Goal: Task Accomplishment & Management: Use online tool/utility

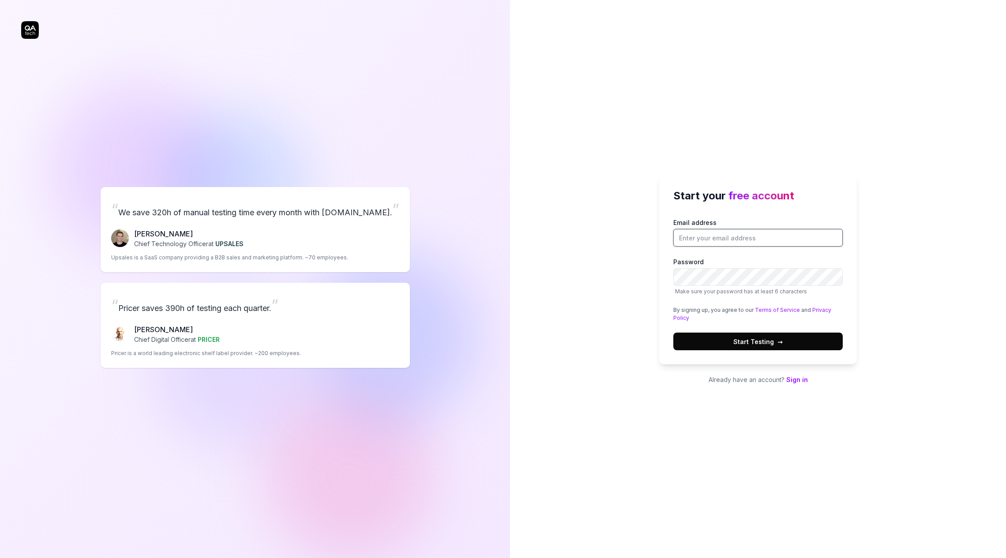
click at [703, 246] on input "Email address" at bounding box center [759, 238] width 170 height 18
click at [680, 237] on input "Email address" at bounding box center [759, 238] width 170 height 18
click at [635, 317] on div "Start your free account Email address Password Make sure your password has at l…" at bounding box center [758, 279] width 496 height 558
click at [707, 240] on input "Email address" at bounding box center [759, 238] width 170 height 18
type input "[EMAIL_ADDRESS][DOMAIN_NAME]"
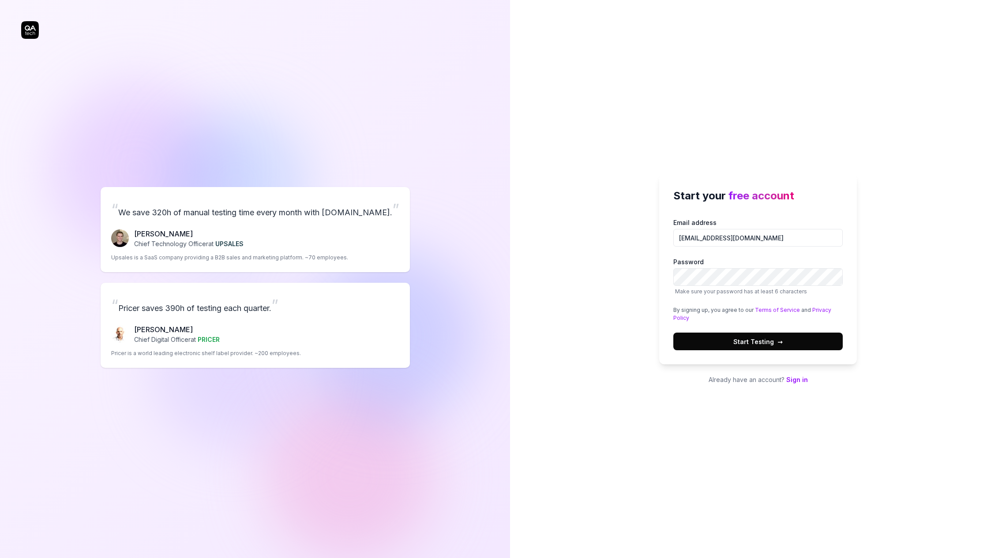
click at [713, 288] on span "Make sure your password has at least 6 characters" at bounding box center [759, 292] width 170 height 8
click at [674, 333] on button "Start Testing →" at bounding box center [759, 342] width 170 height 18
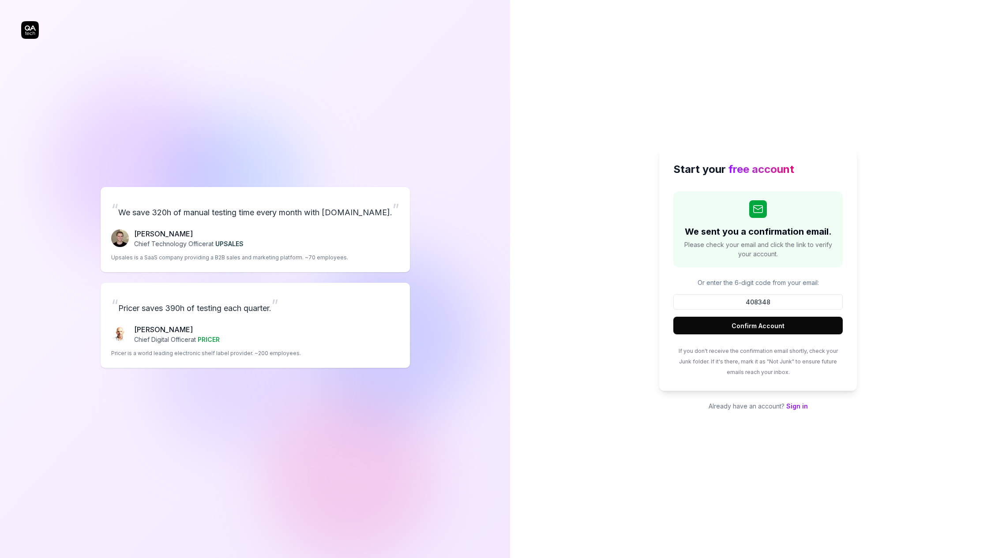
type input "408348"
click at [739, 321] on button "Confirm Account" at bounding box center [759, 326] width 170 height 18
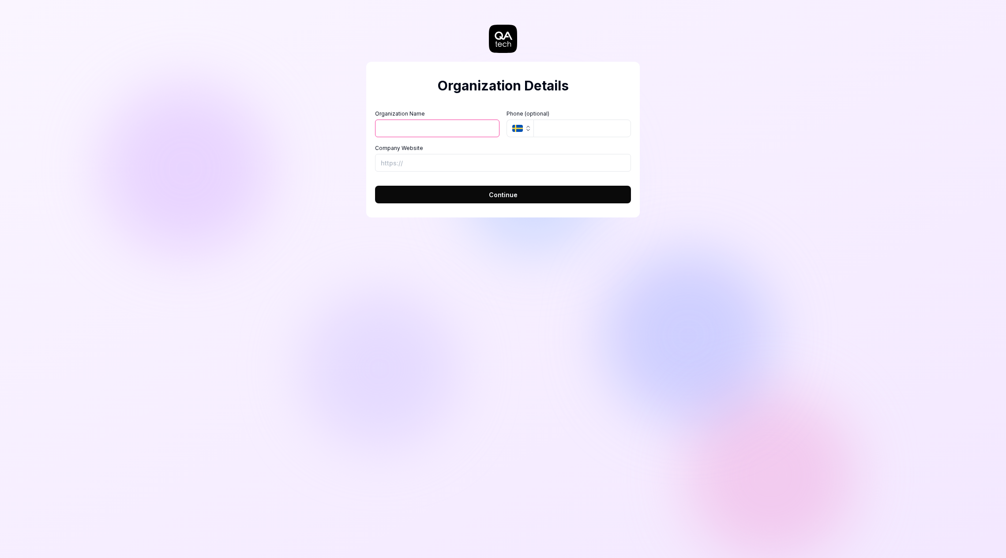
click at [522, 129] on icon "button" at bounding box center [517, 128] width 11 height 7
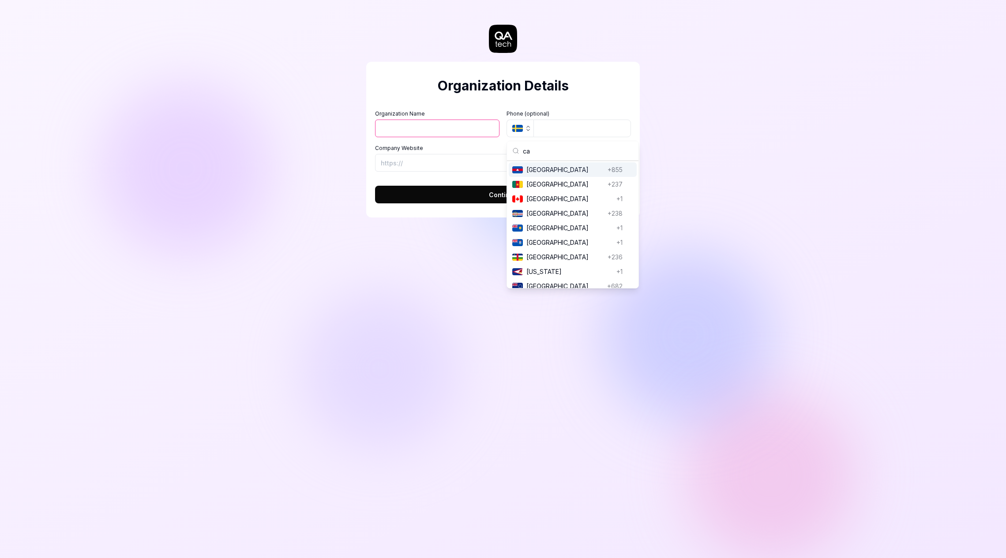
type input "c"
type input "norw"
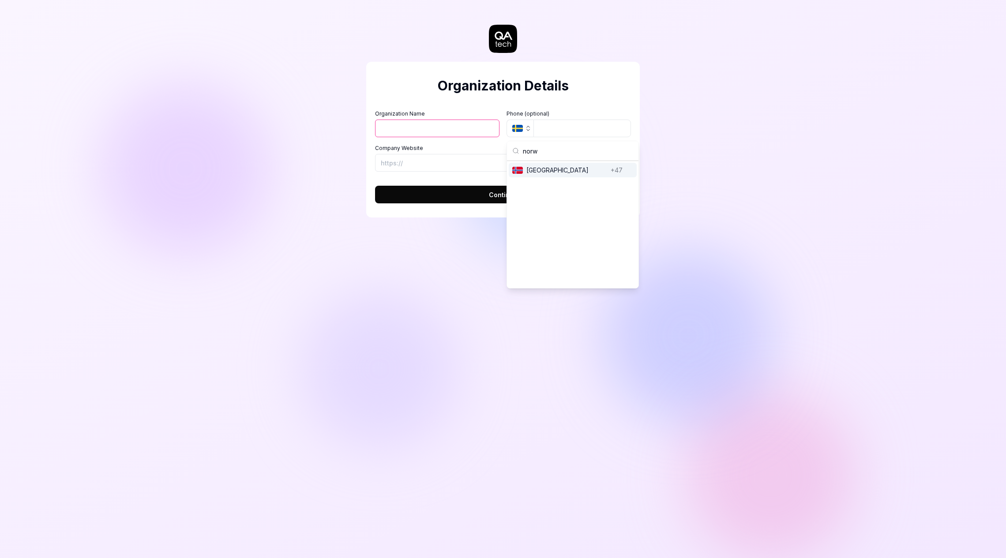
scroll to position [0, 0]
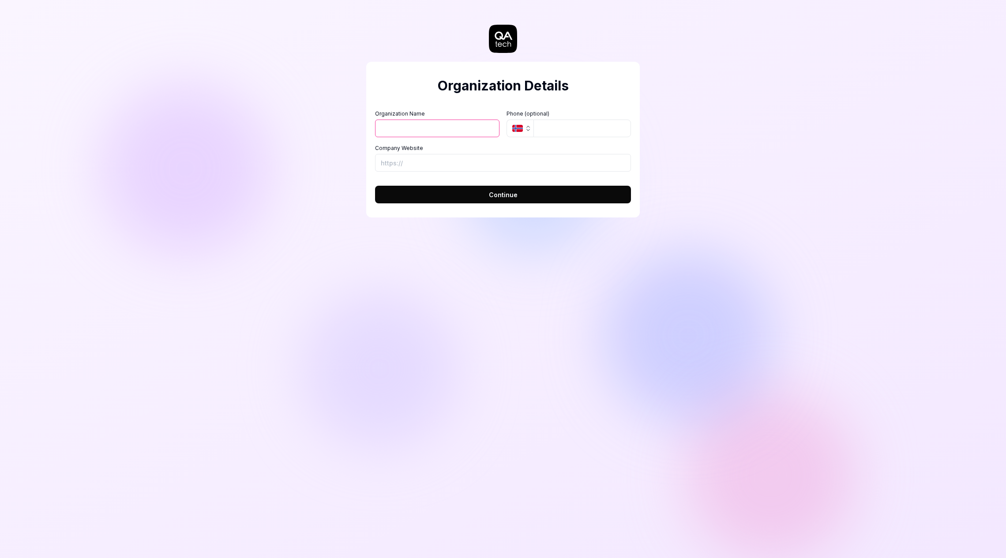
click at [422, 132] on input "Organization Name" at bounding box center [437, 129] width 124 height 18
type input "Storebrand"
click at [486, 200] on button "Continue" at bounding box center [503, 195] width 256 height 18
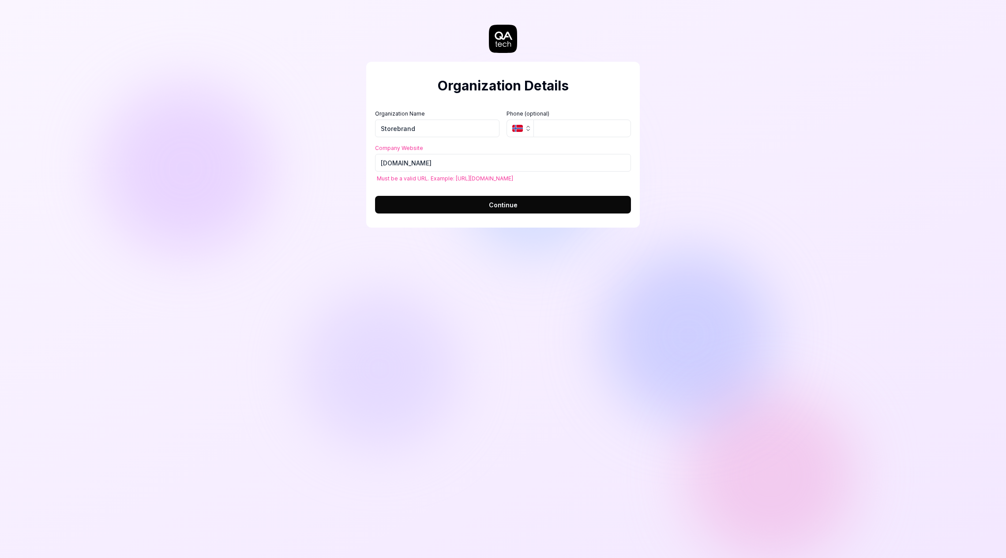
type input "[URL][DOMAIN_NAME]"
click at [512, 148] on label "Company Website" at bounding box center [503, 148] width 256 height 8
click at [512, 154] on input "[URL][DOMAIN_NAME]" at bounding box center [503, 163] width 256 height 18
click at [501, 208] on span "Continue" at bounding box center [503, 204] width 29 height 9
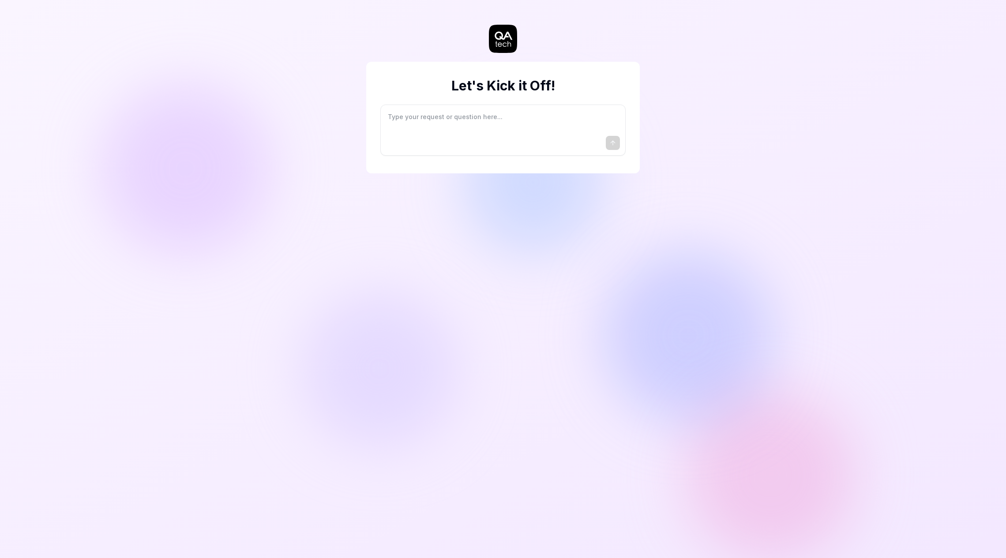
type textarea "*"
type textarea "I"
type textarea "*"
type textarea "I"
type textarea "*"
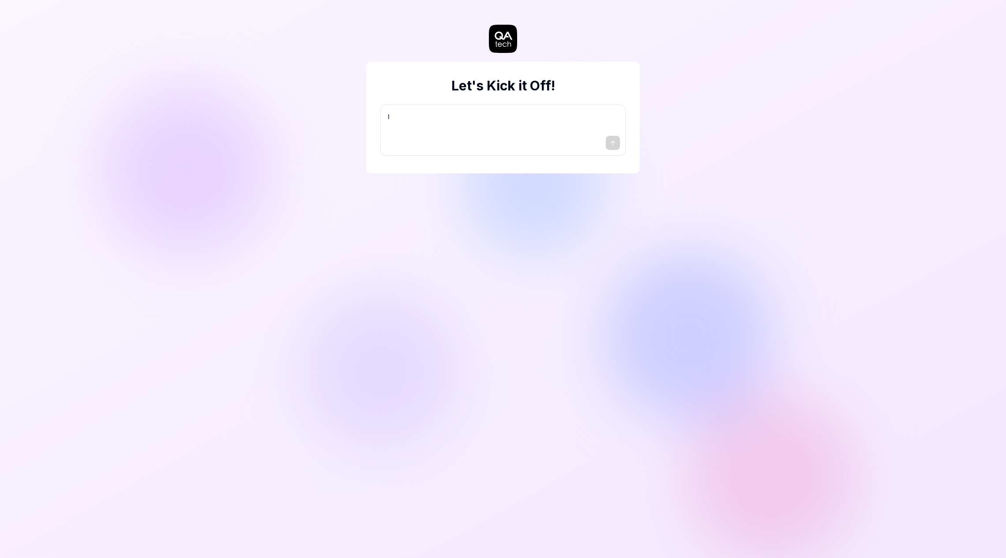
type textarea "I w"
type textarea "*"
type textarea "I wa"
type textarea "*"
type textarea "I wan"
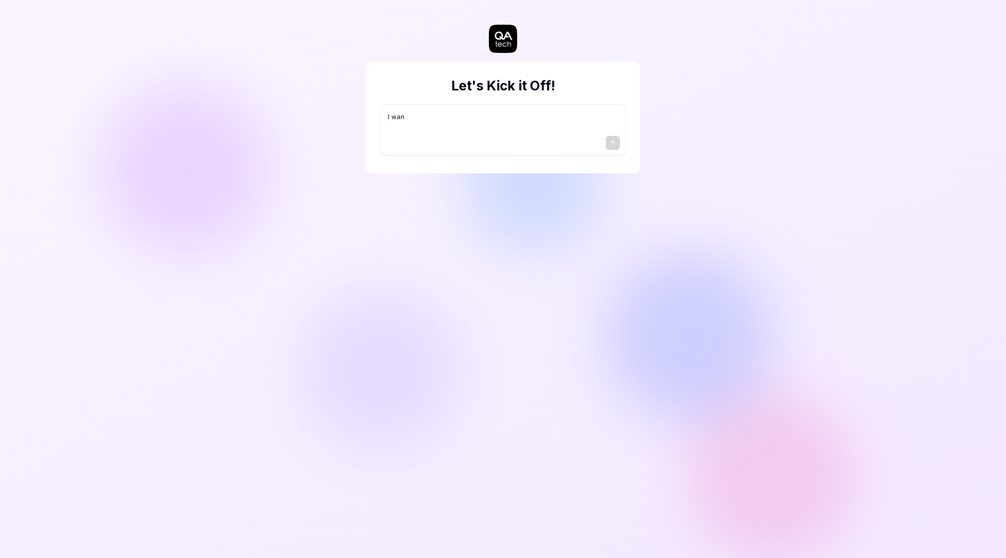
type textarea "*"
type textarea "I want"
type textarea "*"
type textarea "I want"
type textarea "*"
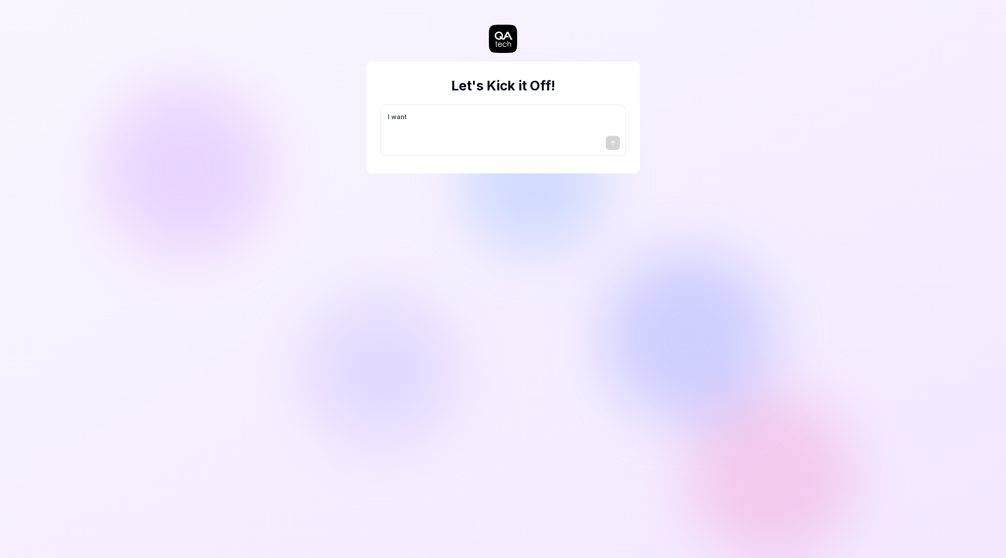
type textarea "I want a"
type textarea "*"
type textarea "I want a"
type textarea "*"
type textarea "I want a g"
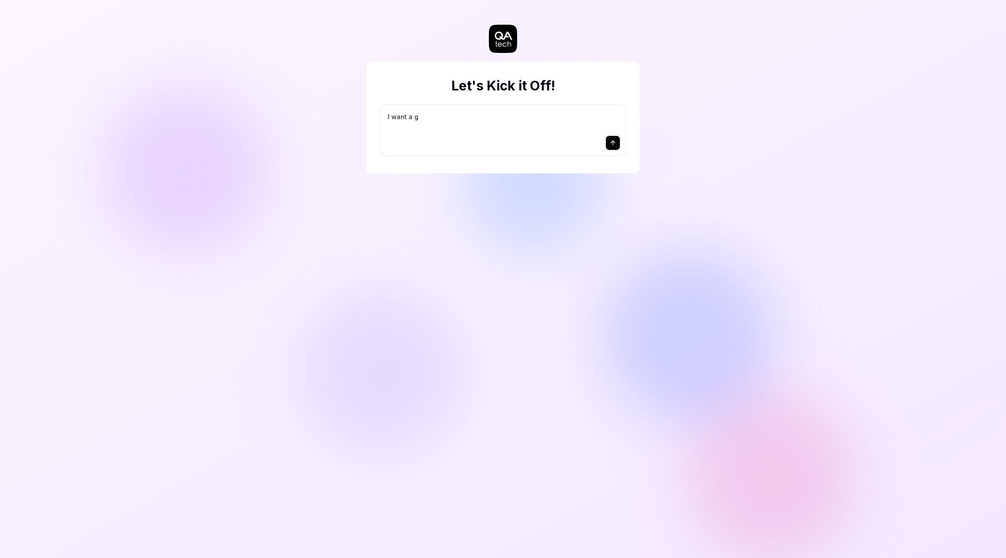
type textarea "*"
type textarea "I want a go"
type textarea "*"
type textarea "I want a goo"
type textarea "*"
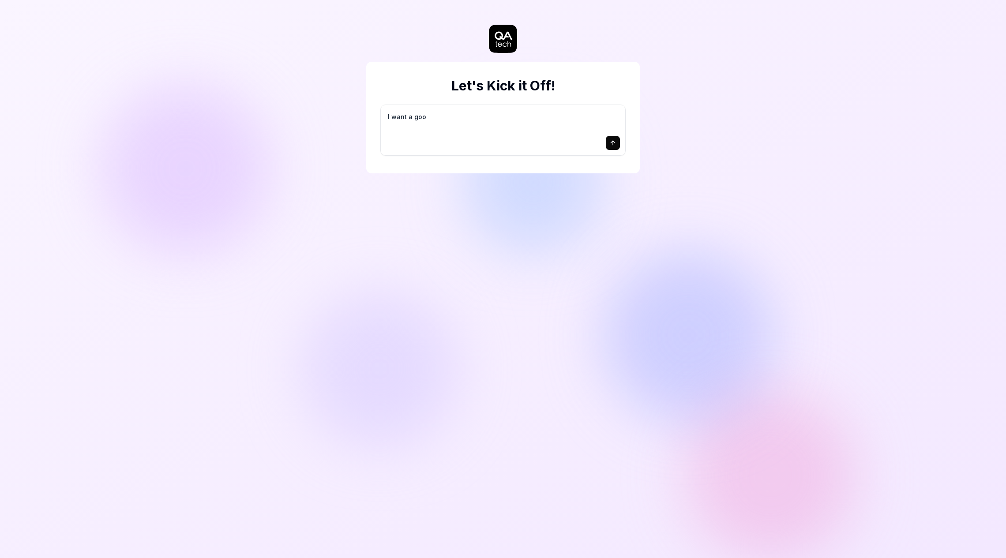
type textarea "I want a good"
type textarea "*"
type textarea "I want a good"
type textarea "*"
type textarea "I want a good t"
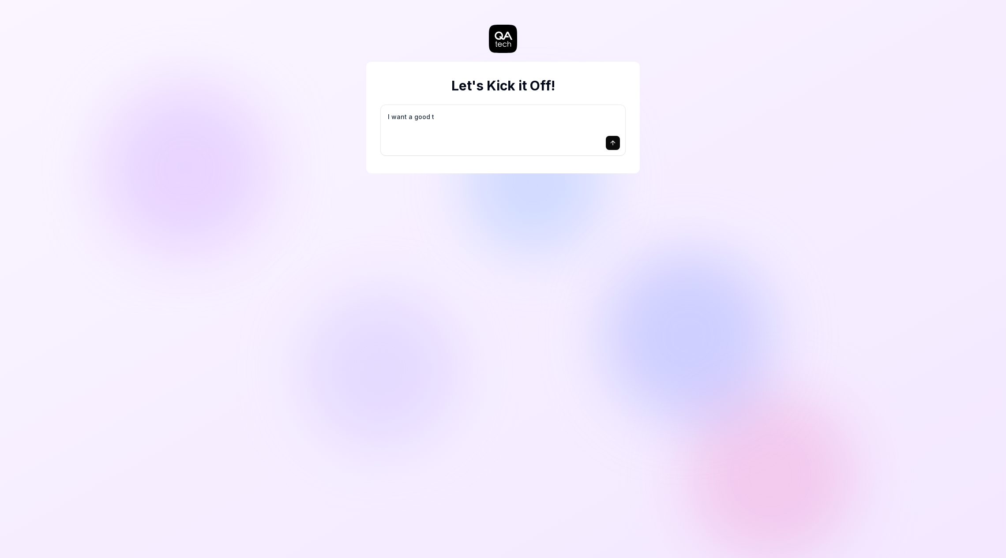
type textarea "*"
type textarea "I want a good te"
type textarea "*"
type textarea "I want a good tes"
type textarea "*"
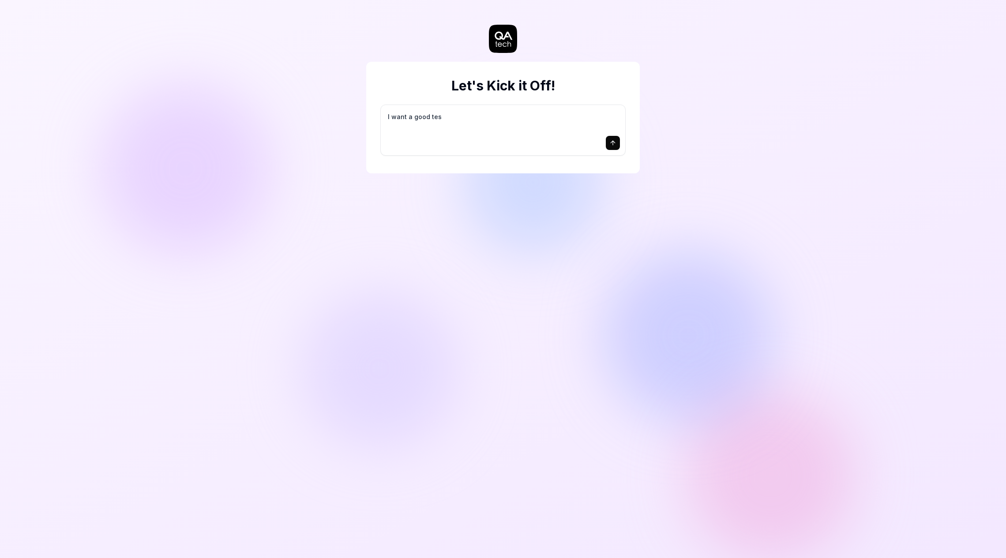
type textarea "I want a good test"
type textarea "*"
type textarea "I want a good test"
type textarea "*"
type textarea "I want a good test s"
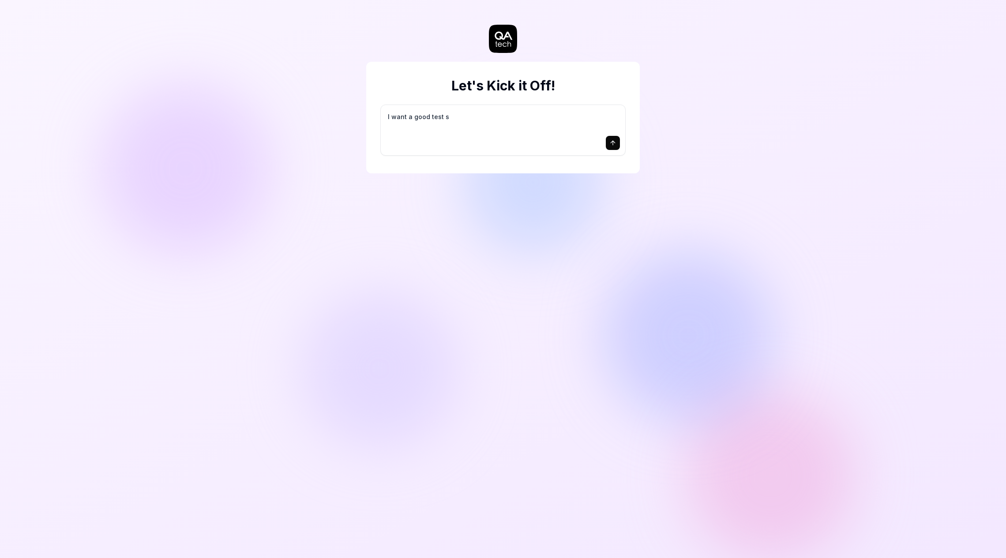
type textarea "*"
type textarea "I want a good test se"
type textarea "*"
type textarea "I want a good test set"
type textarea "*"
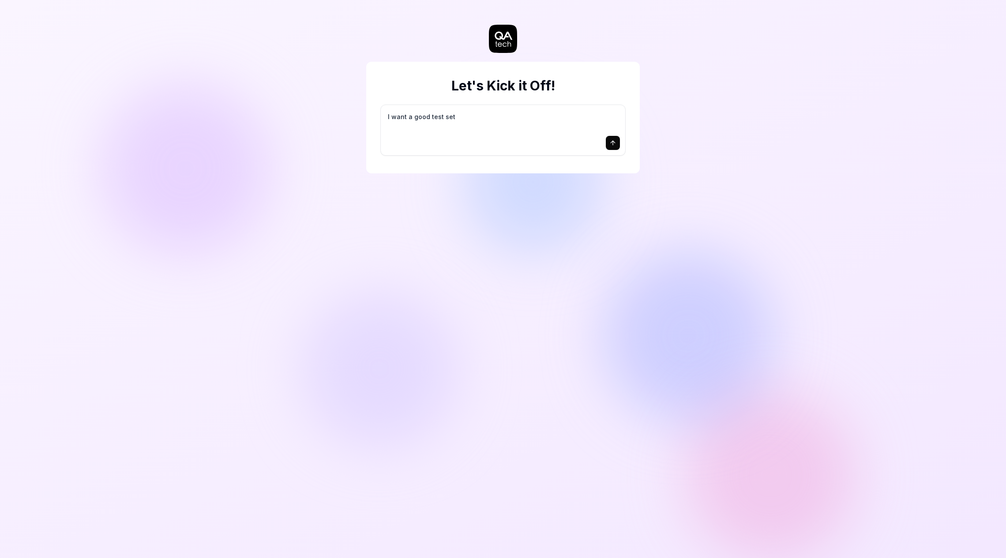
type textarea "I want a good test setu"
type textarea "*"
type textarea "I want a good test setup"
type textarea "*"
type textarea "I want a good test setup"
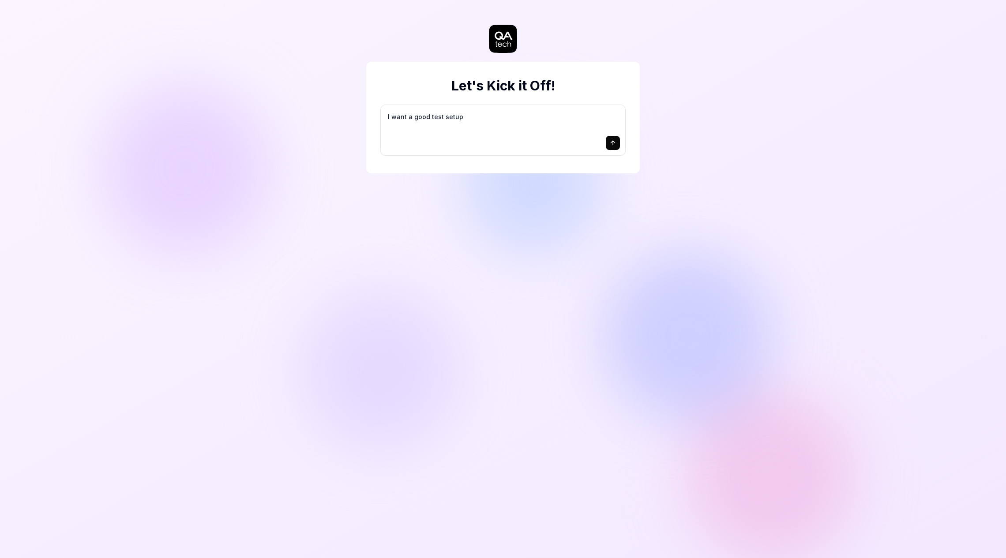
type textarea "*"
type textarea "I want a good test setup f"
type textarea "*"
type textarea "I want a good test setup fo"
type textarea "*"
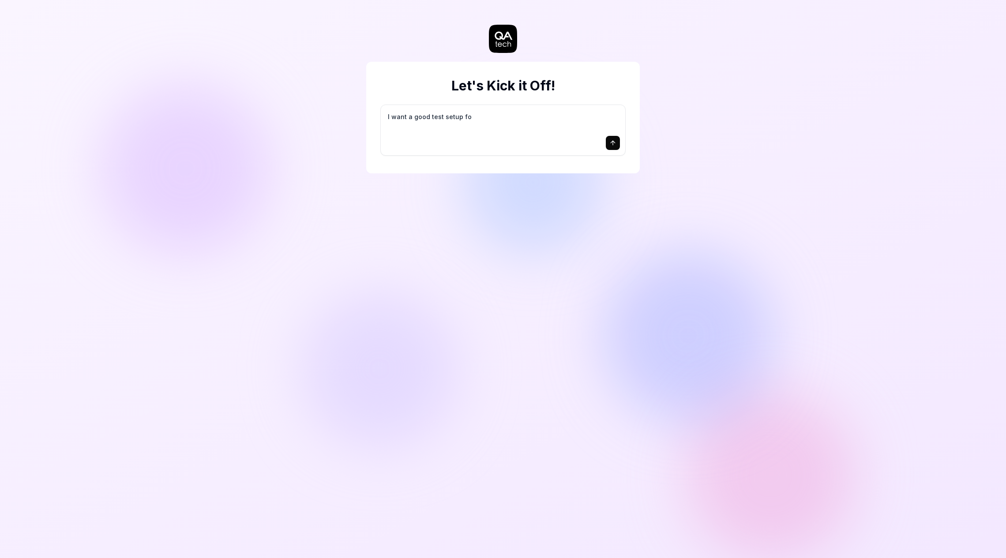
type textarea "I want a good test setup for"
type textarea "*"
type textarea "I want a good test setup for"
type textarea "*"
type textarea "I want a good test setup for m"
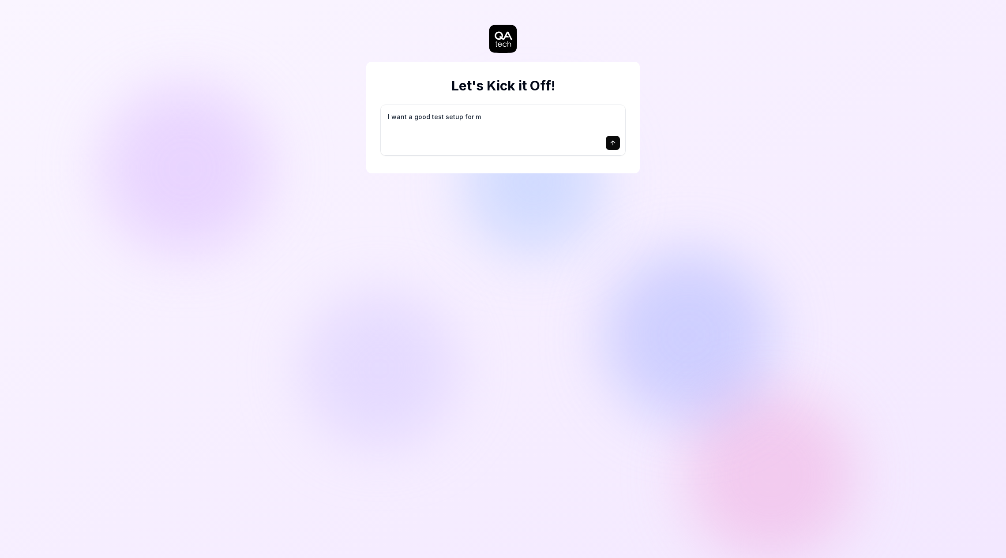
type textarea "*"
type textarea "I want a good test setup for my"
type textarea "*"
type textarea "I want a good test setup for my"
type textarea "*"
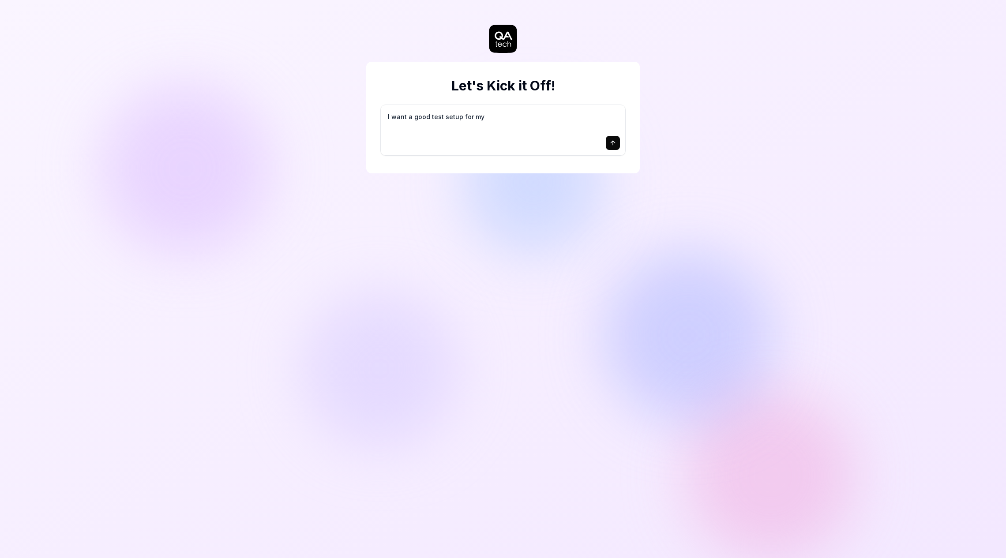
type textarea "I want a good test setup for my s"
type textarea "*"
type textarea "I want a good test setup for my si"
type textarea "*"
type textarea "I want a good test setup for my sit"
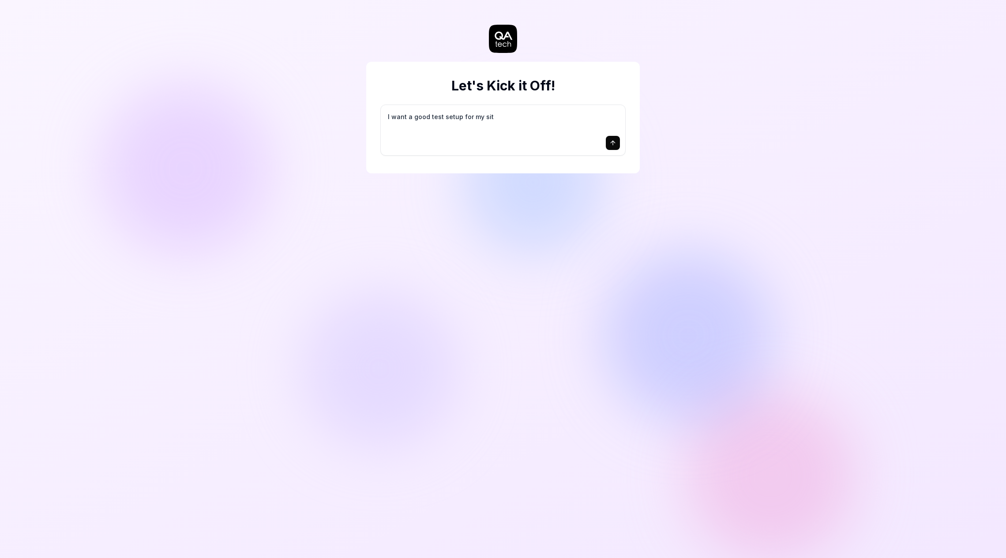
type textarea "*"
type textarea "I want a good test setup for my site"
type textarea "*"
type textarea "I want a good test setup for my site"
type textarea "*"
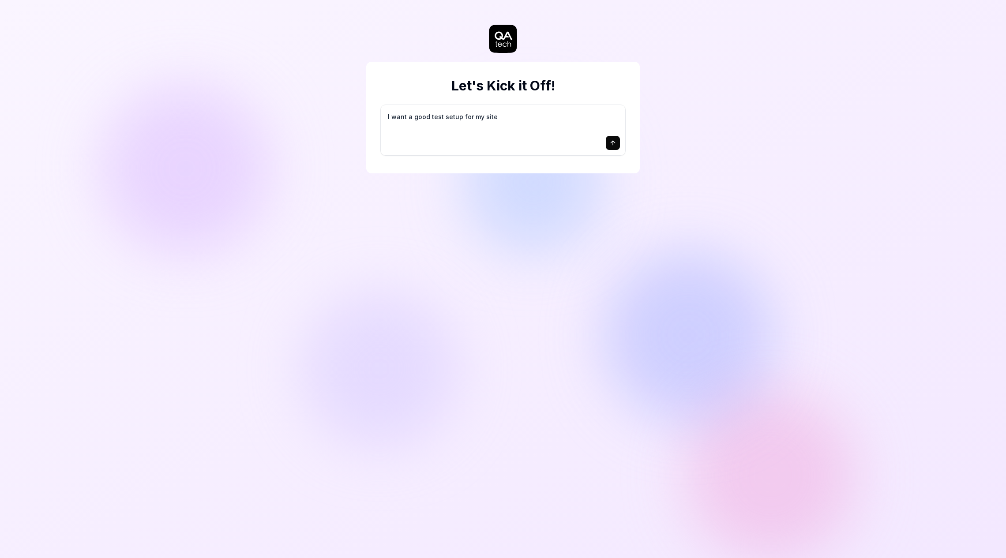
type textarea "I want a good test setup for my site -"
type textarea "*"
type textarea "I want a good test setup for my site -"
type textarea "*"
type textarea "I want a good test setup for my site - h"
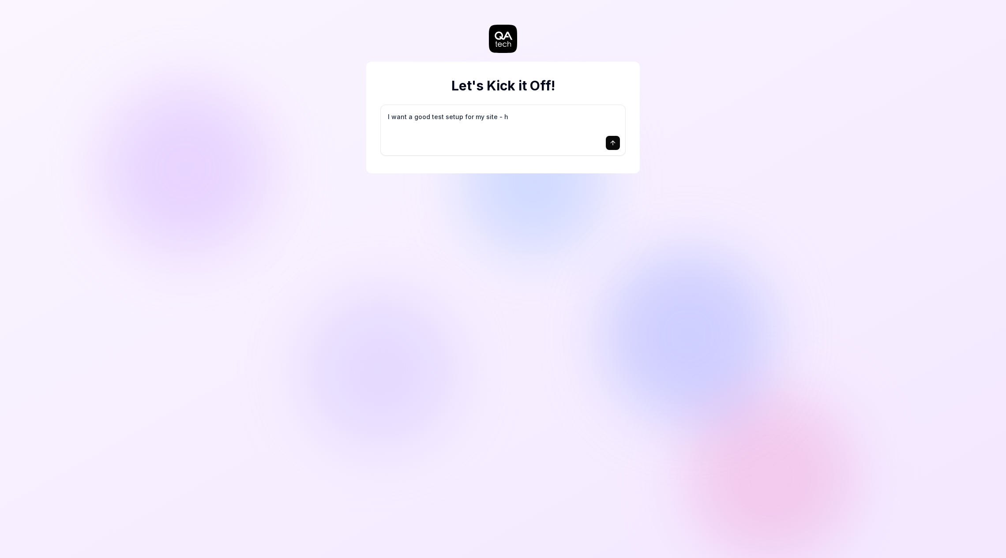
type textarea "*"
type textarea "I want a good test setup for my site - he"
type textarea "*"
type textarea "I want a good test setup for my site - hel"
type textarea "*"
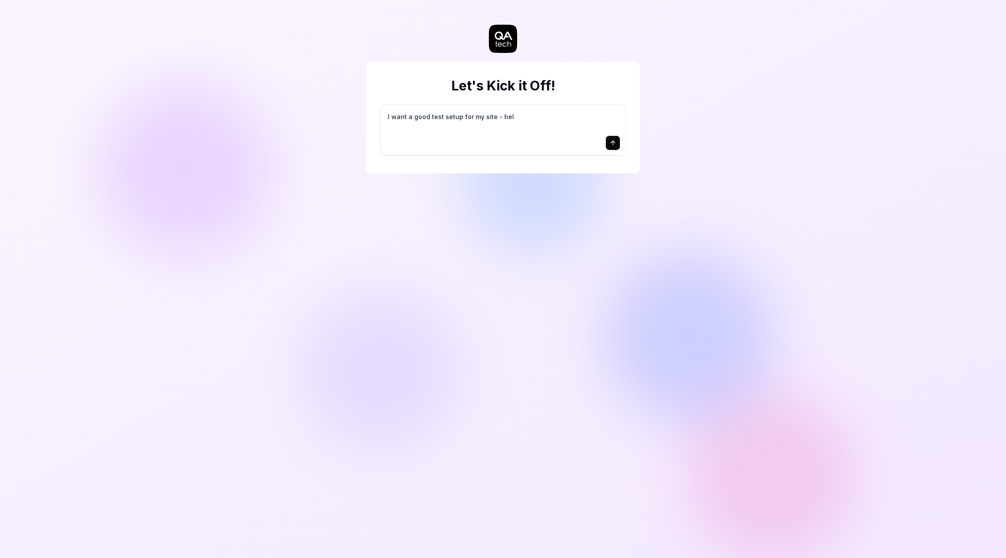
type textarea "I want a good test setup for my site - help"
type textarea "*"
type textarea "I want a good test setup for my site - help"
type textarea "*"
type textarea "I want a good test setup for my site - help m"
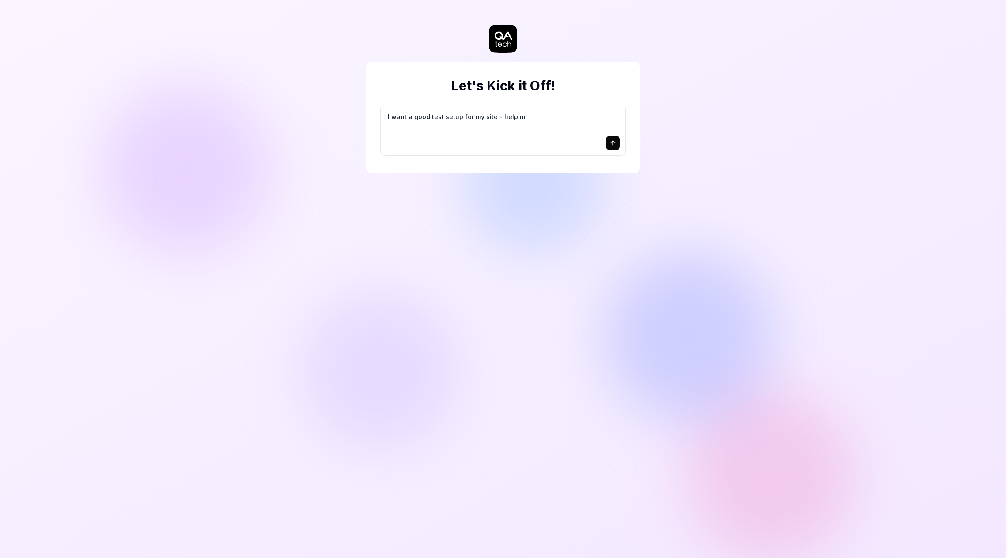
type textarea "*"
type textarea "I want a good test setup for my site - help me"
type textarea "*"
type textarea "I want a good test setup for my site - help me"
type textarea "*"
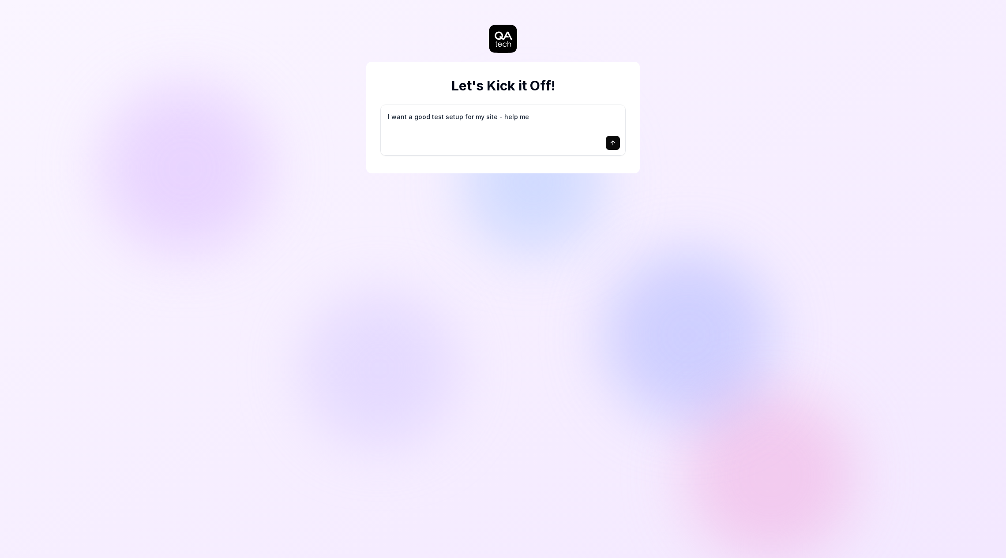
type textarea "I want a good test setup for my site - help me c"
type textarea "*"
type textarea "I want a good test setup for my site - help me cr"
type textarea "*"
type textarea "I want a good test setup for my site - help me cre"
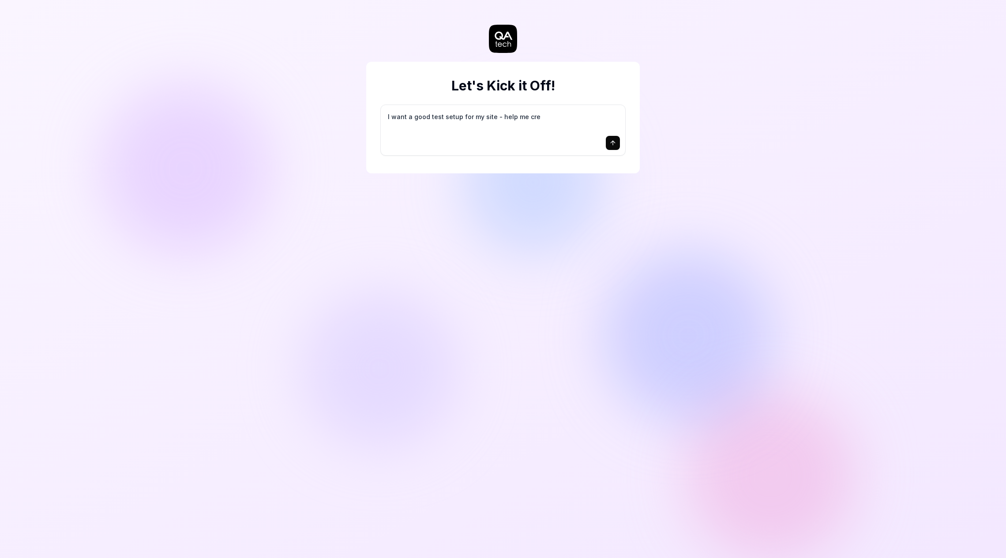
type textarea "*"
type textarea "I want a good test setup for my site - help me crea"
type textarea "*"
type textarea "I want a good test setup for my site - help me creat"
type textarea "*"
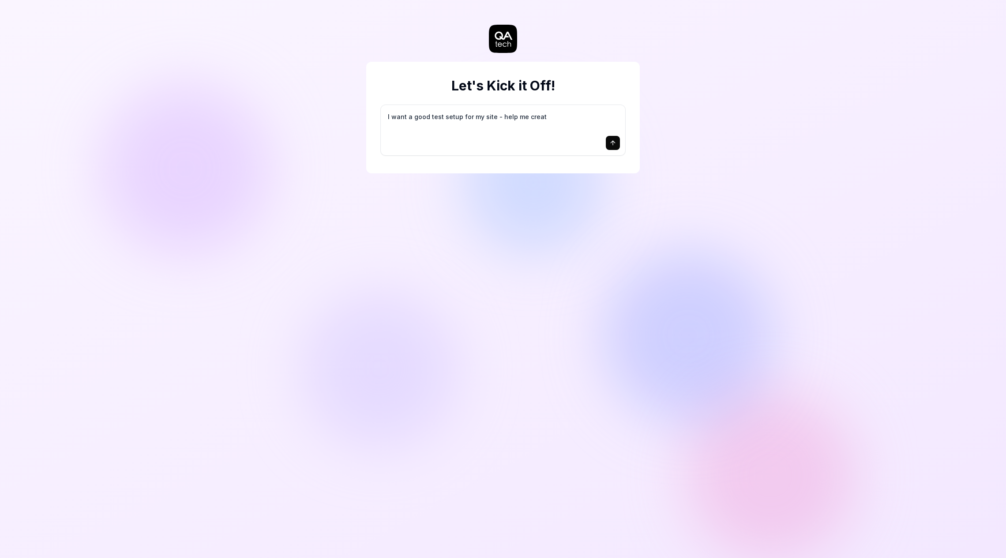
type textarea "I want a good test setup for my site - help me create"
type textarea "*"
type textarea "I want a good test setup for my site - help me create"
type textarea "*"
type textarea "I want a good test setup for my site - help me create t"
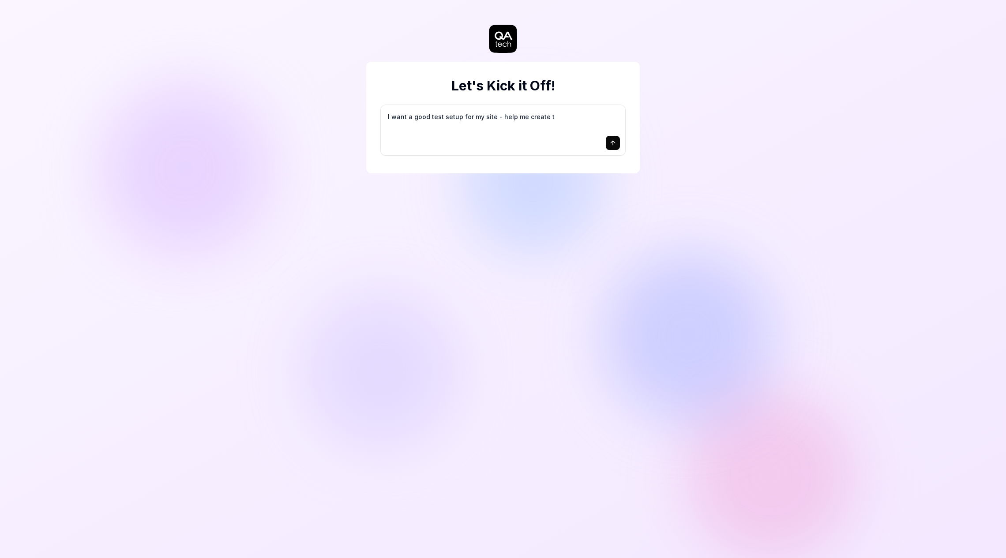
type textarea "*"
type textarea "I want a good test setup for my site - help me create th"
type textarea "*"
type textarea "I want a good test setup for my site - help me create the"
type textarea "*"
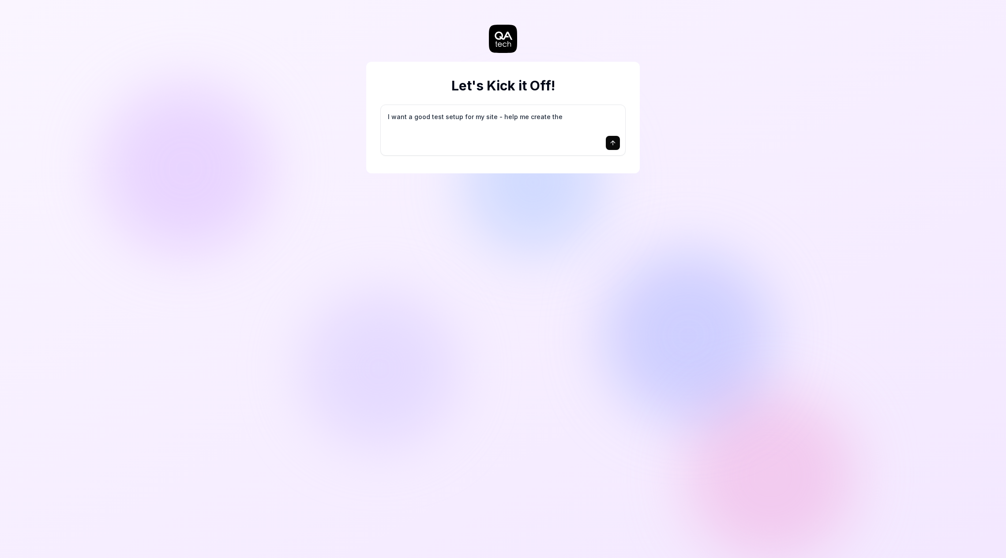
type textarea "I want a good test setup for my site - help me create the"
type textarea "*"
type textarea "I want a good test setup for my site - help me create the f"
type textarea "*"
type textarea "I want a good test setup for my site - help me create the fi"
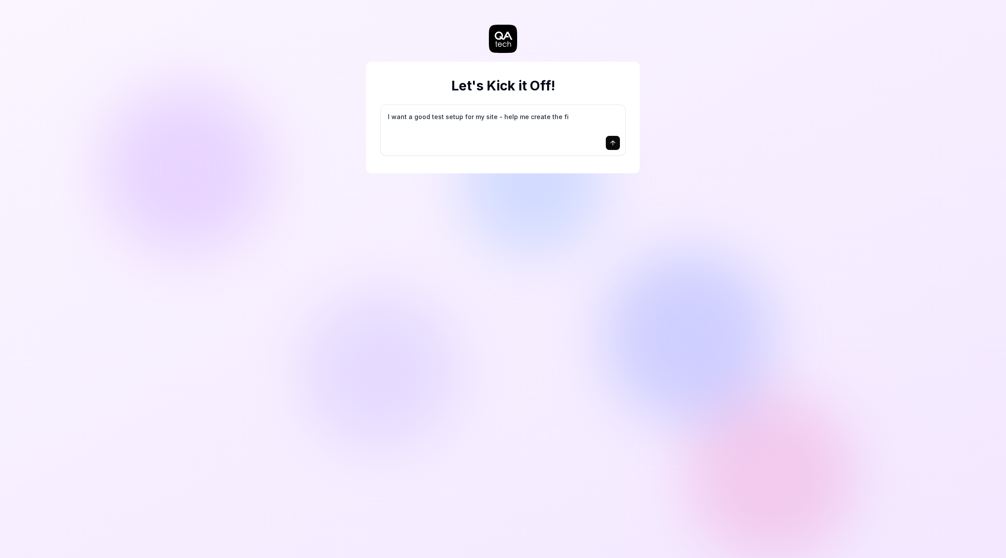
type textarea "*"
type textarea "I want a good test setup for my site - help me create the fir"
type textarea "*"
type textarea "I want a good test setup for my site - help me create the firs"
type textarea "*"
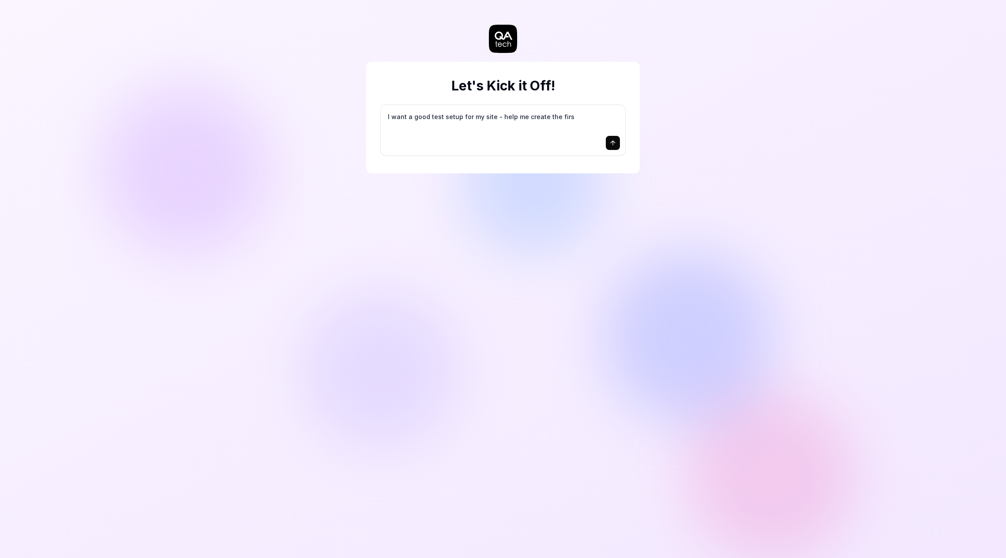
type textarea "I want a good test setup for my site - help me create the first"
type textarea "*"
type textarea "I want a good test setup for my site - help me create the first"
type textarea "*"
type textarea "I want a good test setup for my site - help me create the first 3"
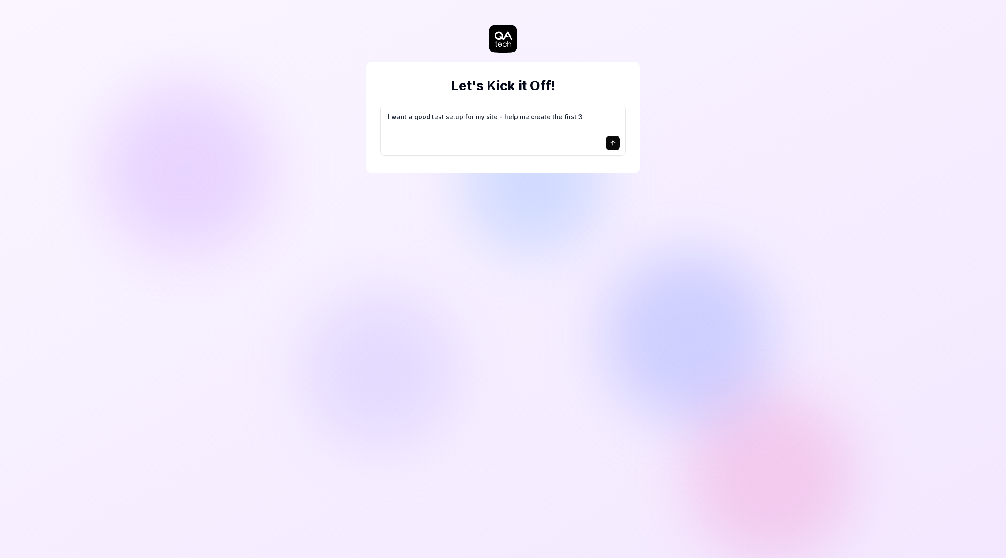
type textarea "*"
type textarea "I want a good test setup for my site - help me create the first 3-"
type textarea "*"
type textarea "I want a good test setup for my site - help me create the first 3-5"
type textarea "*"
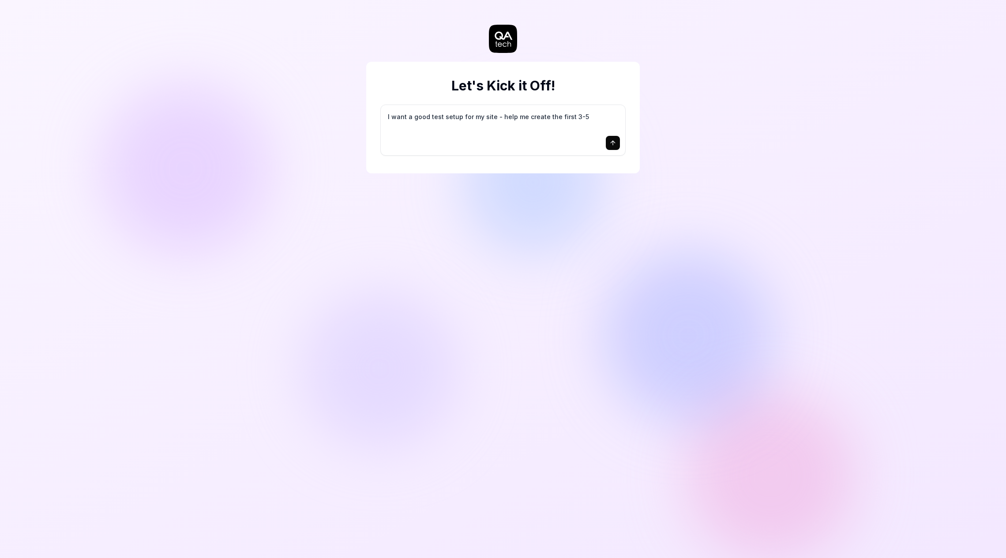
type textarea "I want a good test setup for my site - help me create the first 3-5"
type textarea "*"
type textarea "I want a good test setup for my site - help me create the first 3-5 t"
type textarea "*"
type textarea "I want a good test setup for my site - help me create the first 3-5 te"
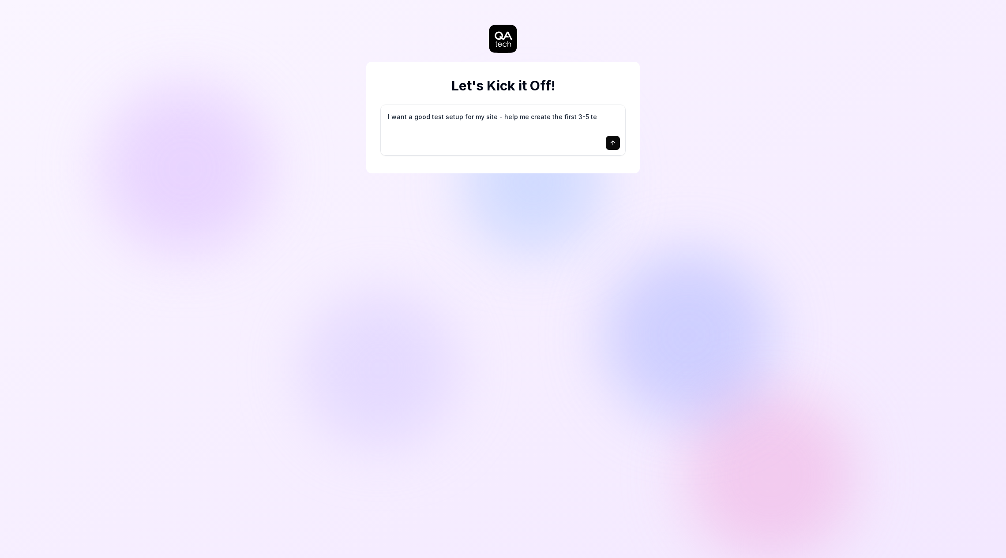
type textarea "*"
type textarea "I want a good test setup for my site - help me create the first 3-5 tes"
type textarea "*"
type textarea "I want a good test setup for my site - help me create the first 3-5 test"
type textarea "*"
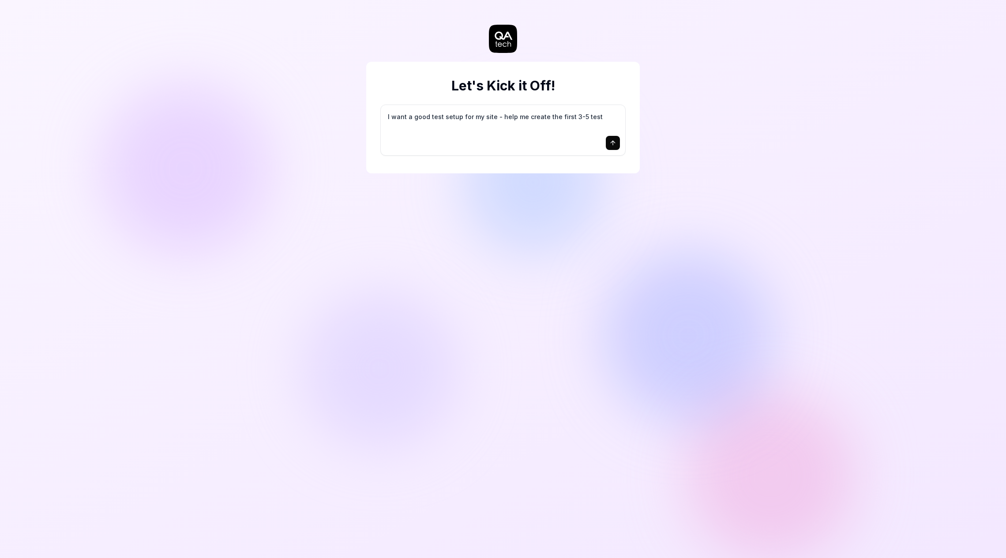
type textarea "I want a good test setup for my site - help me create the first 3-5 test"
type textarea "*"
type textarea "I want a good test setup for my site - help me create the first 3-5 test c"
type textarea "*"
type textarea "I want a good test setup for my site - help me create the first 3-5 test ca"
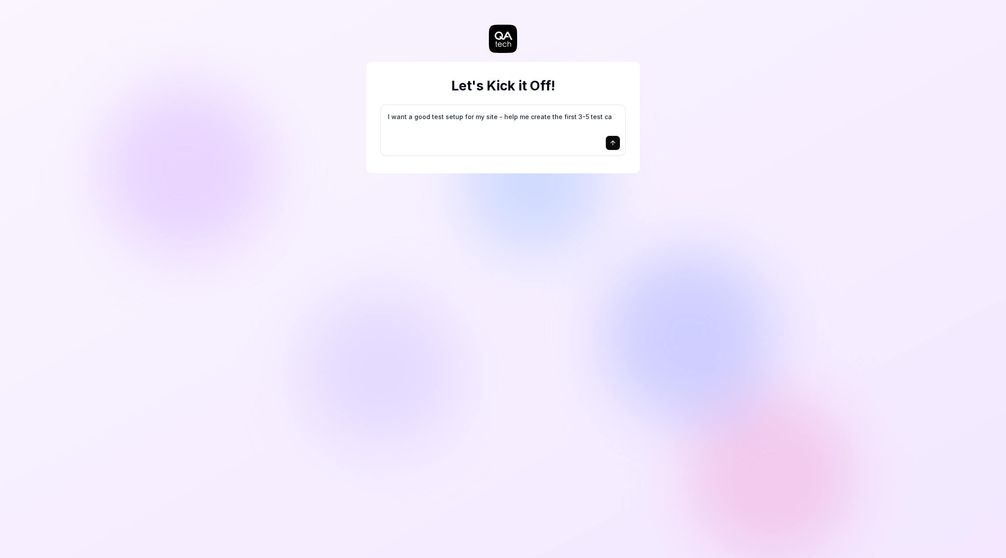
type textarea "*"
type textarea "I want a good test setup for my site - help me create the first 3-5 test cas"
type textarea "*"
type textarea "I want a good test setup for my site - help me create the first 3-5 test case"
type textarea "*"
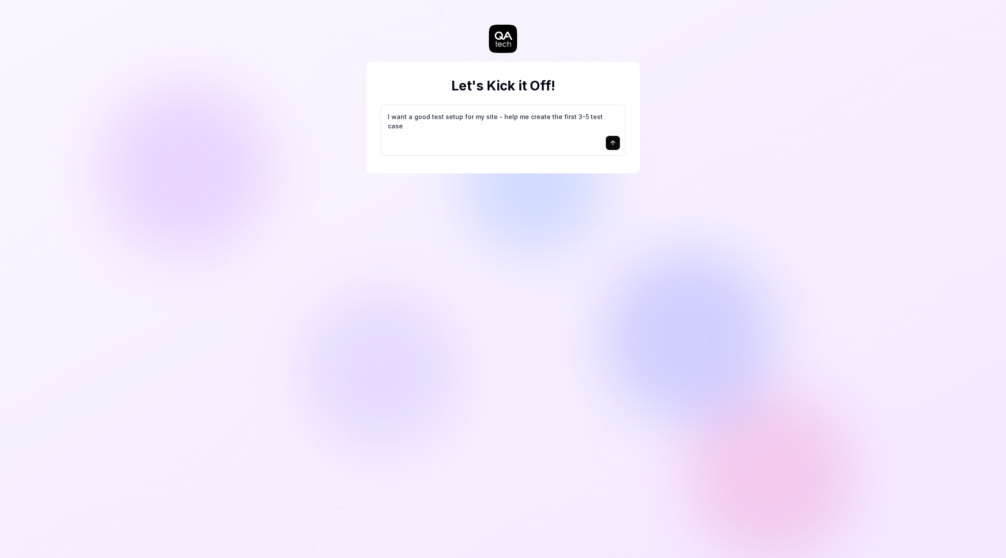
type textarea "I want a good test setup for my site - help me create the first 3-5 test cases"
click at [519, 72] on div "Let's Kick it Off! I want a good test setup for my site - help me create the fi…" at bounding box center [503, 118] width 274 height 112
click at [471, 131] on textarea "I want a good test setup for my site - help me create the first 3-5 test cases" at bounding box center [503, 121] width 234 height 22
drag, startPoint x: 479, startPoint y: 128, endPoint x: 484, endPoint y: 122, distance: 7.2
click at [482, 125] on textarea "I want a good test setup for my site - help me create the first 3-5 test cases" at bounding box center [503, 121] width 234 height 22
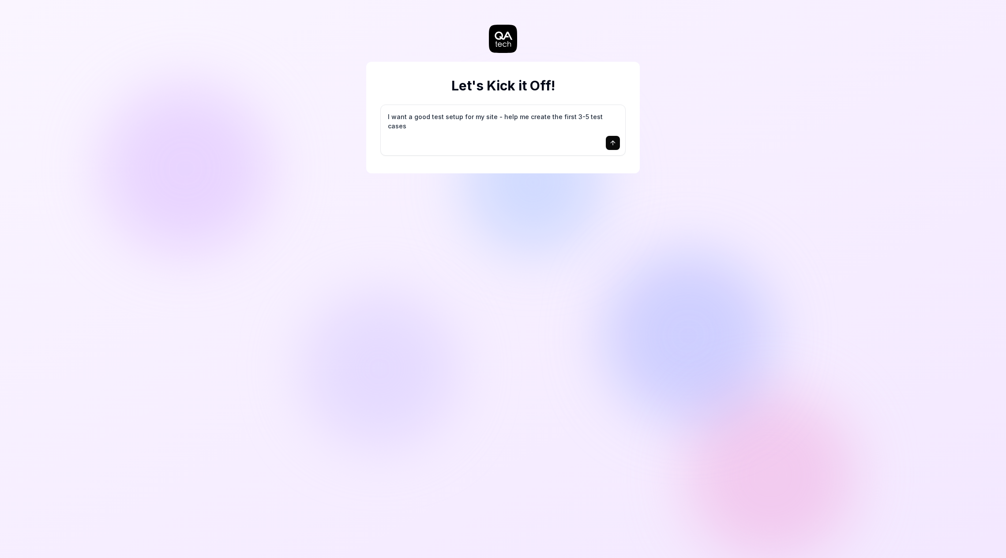
click at [614, 144] on icon "submit" at bounding box center [613, 142] width 7 height 7
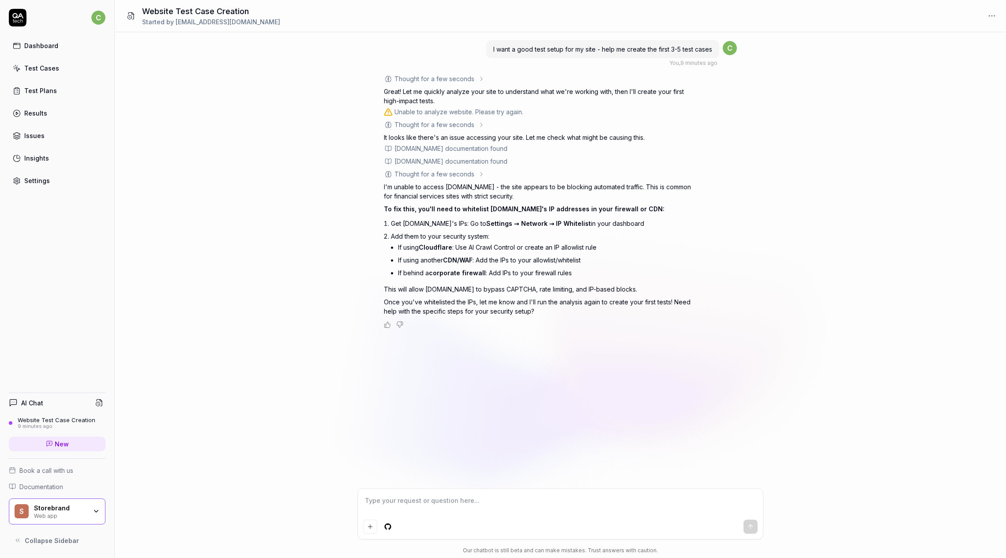
click at [420, 191] on p "I'm unable to access [DOMAIN_NAME] - the site appears to be blocking automated …" at bounding box center [538, 191] width 309 height 19
click at [67, 75] on link "Test Cases" at bounding box center [57, 68] width 97 height 17
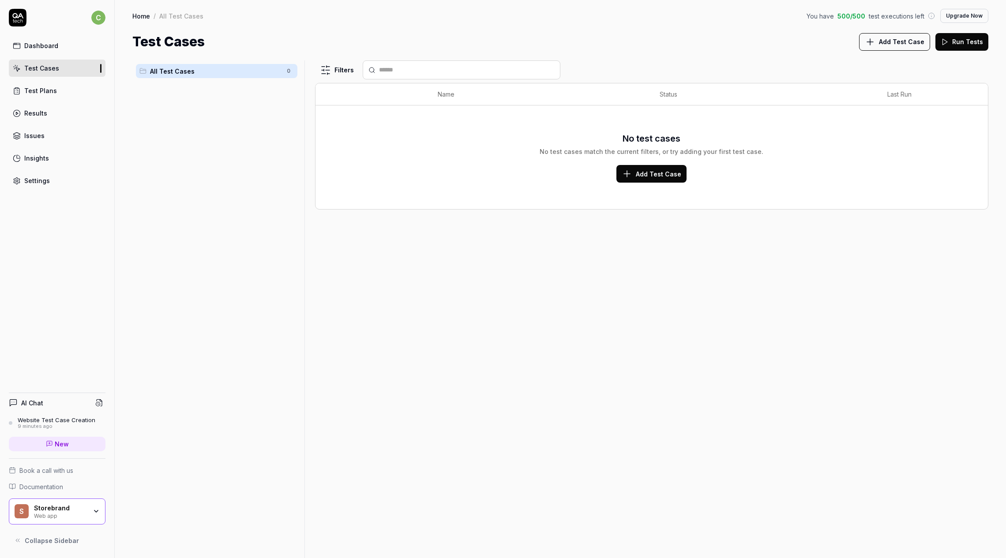
click at [652, 179] on button "Add Test Case" at bounding box center [652, 174] width 70 height 18
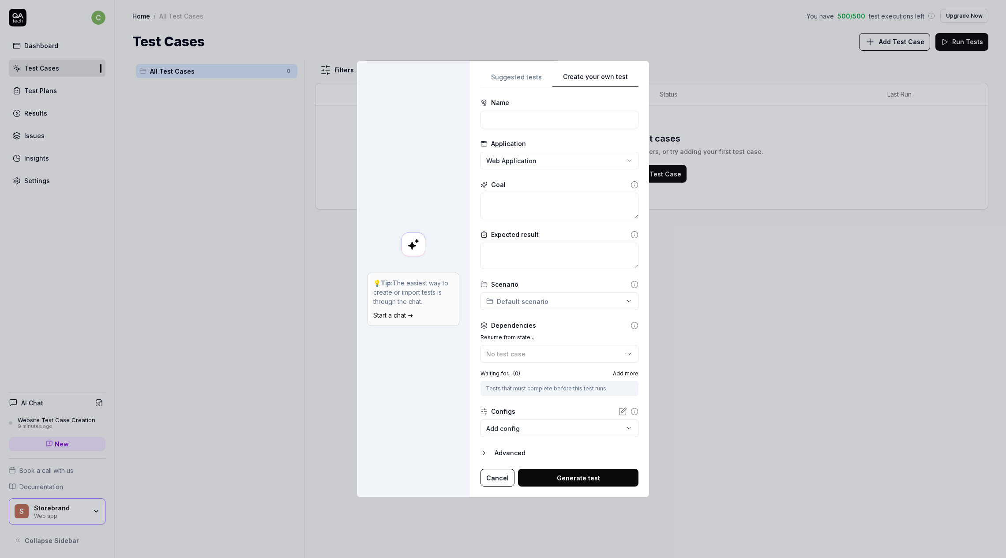
click at [526, 175] on form "**********" at bounding box center [560, 292] width 158 height 389
click at [493, 475] on button "Cancel" at bounding box center [498, 478] width 34 height 18
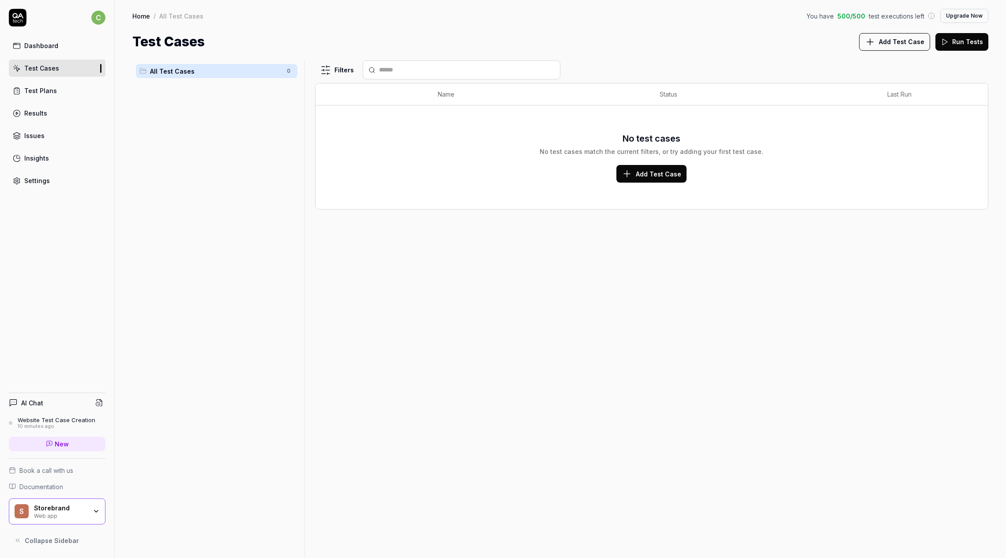
click at [57, 424] on div "10 minutes ago" at bounding box center [57, 427] width 78 height 6
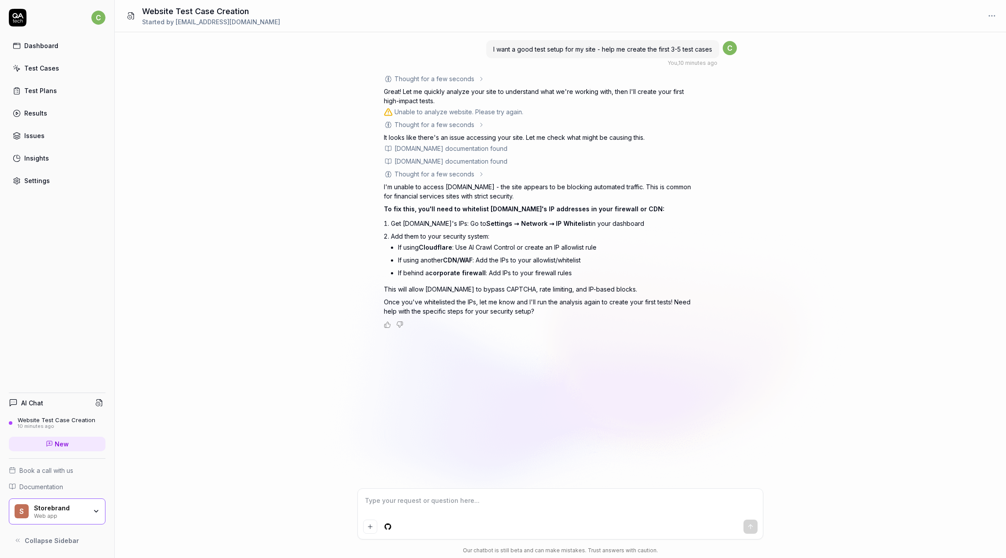
click at [558, 94] on p "Great! Let me quickly analyze your site to understand what we're working with, …" at bounding box center [538, 96] width 309 height 19
click at [541, 193] on p "I'm unable to access [DOMAIN_NAME] - the site appears to be blocking automated …" at bounding box center [538, 191] width 309 height 19
type textarea "*"
click at [539, 220] on span "Settings → Network → IP Whitelist" at bounding box center [538, 224] width 105 height 8
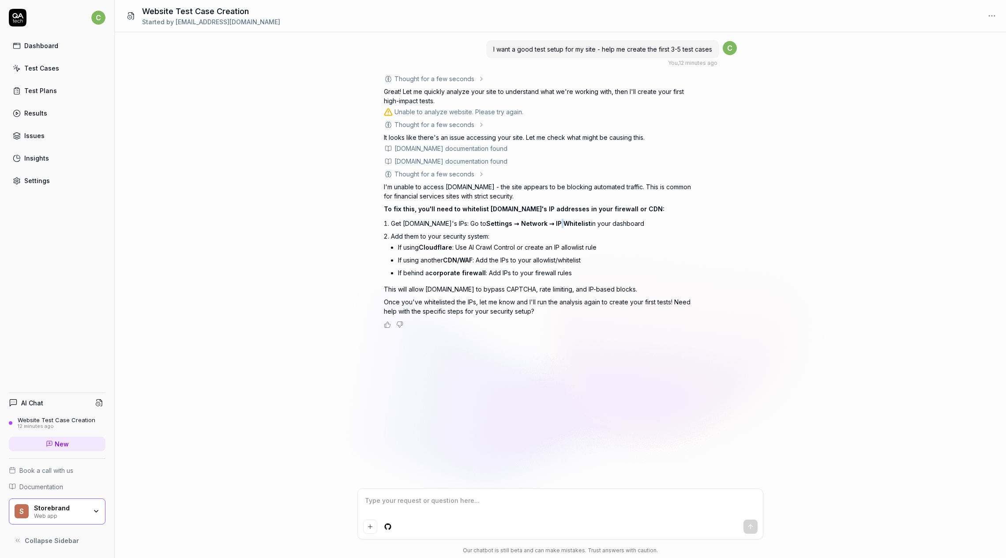
click at [539, 220] on span "Settings → Network → IP Whitelist" at bounding box center [538, 224] width 105 height 8
click at [640, 305] on p "Once you've whitelisted the IPs, let me know and I'll run the analysis again to…" at bounding box center [538, 307] width 309 height 19
click at [42, 69] on div "Test Cases" at bounding box center [41, 68] width 35 height 9
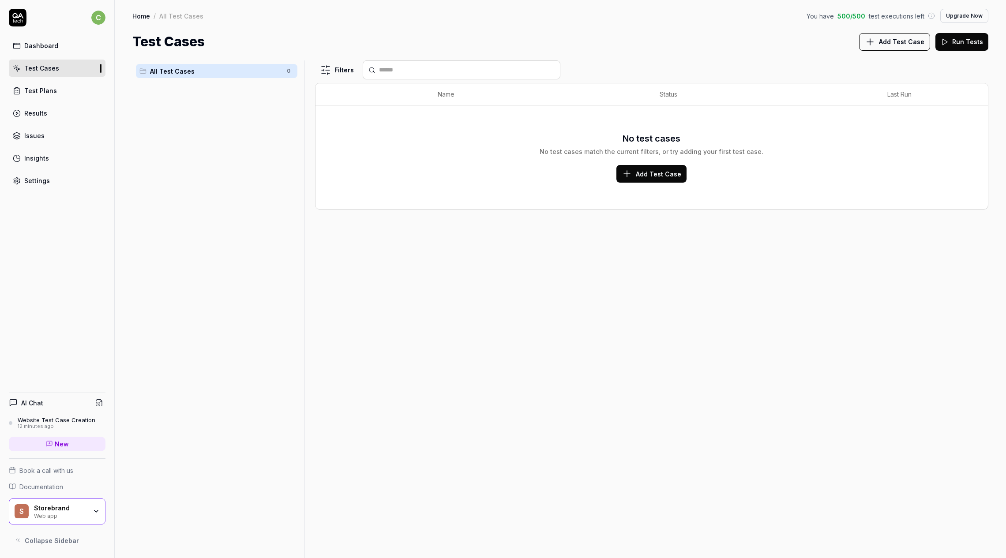
click at [663, 177] on span "Add Test Case" at bounding box center [658, 174] width 45 height 9
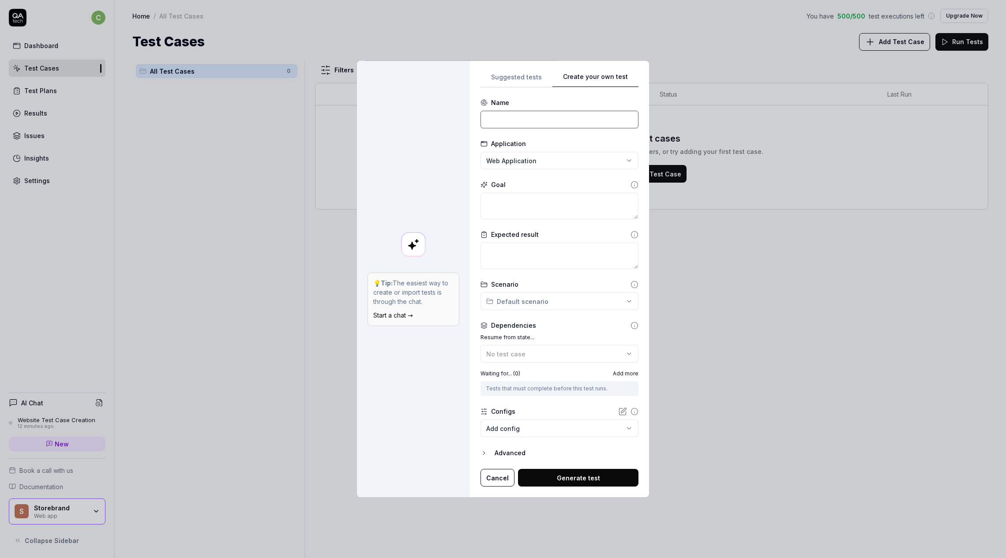
click at [540, 118] on input at bounding box center [560, 120] width 158 height 18
click at [545, 162] on div "**********" at bounding box center [503, 279] width 1006 height 558
click at [545, 158] on div "**********" at bounding box center [503, 279] width 1006 height 558
click at [545, 166] on div "**********" at bounding box center [503, 279] width 1006 height 558
click at [534, 203] on span "Create New Application" at bounding box center [534, 201] width 73 height 9
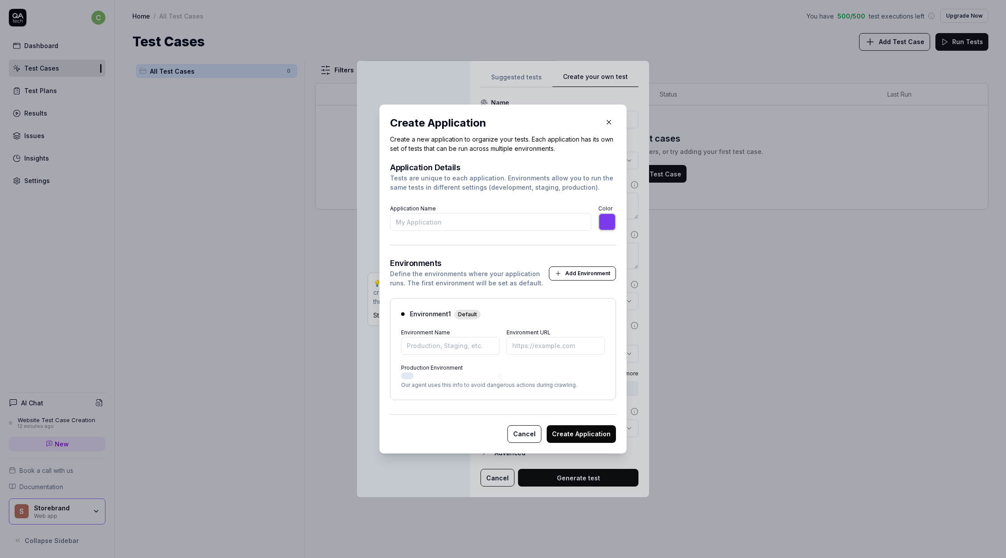
click at [603, 117] on button "button" at bounding box center [609, 122] width 14 height 14
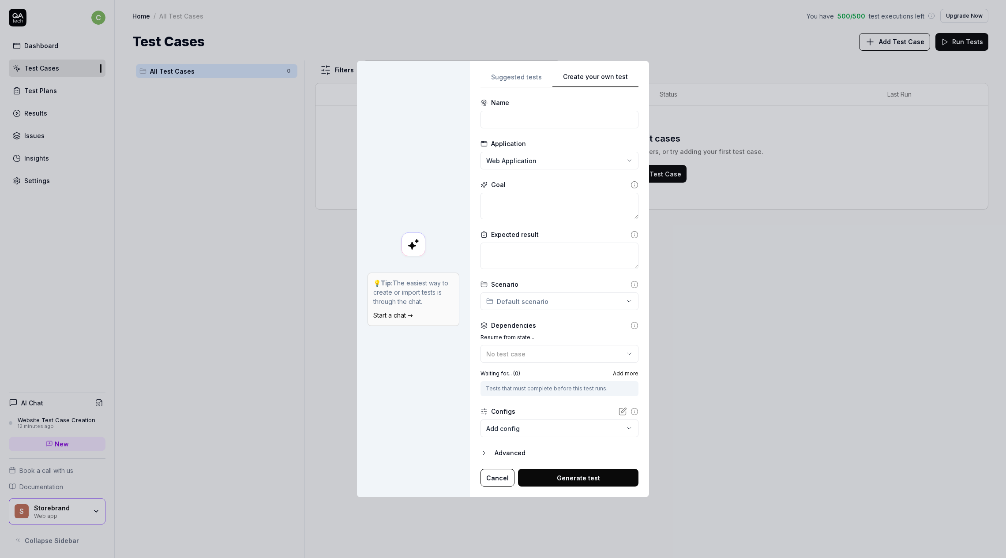
click at [536, 155] on div "**********" at bounding box center [503, 279] width 1006 height 558
click at [527, 179] on span "Web Application" at bounding box center [512, 177] width 50 height 9
click at [531, 124] on input at bounding box center [560, 120] width 158 height 18
type input "Storebrand"
click at [553, 197] on textarea at bounding box center [560, 206] width 158 height 26
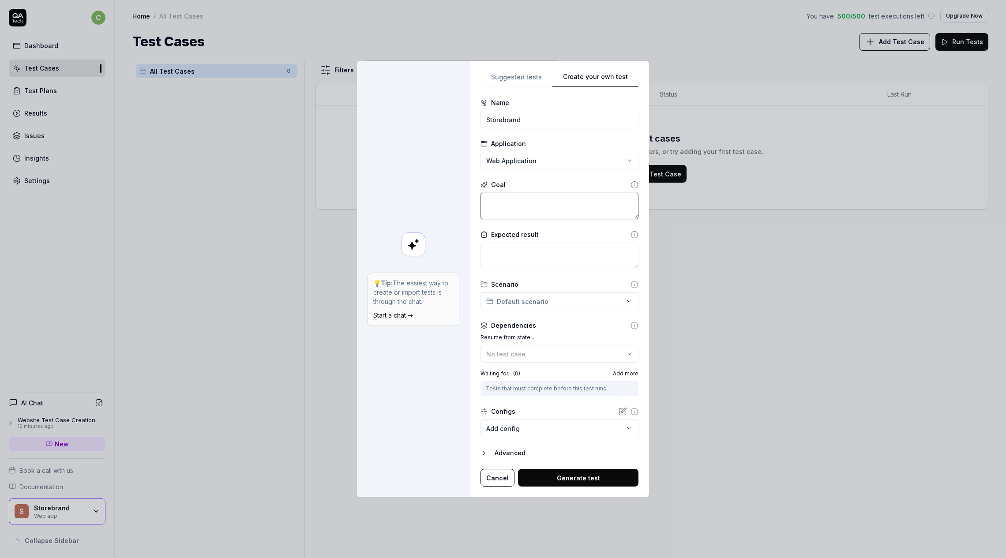
type textarea "*"
type textarea "G"
type textarea "*"
type textarea "Go"
type textarea "*"
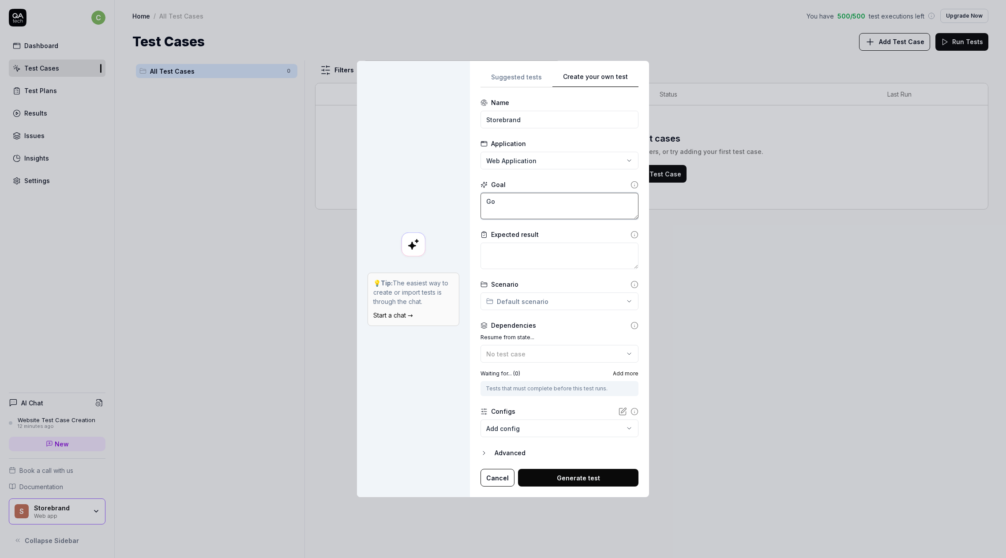
type textarea "Go"
type textarea "*"
type textarea "Go"
type textarea "*"
type textarea "G"
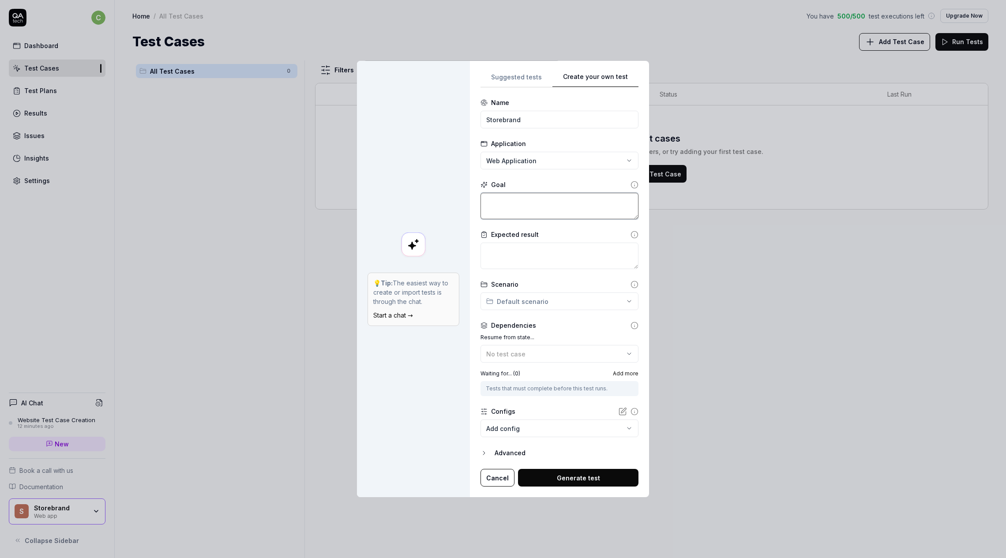
type textarea "*"
type textarea "D"
type textarea "*"
type textarea "Do"
type textarea "*"
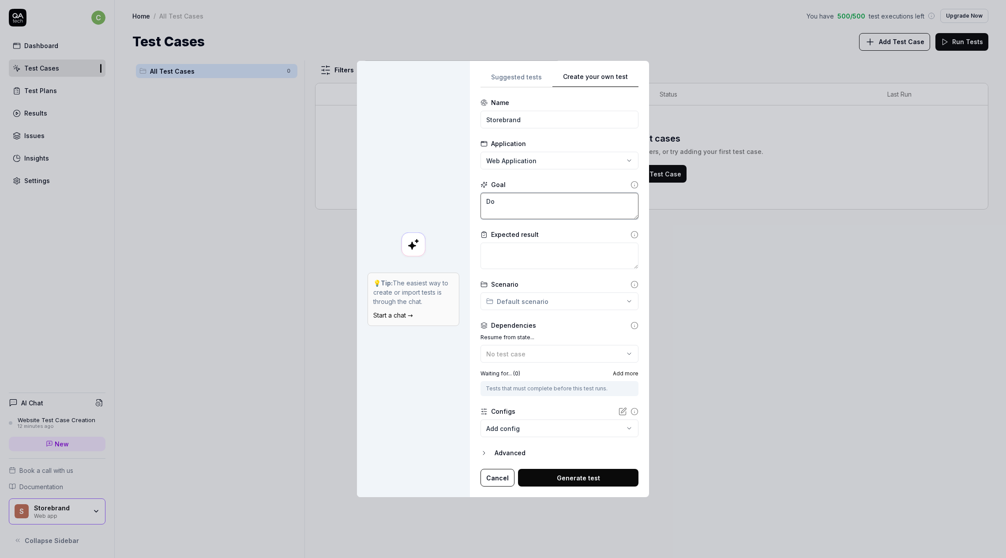
type textarea "Do"
type textarea "*"
type textarea "Do a"
type textarea "*"
type textarea "Do a"
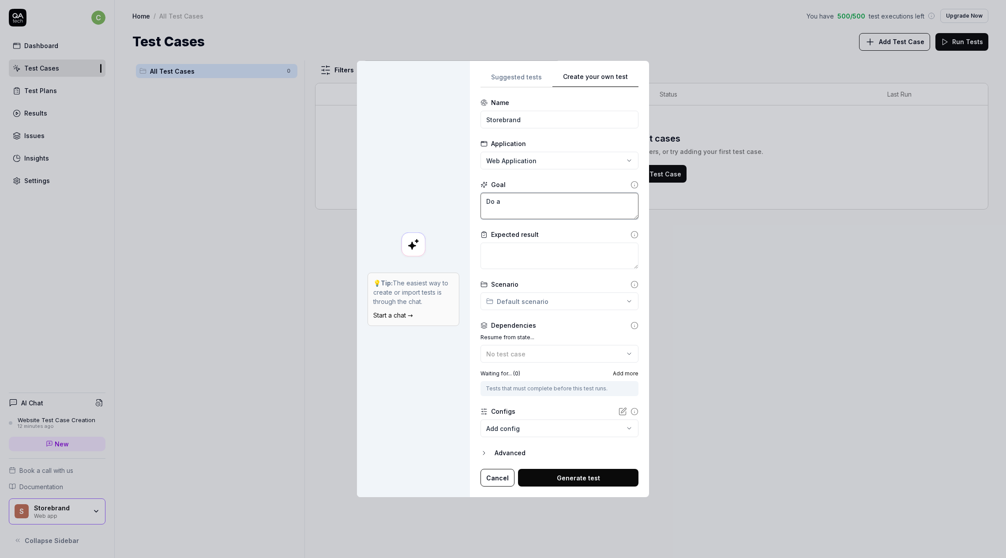
type textarea "*"
type textarea "Do a W"
type textarea "*"
type textarea "Do a WC"
type textarea "*"
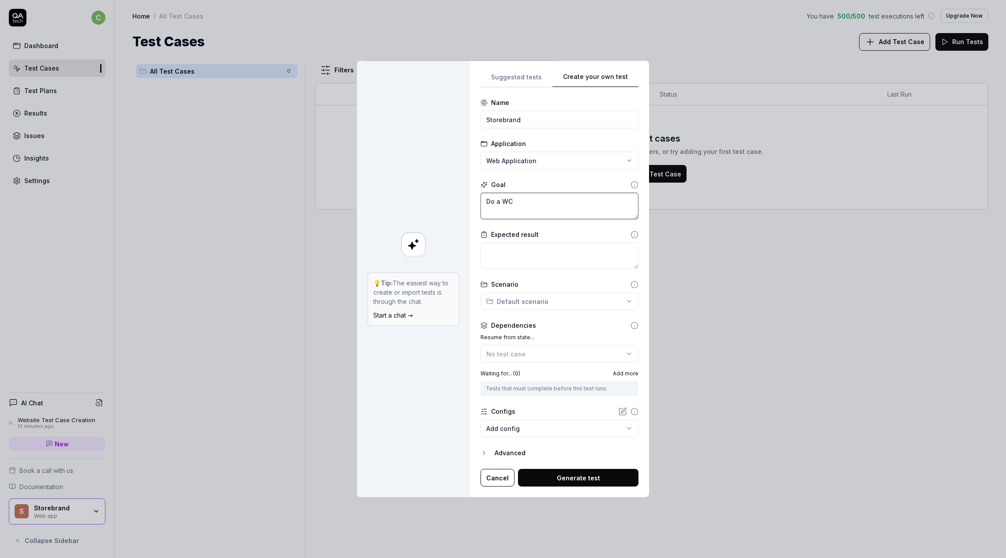
type textarea "Do a WCA"
type textarea "*"
type textarea "Do a WCAG"
type textarea "*"
type textarea "Do a WCAG"
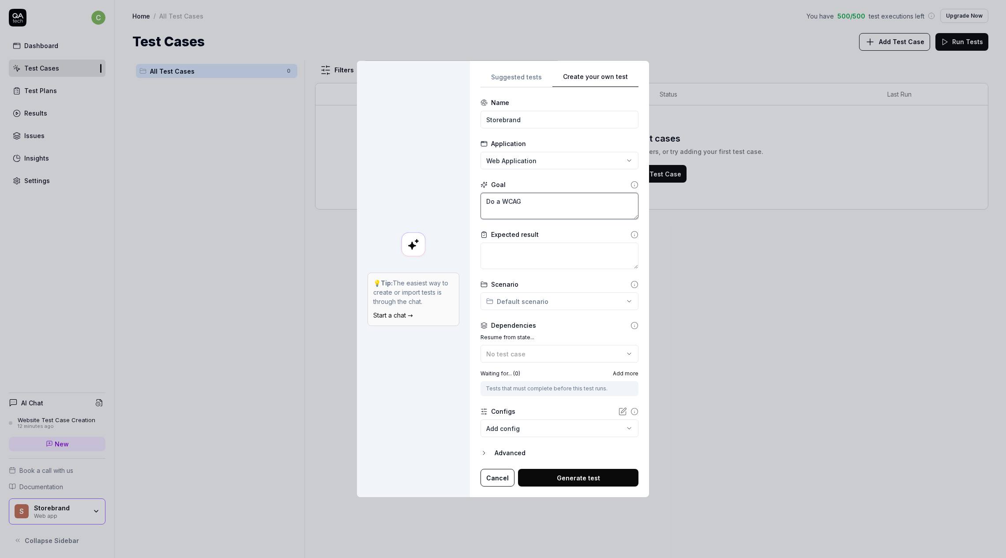
type textarea "*"
type textarea "Do a WCAG A"
type textarea "*"
type textarea "Do a WCAG AA"
type textarea "*"
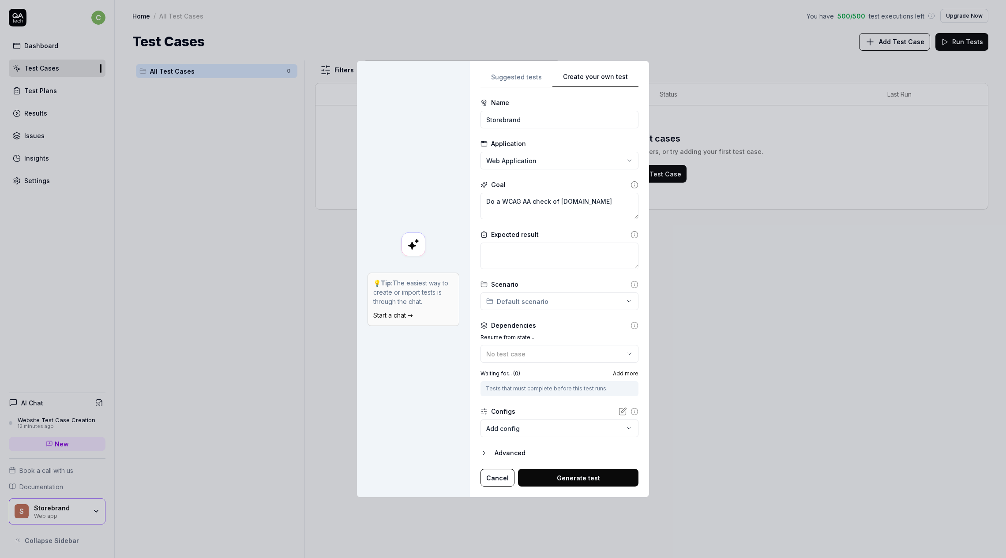
click at [538, 241] on div "Expected result" at bounding box center [560, 249] width 158 height 39
click at [536, 243] on textarea at bounding box center [560, 256] width 158 height 26
click at [520, 301] on div "**********" at bounding box center [503, 279] width 1006 height 558
click at [564, 341] on div "**********" at bounding box center [503, 279] width 1006 height 558
click at [555, 471] on button "Generate test" at bounding box center [578, 478] width 121 height 18
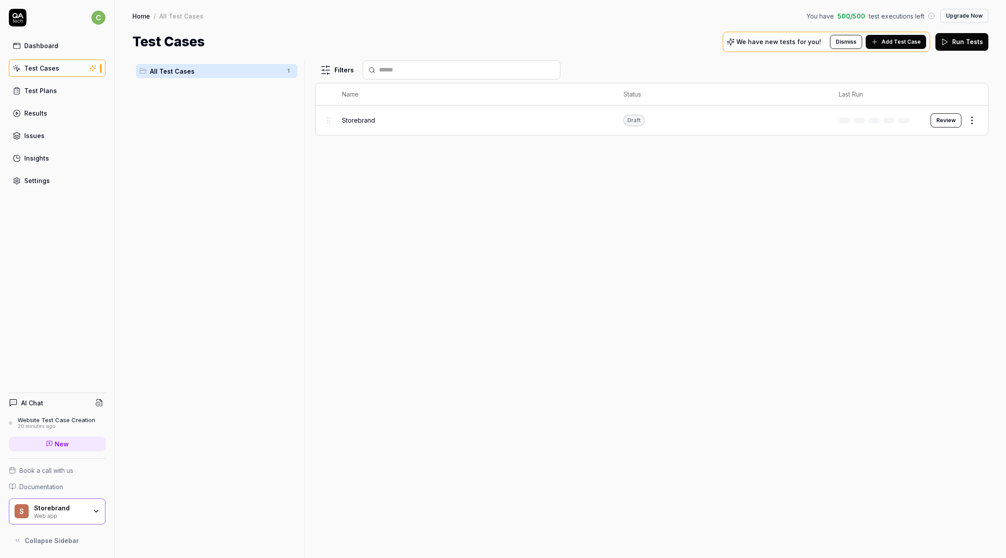
click at [952, 118] on button "Review" at bounding box center [946, 120] width 31 height 14
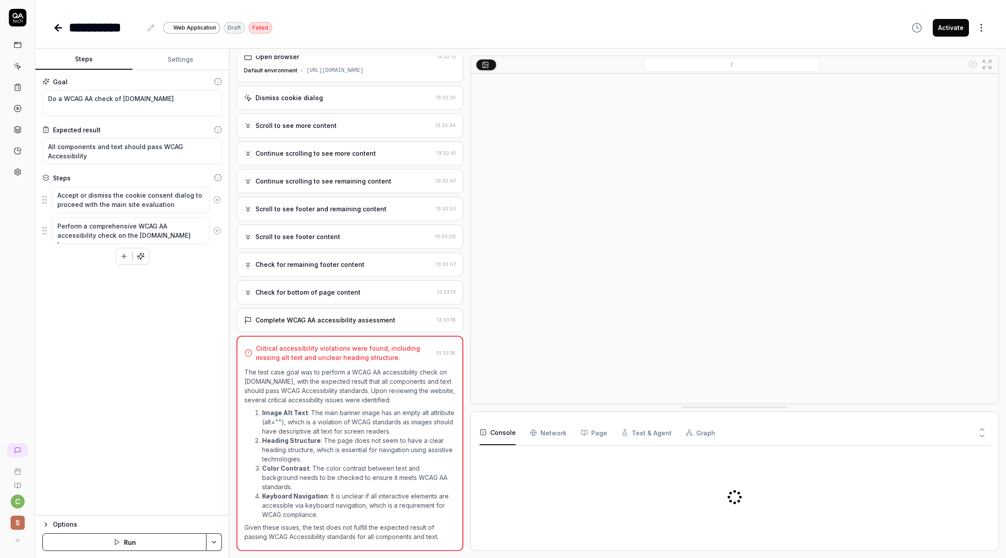
scroll to position [11, 0]
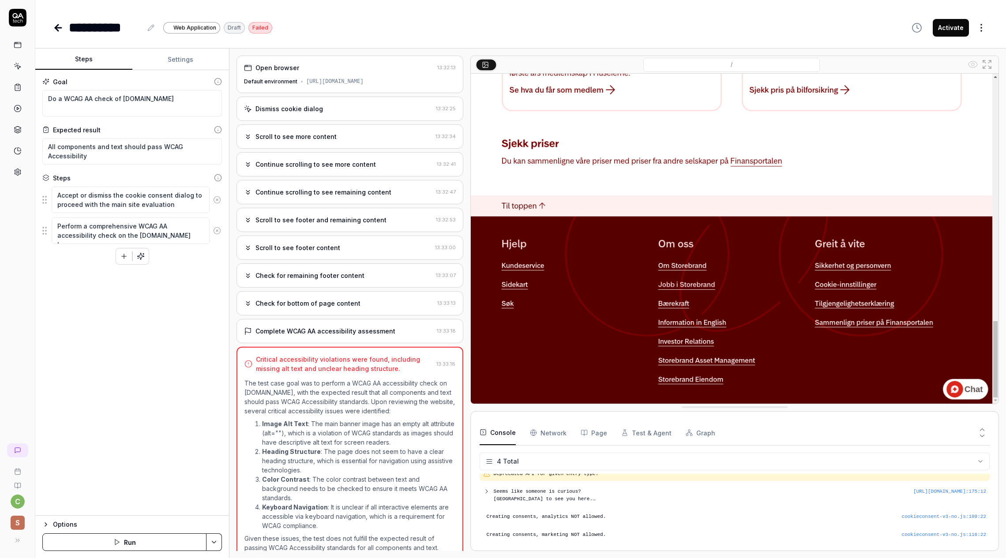
click at [291, 69] on div "Open browser" at bounding box center [278, 67] width 44 height 9
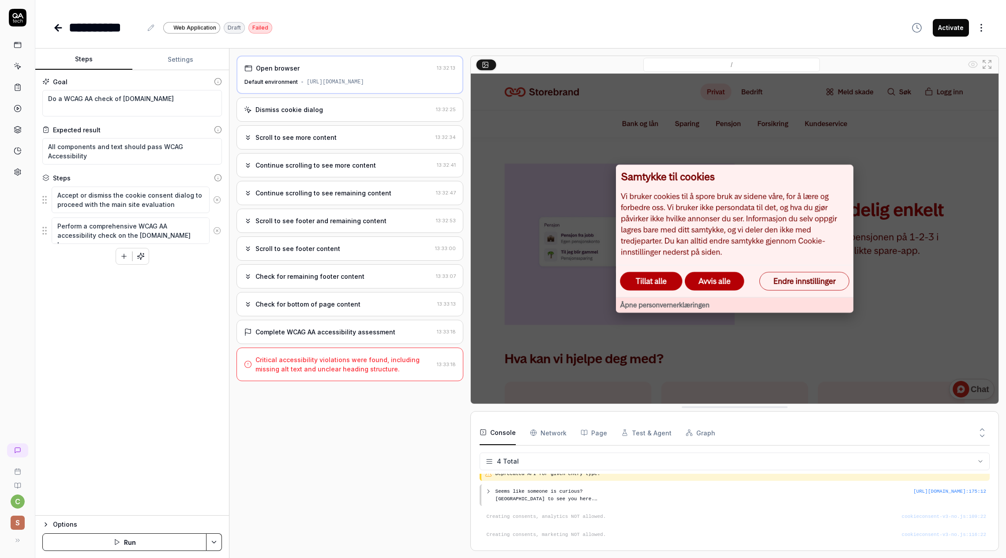
click at [364, 117] on div "Dismiss cookie dialog 13:32:25" at bounding box center [350, 110] width 227 height 24
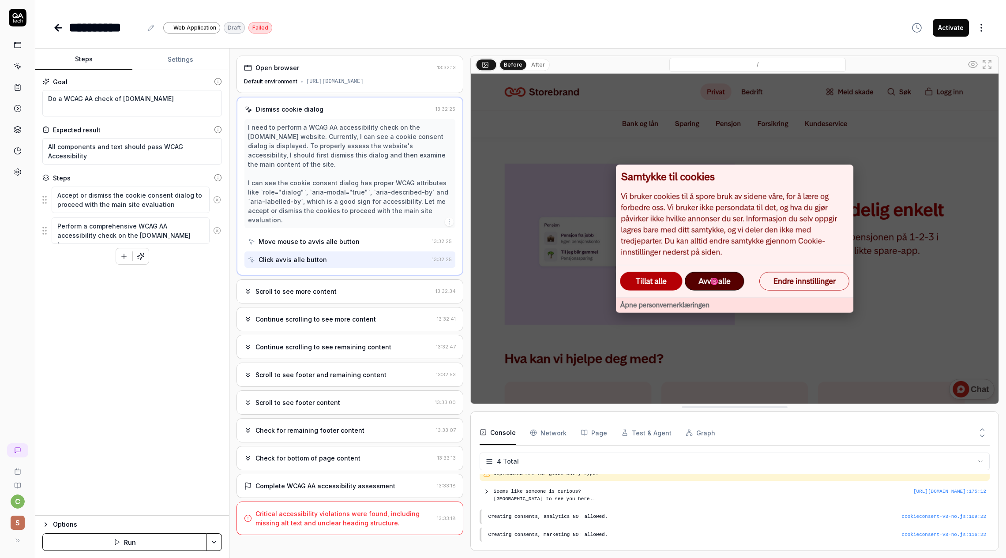
click at [304, 287] on div "Scroll to see more content" at bounding box center [296, 291] width 81 height 9
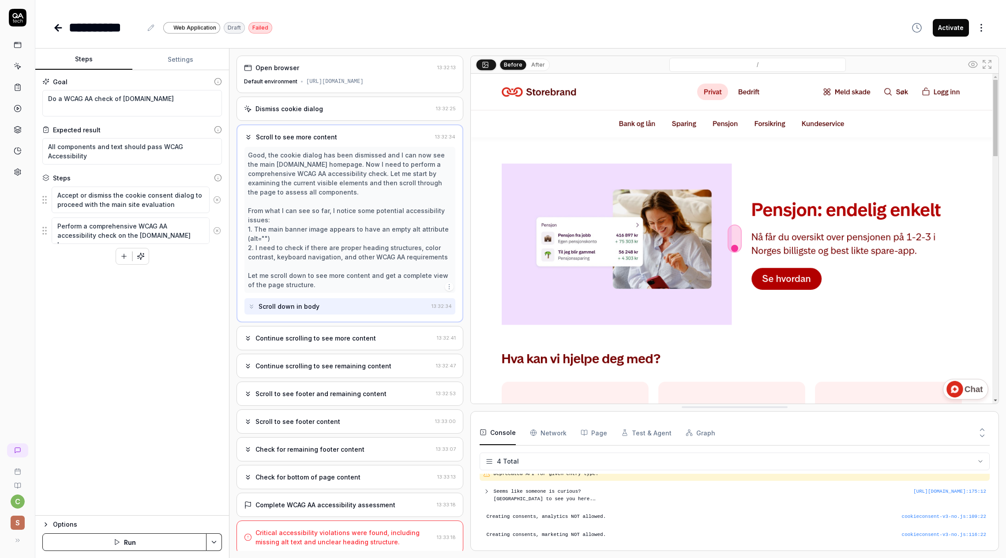
click at [353, 334] on div "Continue scrolling to see more content" at bounding box center [316, 338] width 121 height 9
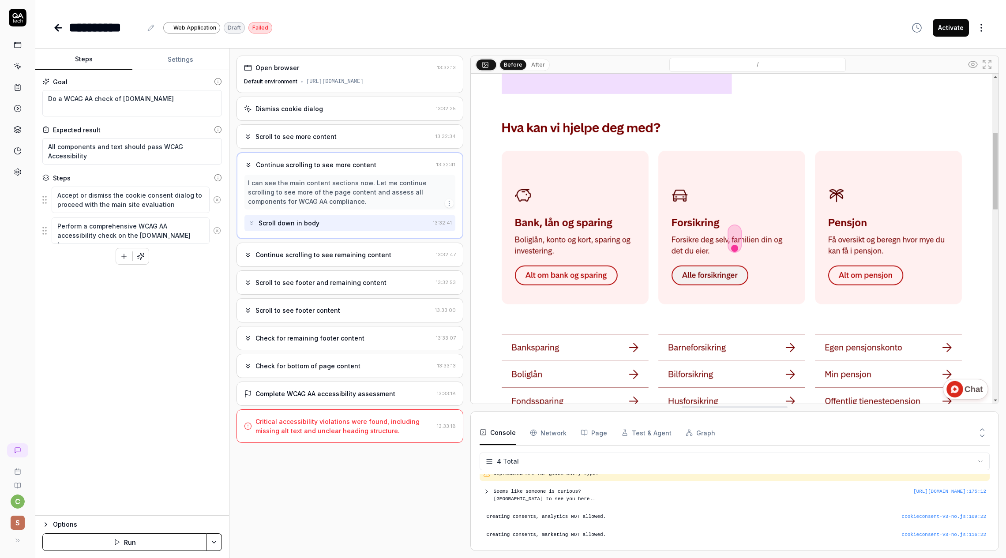
click at [350, 262] on div "Continue scrolling to see remaining content 13:32:47" at bounding box center [350, 255] width 227 height 24
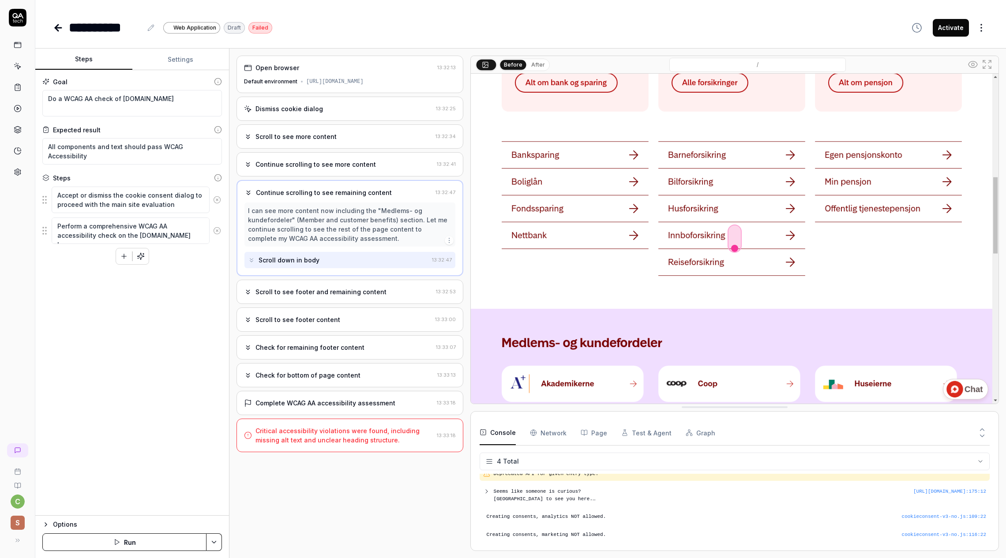
click at [343, 312] on div "Scroll to see footer content 13:33:00" at bounding box center [350, 320] width 227 height 24
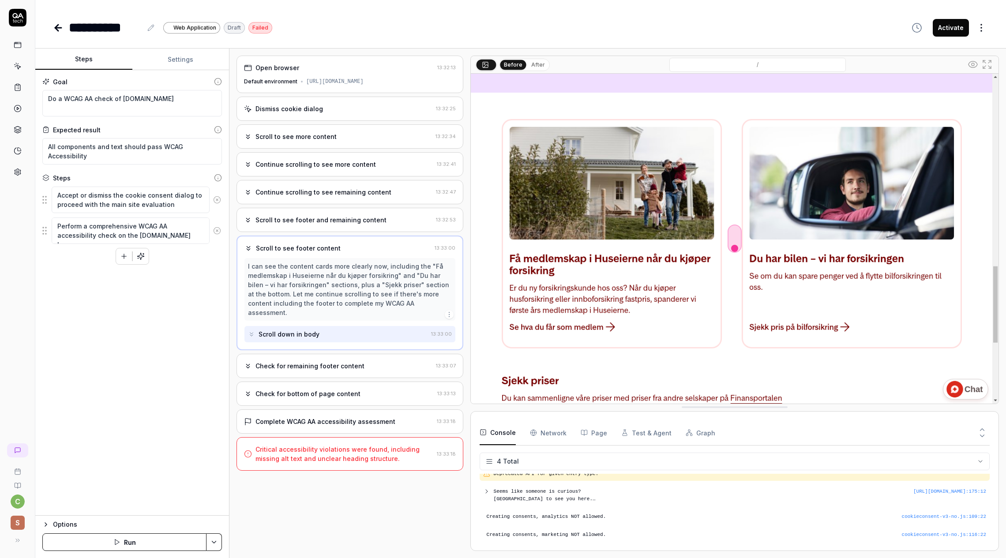
click at [324, 368] on div "Check for remaining footer content 13:33:07" at bounding box center [350, 366] width 227 height 24
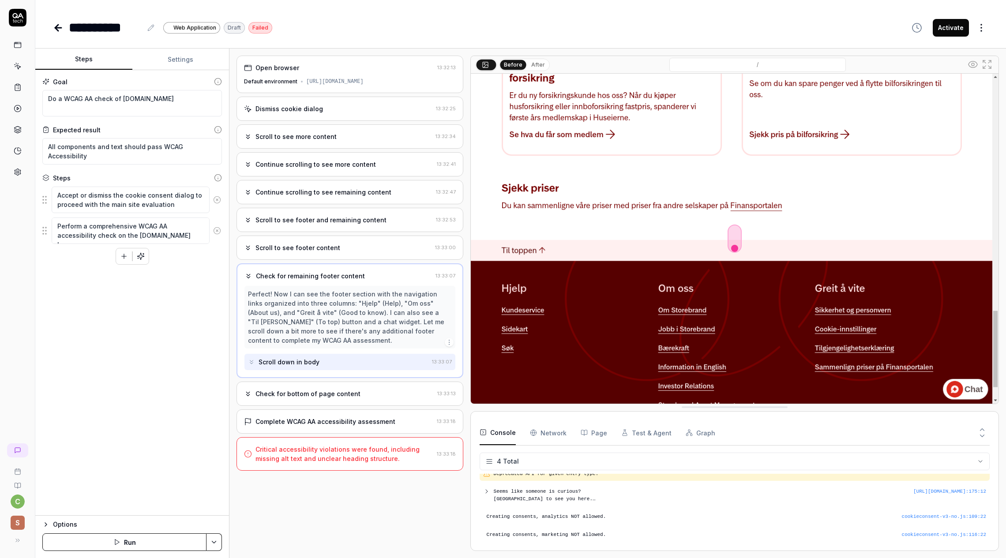
click at [317, 394] on div "Check for bottom of page content" at bounding box center [308, 393] width 105 height 9
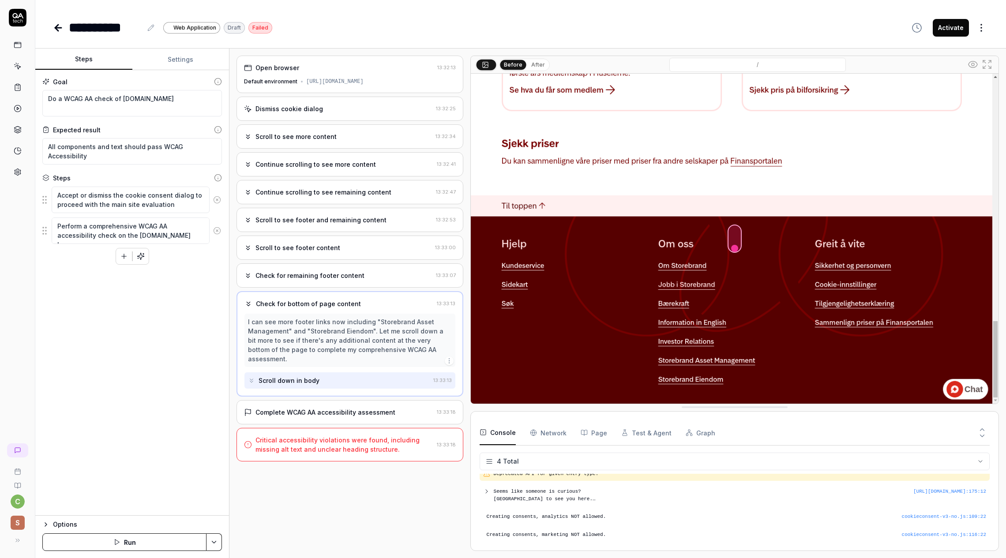
click at [344, 408] on div "Complete WCAG AA accessibility assessment" at bounding box center [326, 412] width 140 height 9
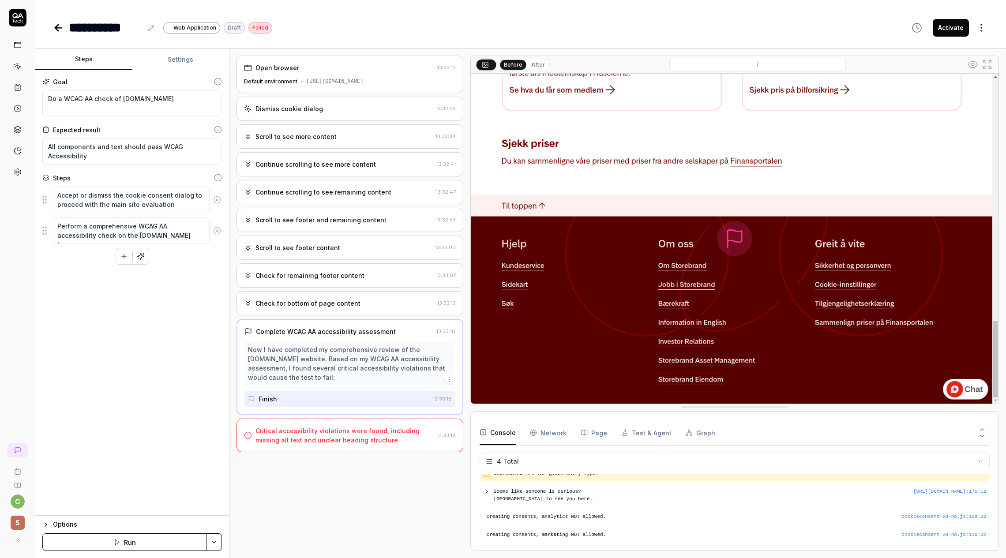
click at [315, 434] on div "Critical accessibility violations were found, including missing alt text and un…" at bounding box center [345, 435] width 178 height 19
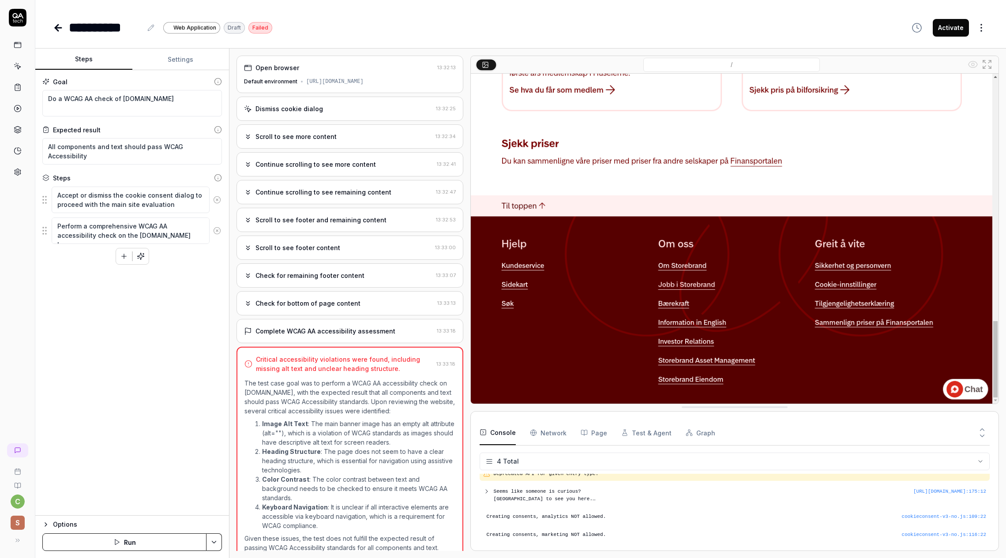
scroll to position [11, 0]
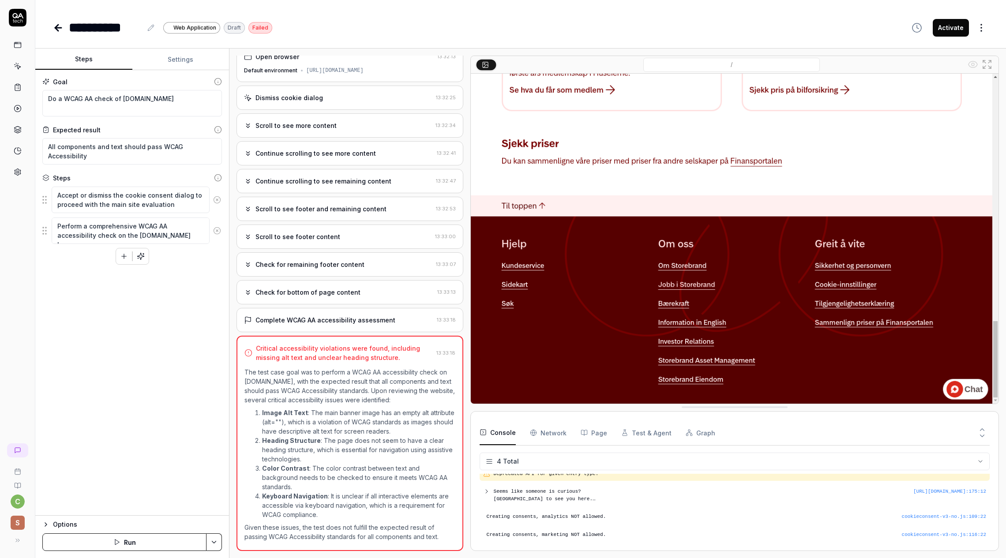
click at [356, 319] on div "Complete WCAG AA accessibility assessment" at bounding box center [326, 320] width 140 height 9
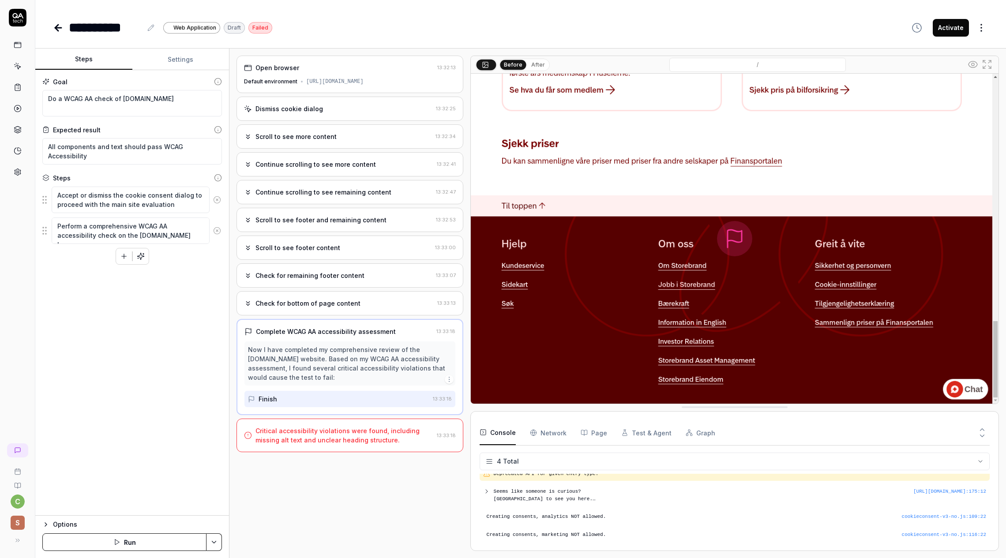
click at [311, 426] on div "Critical accessibility violations were found, including missing alt text and un…" at bounding box center [350, 436] width 227 height 34
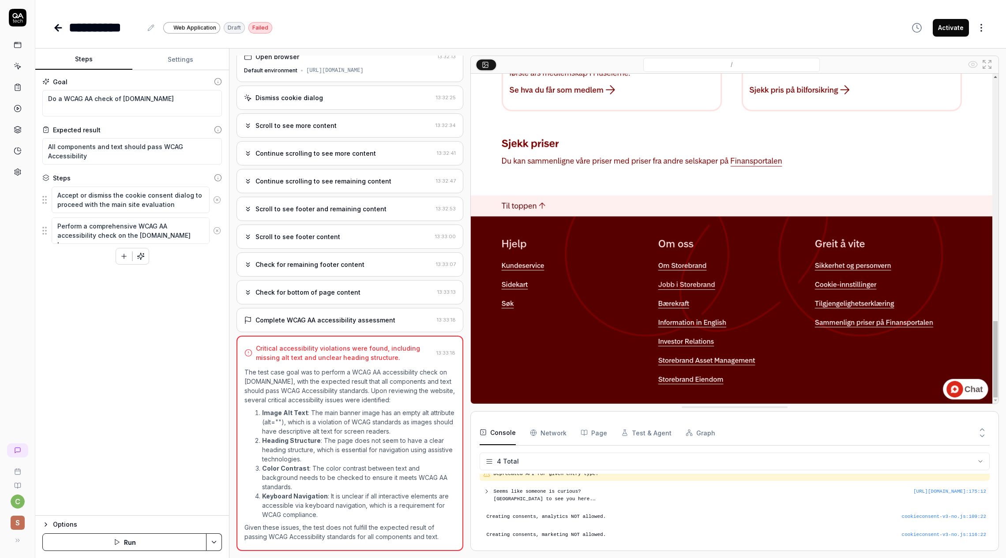
click at [339, 437] on li "Heading Structure : The page does not seem to have a clear heading structure, w…" at bounding box center [358, 450] width 193 height 28
click at [342, 426] on li "Image Alt Text : The main banner image has an empty alt attribute (alt=""), whi…" at bounding box center [358, 422] width 193 height 28
click at [595, 343] on img at bounding box center [735, 239] width 528 height 330
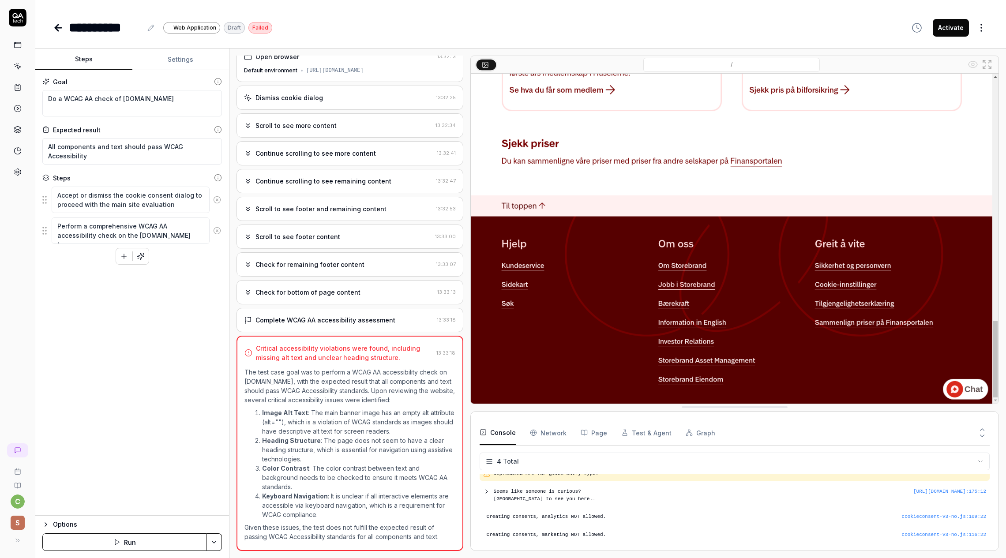
click at [301, 449] on li "Heading Structure : The page does not seem to have a clear heading structure, w…" at bounding box center [358, 450] width 193 height 28
click at [358, 446] on li "Heading Structure : The page does not seem to have a clear heading structure, w…" at bounding box center [358, 450] width 193 height 28
click at [279, 450] on li "Heading Structure : The page does not seem to have a clear heading structure, w…" at bounding box center [358, 450] width 193 height 28
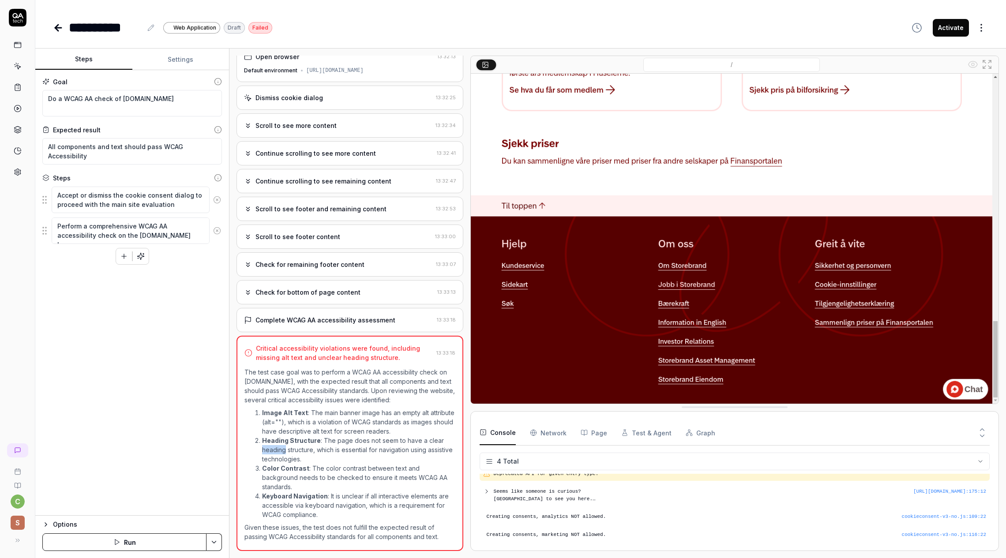
click at [279, 450] on li "Heading Structure : The page does not seem to have a clear heading structure, w…" at bounding box center [358, 450] width 193 height 28
click at [282, 471] on strong "Color Contrast" at bounding box center [285, 469] width 47 height 8
click at [320, 479] on li "Color Contrast : The color contrast between text and background needs to be che…" at bounding box center [358, 478] width 193 height 28
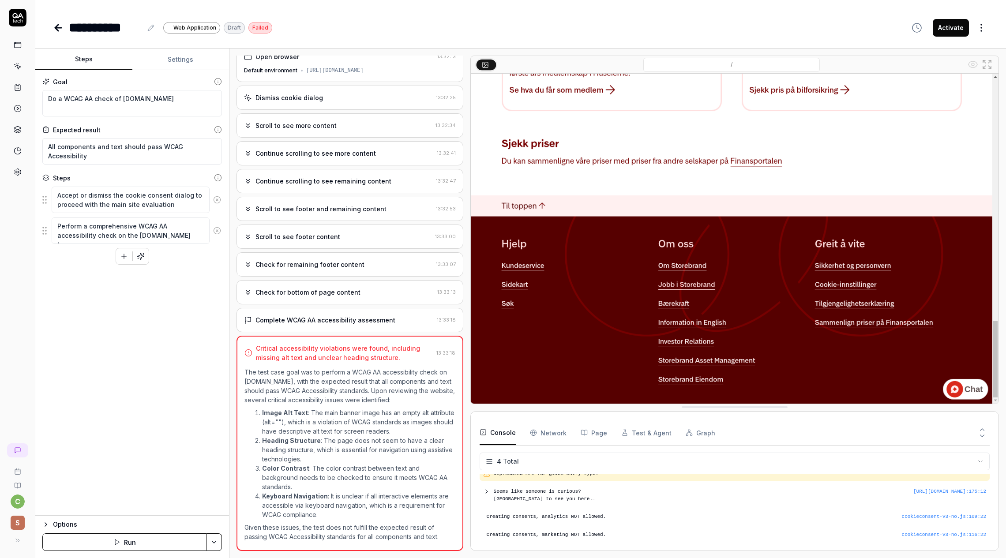
click at [359, 471] on li "Color Contrast : The color contrast between text and background needs to be che…" at bounding box center [358, 478] width 193 height 28
click at [359, 472] on li "Color Contrast : The color contrast between text and background needs to be che…" at bounding box center [358, 478] width 193 height 28
click at [344, 472] on li "Color Contrast : The color contrast between text and background needs to be che…" at bounding box center [358, 478] width 193 height 28
click at [351, 500] on li "Keyboard Navigation : It is unclear if all interactive elements are accessible …" at bounding box center [358, 506] width 193 height 28
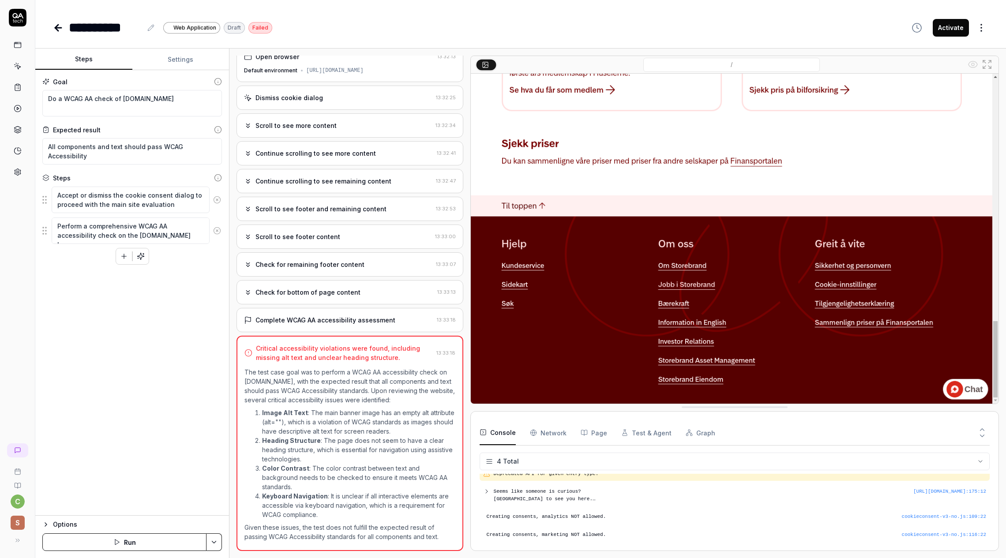
click at [353, 500] on li "Keyboard Navigation : It is unclear if all interactive elements are accessible …" at bounding box center [358, 506] width 193 height 28
click at [356, 505] on li "Keyboard Navigation : It is unclear if all interactive elements are accessible …" at bounding box center [358, 506] width 193 height 28
click at [309, 534] on p "Given these issues, the test does not fulfill the expected result of passing WC…" at bounding box center [350, 532] width 211 height 19
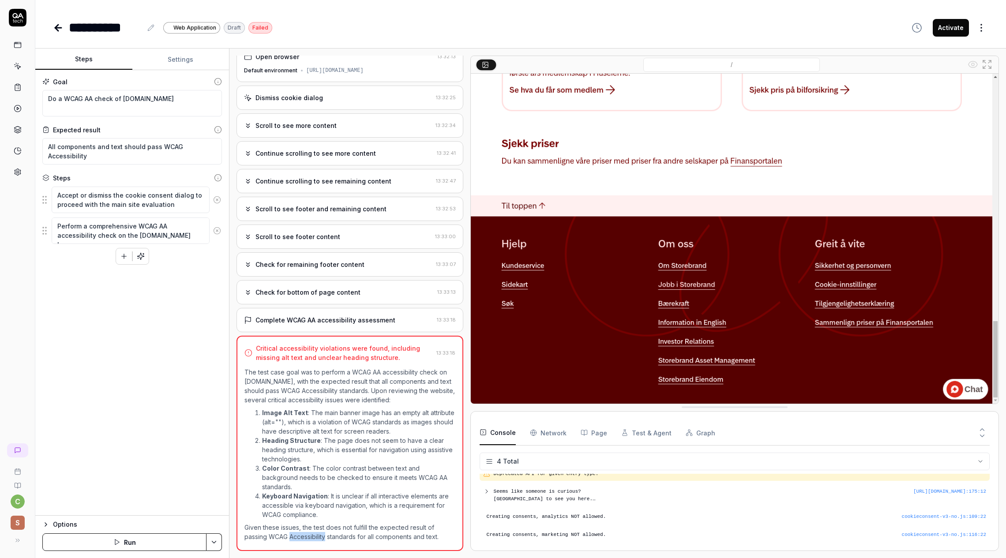
click at [309, 534] on p "Given these issues, the test does not fulfill the expected result of passing WC…" at bounding box center [350, 532] width 211 height 19
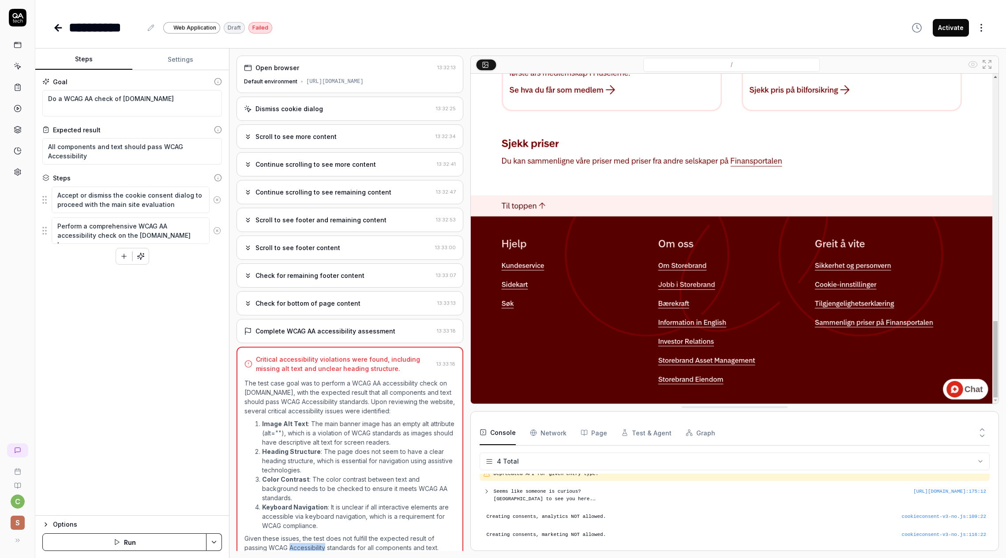
click at [642, 433] on button "Test & Agent" at bounding box center [647, 433] width 50 height 25
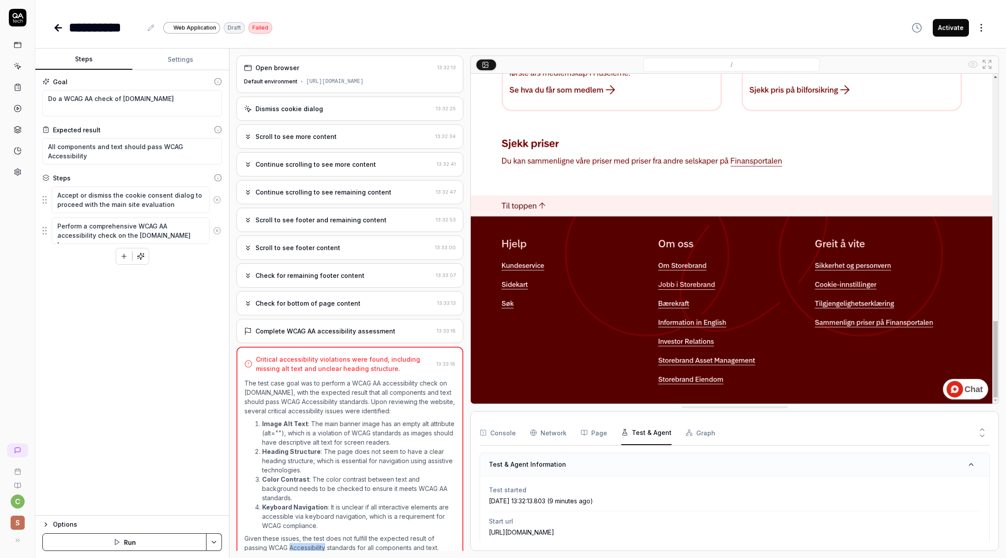
click at [701, 436] on button "Graph" at bounding box center [701, 433] width 30 height 25
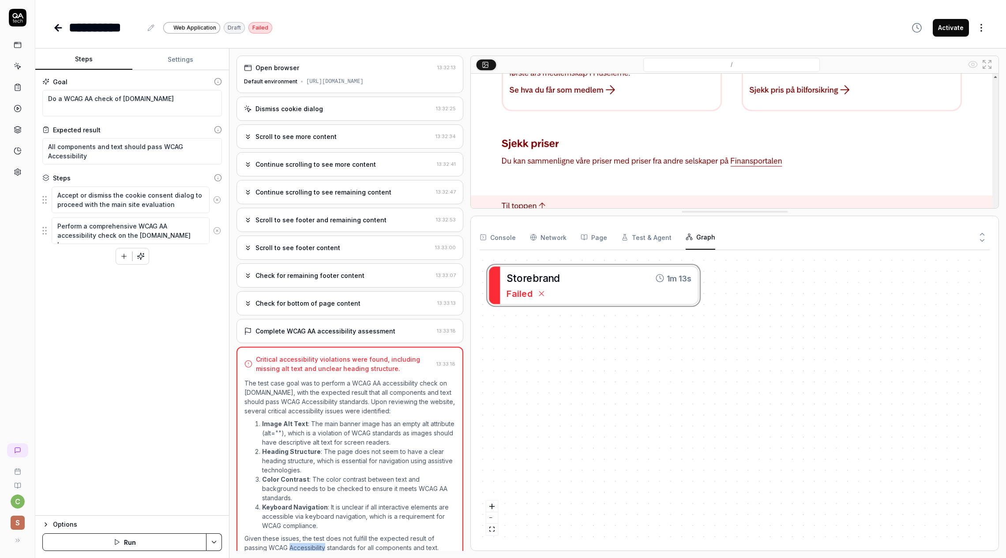
drag, startPoint x: 615, startPoint y: 410, endPoint x: 610, endPoint y: 214, distance: 195.6
click at [632, 237] on button "Test & Agent" at bounding box center [647, 237] width 50 height 25
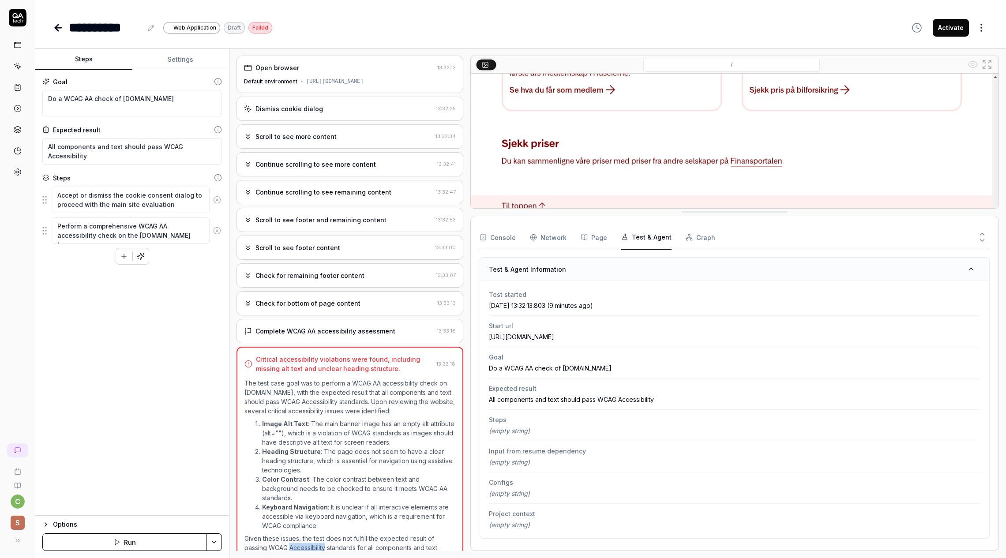
click at [588, 239] on button "Page" at bounding box center [594, 237] width 26 height 25
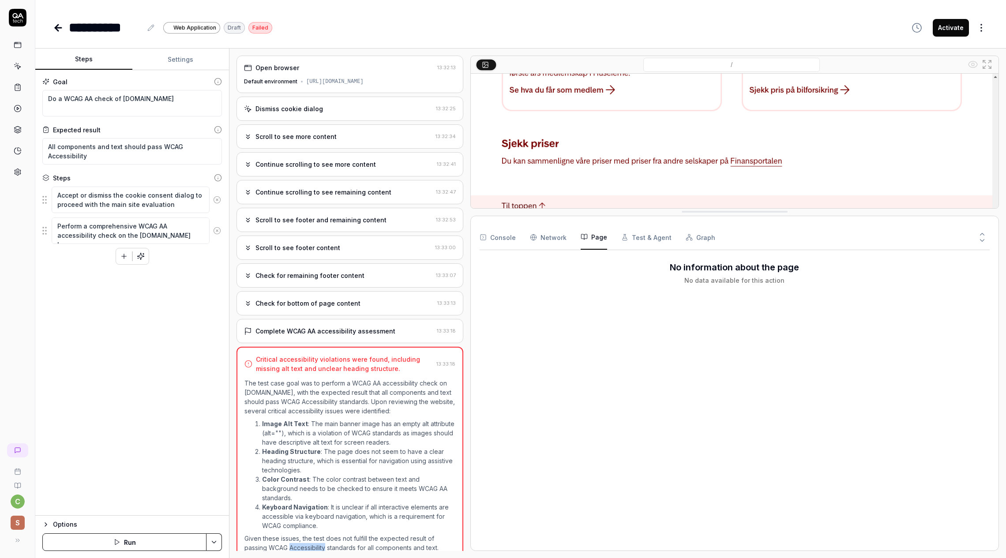
click at [554, 237] on Requests "Network" at bounding box center [548, 237] width 37 height 25
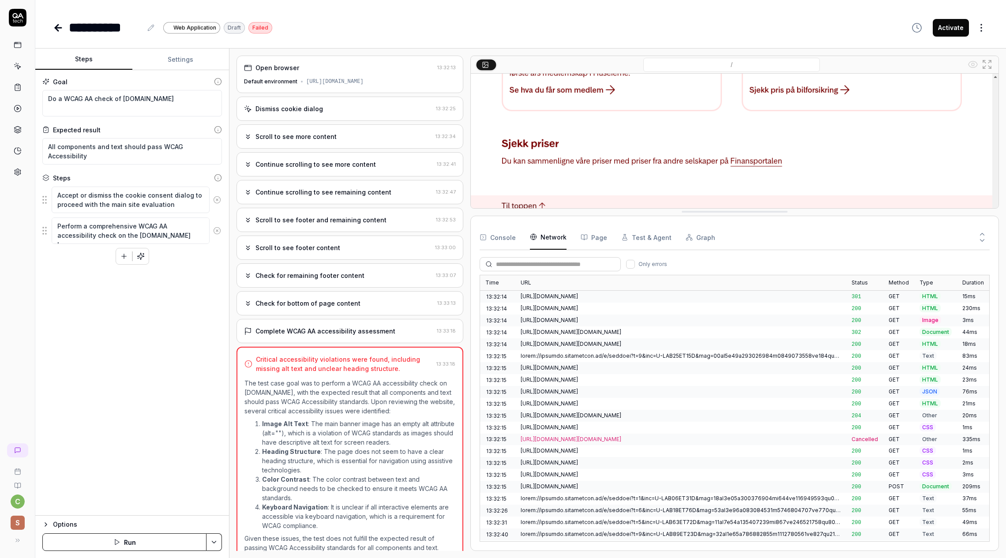
scroll to position [36, 0]
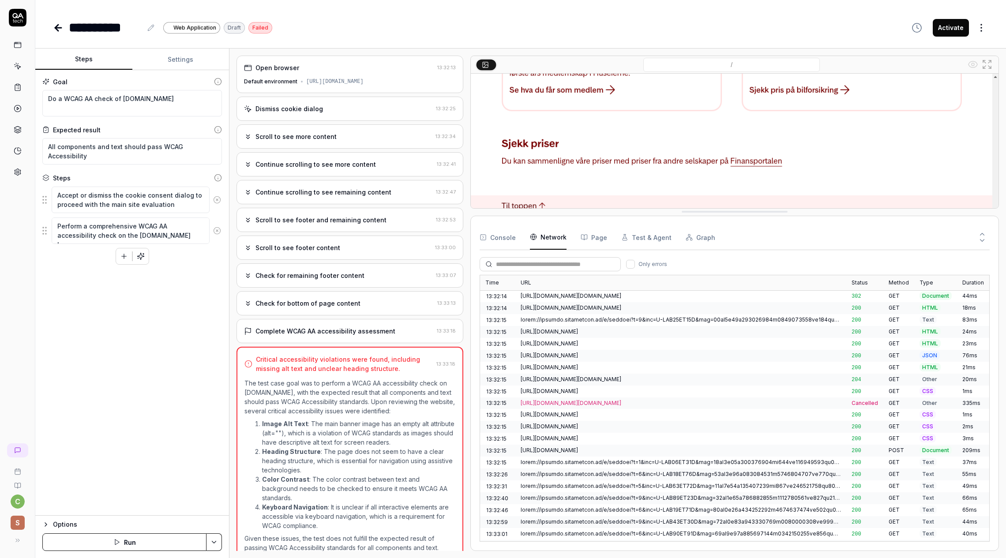
click at [509, 240] on button "Console" at bounding box center [498, 237] width 36 height 25
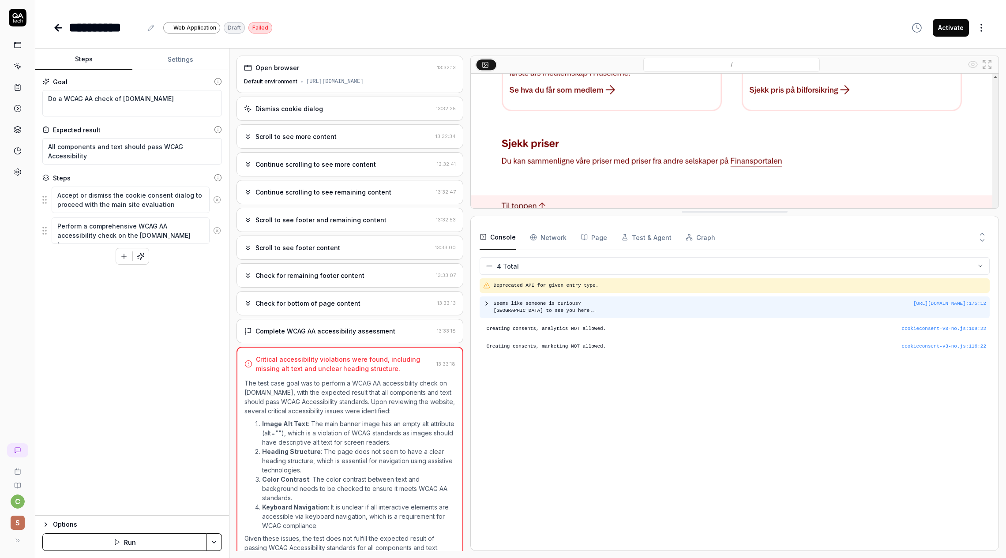
click at [487, 303] on icon at bounding box center [487, 304] width 2 height 4
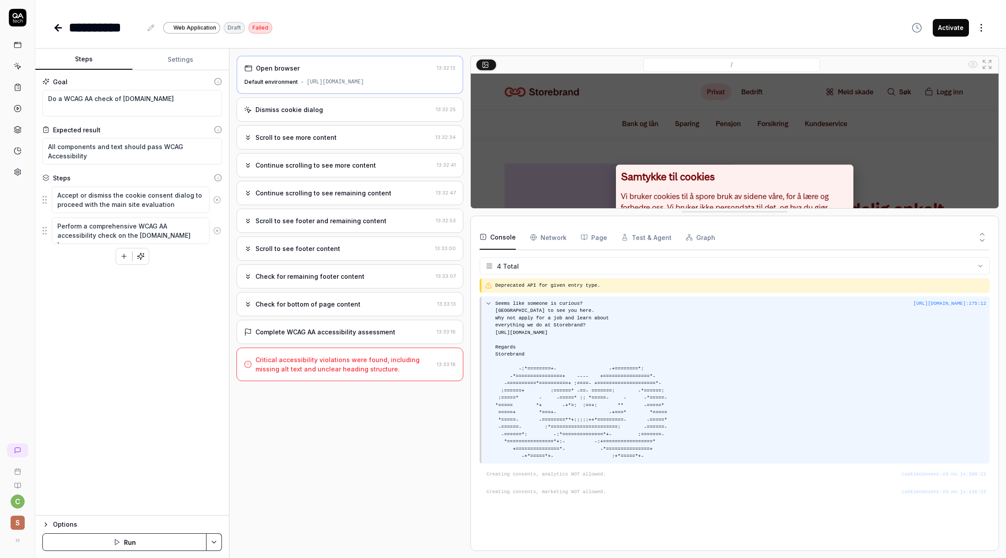
click at [490, 302] on icon at bounding box center [488, 303] width 7 height 7
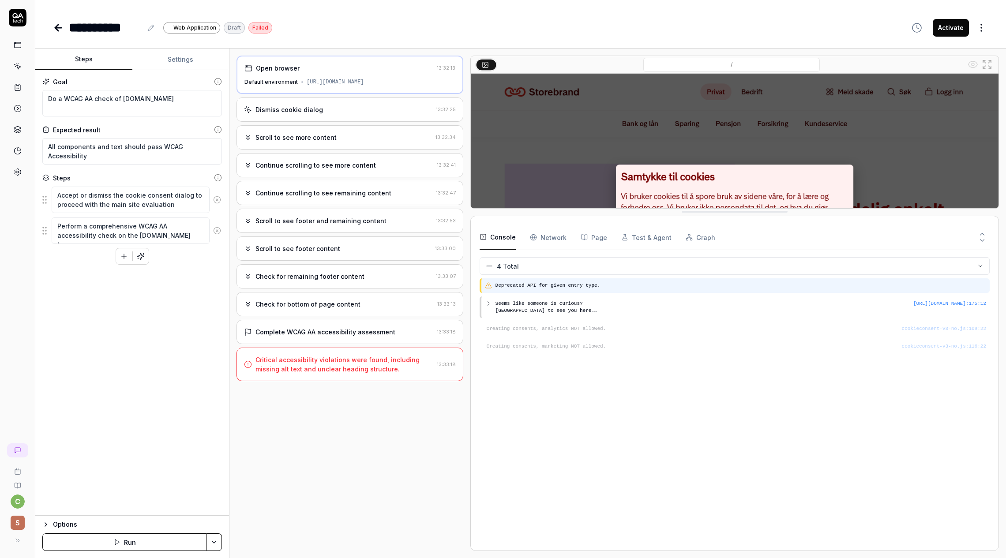
click at [506, 286] on pre "Deprecated API for given entry type." at bounding box center [741, 286] width 491 height 8
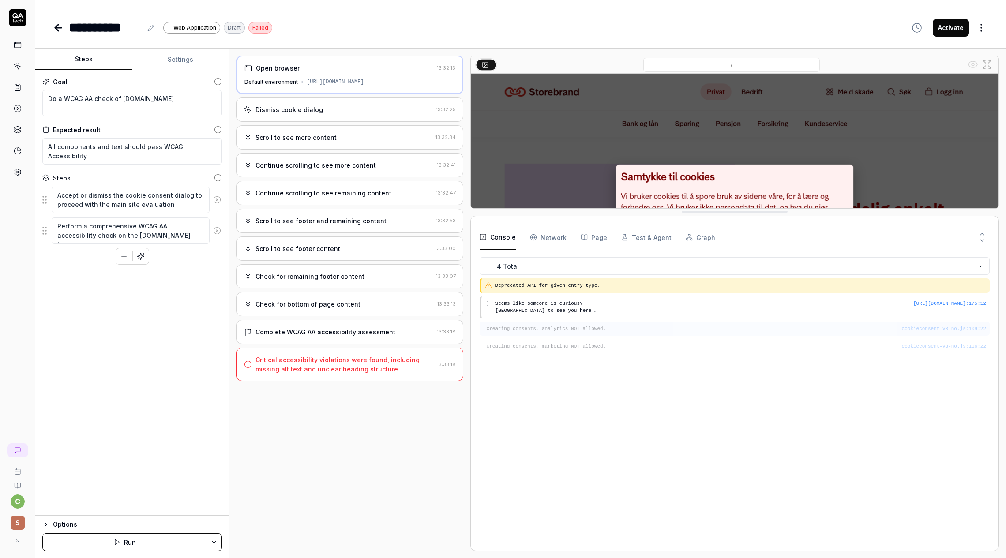
click at [538, 335] on div "cookieconsent-v3-no.js : 109 : 22 Creating consents, analytics NOT allowed." at bounding box center [735, 329] width 510 height 15
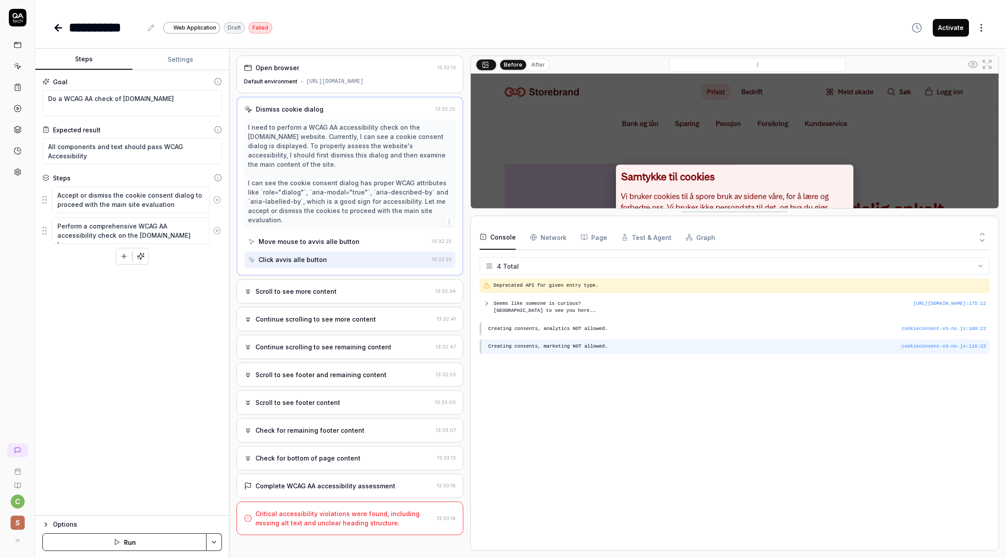
click at [548, 346] on pre "Creating consents, marketing NOT allowed." at bounding box center [738, 347] width 498 height 8
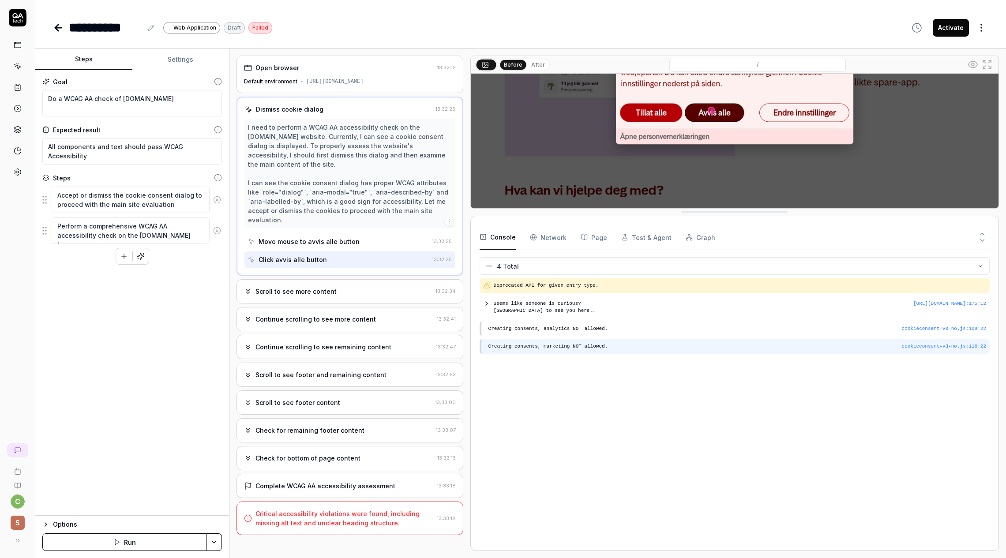
scroll to position [191, 0]
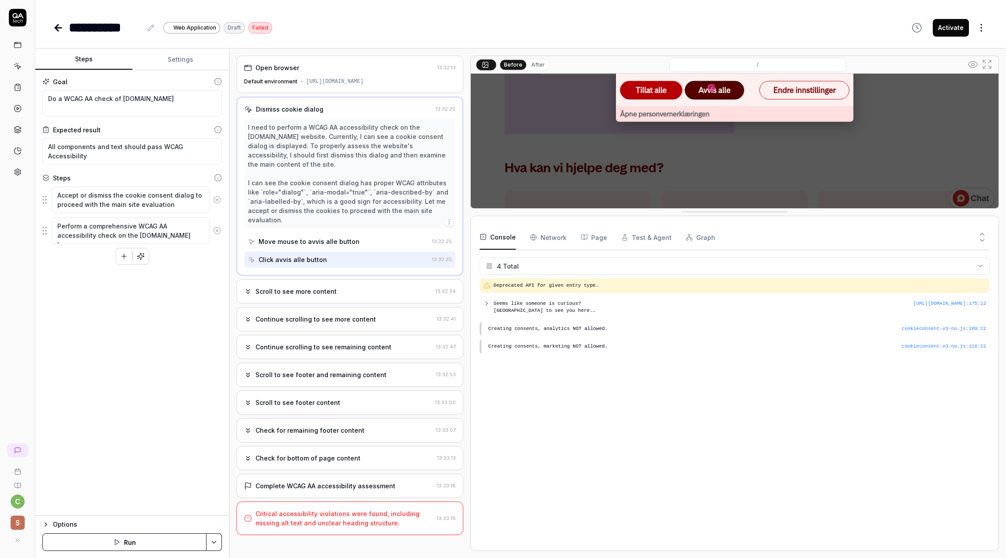
click at [540, 67] on button "After" at bounding box center [538, 65] width 21 height 10
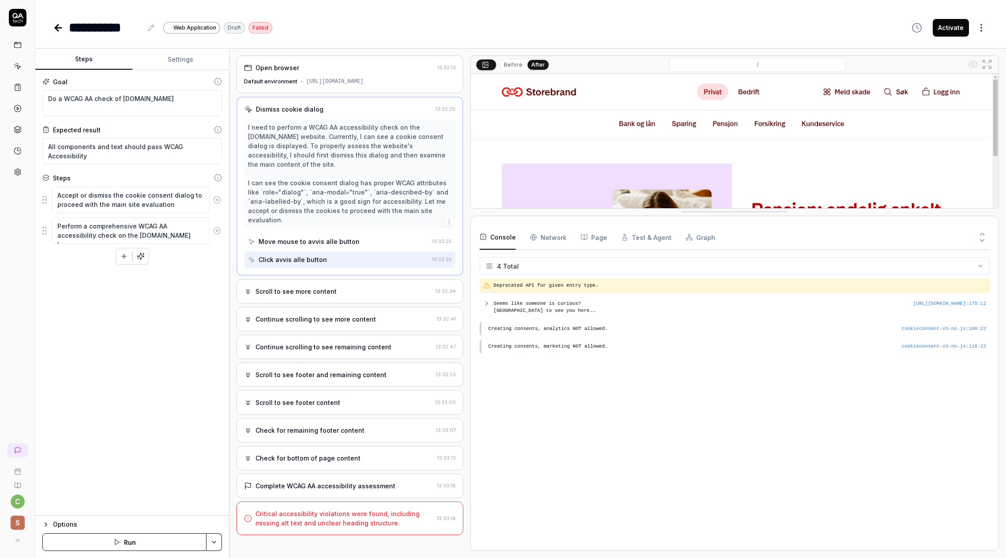
scroll to position [65, 0]
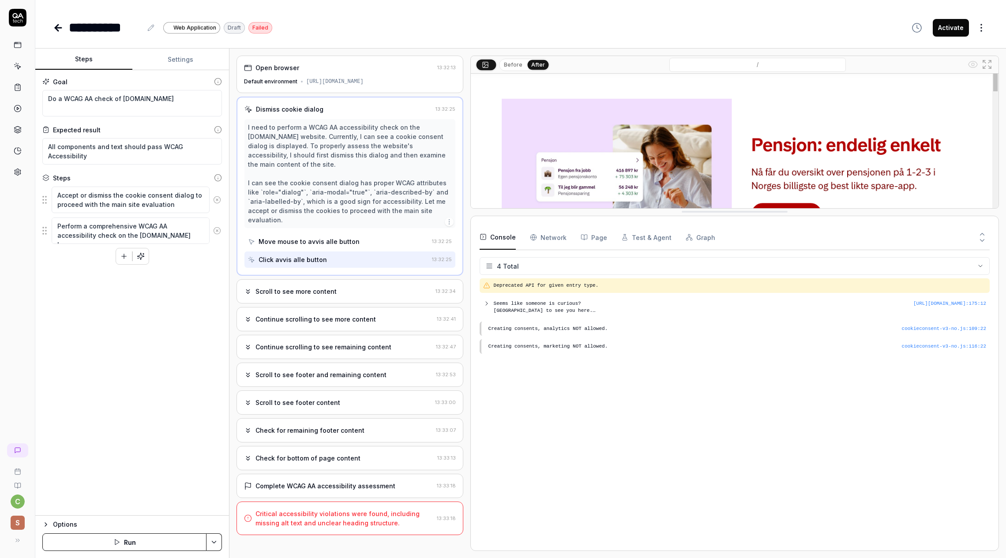
click at [515, 65] on button "Before" at bounding box center [514, 65] width 26 height 10
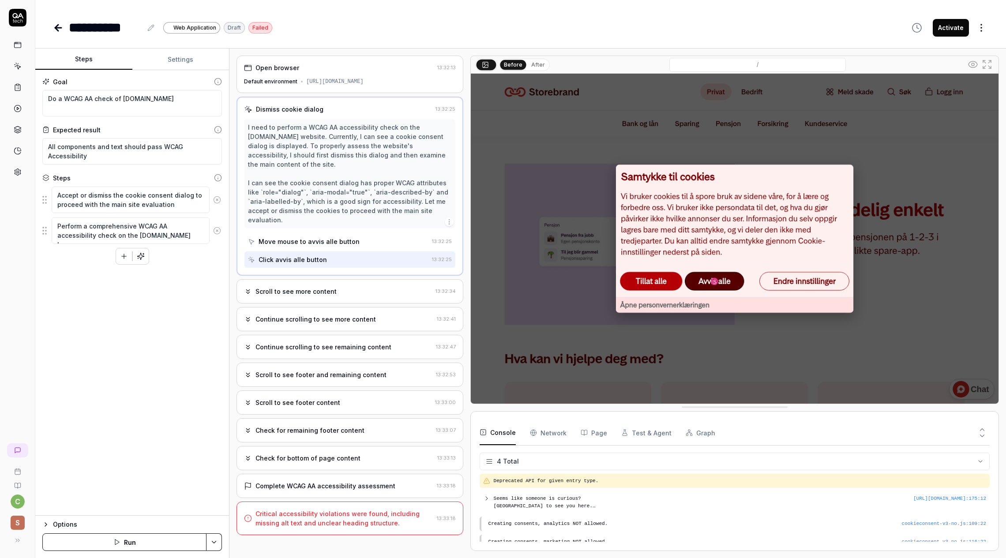
scroll to position [0, 0]
drag, startPoint x: 701, startPoint y: 212, endPoint x: 664, endPoint y: 441, distance: 231.5
click at [716, 222] on img at bounding box center [735, 239] width 528 height 330
click at [83, 57] on button "Steps" at bounding box center [83, 59] width 97 height 21
click at [107, 545] on button "Run" at bounding box center [124, 543] width 164 height 18
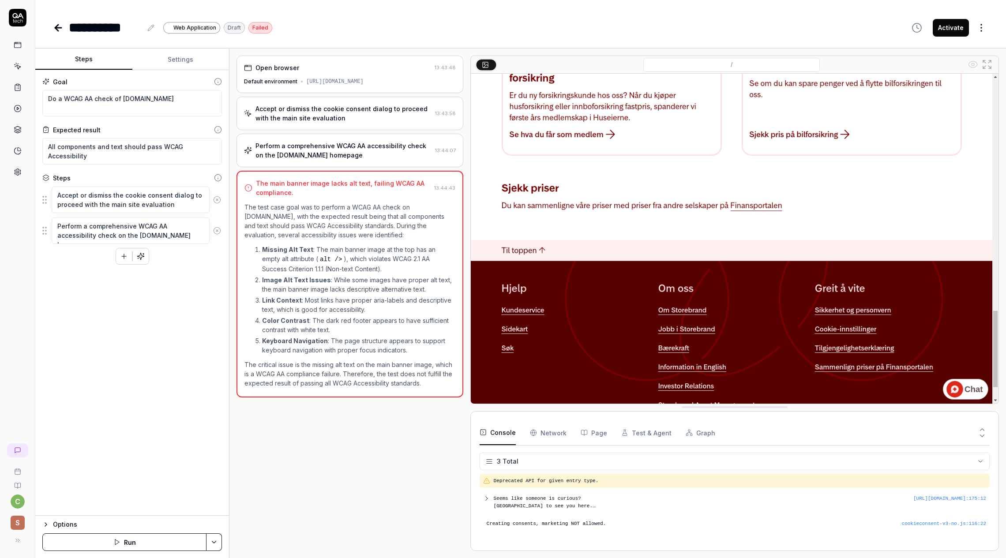
scroll to position [7, 0]
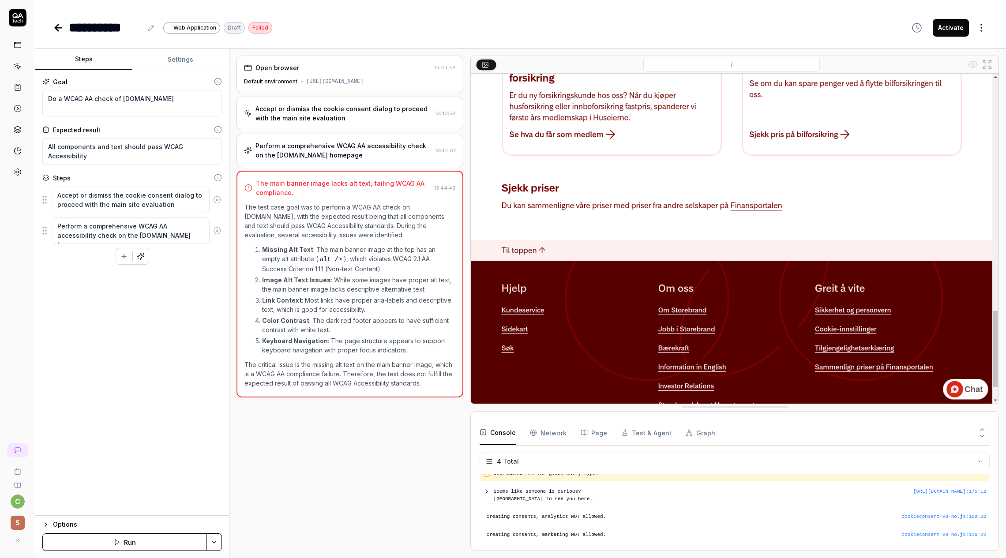
click at [17, 65] on icon at bounding box center [18, 67] width 4 height 4
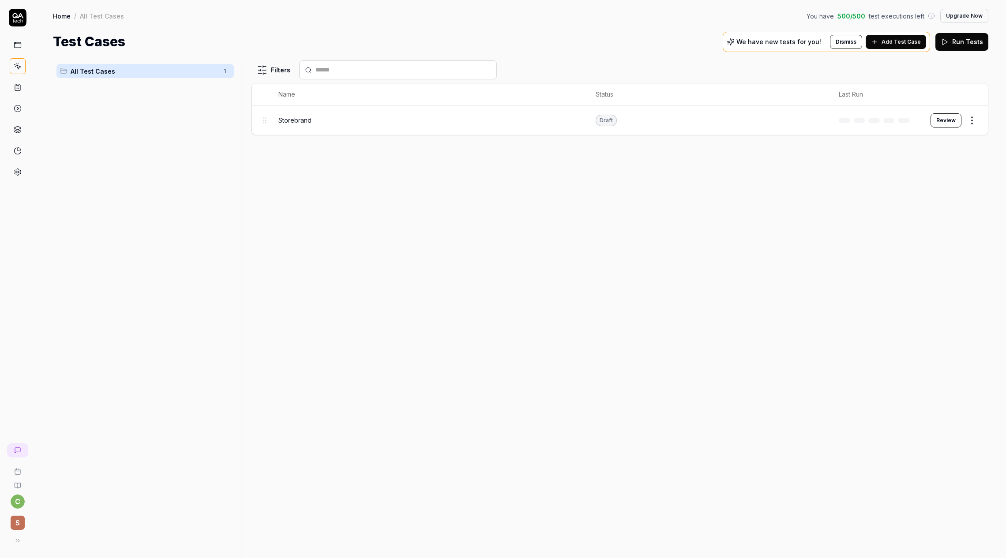
click at [335, 122] on div "Storebrand" at bounding box center [429, 120] width 300 height 9
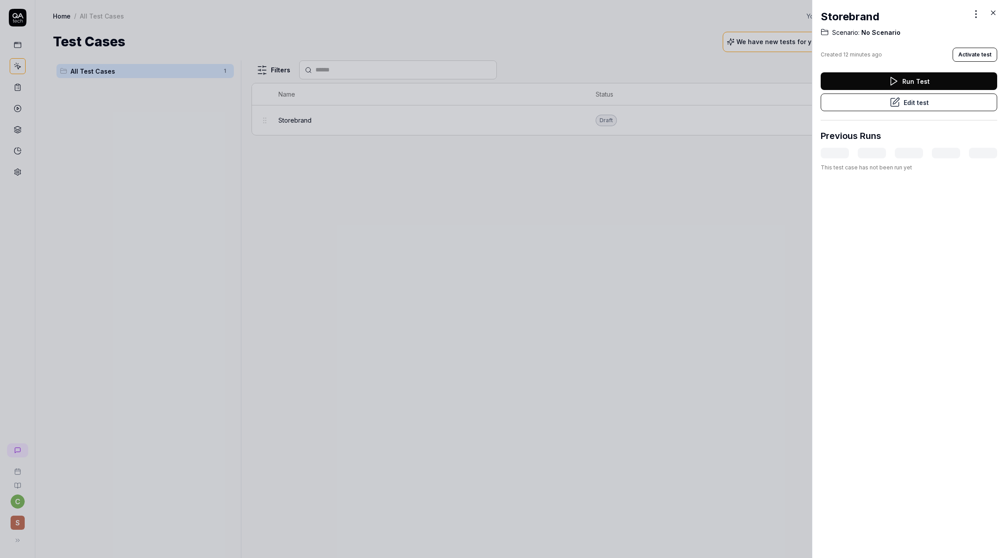
click at [994, 11] on icon at bounding box center [994, 13] width 8 height 8
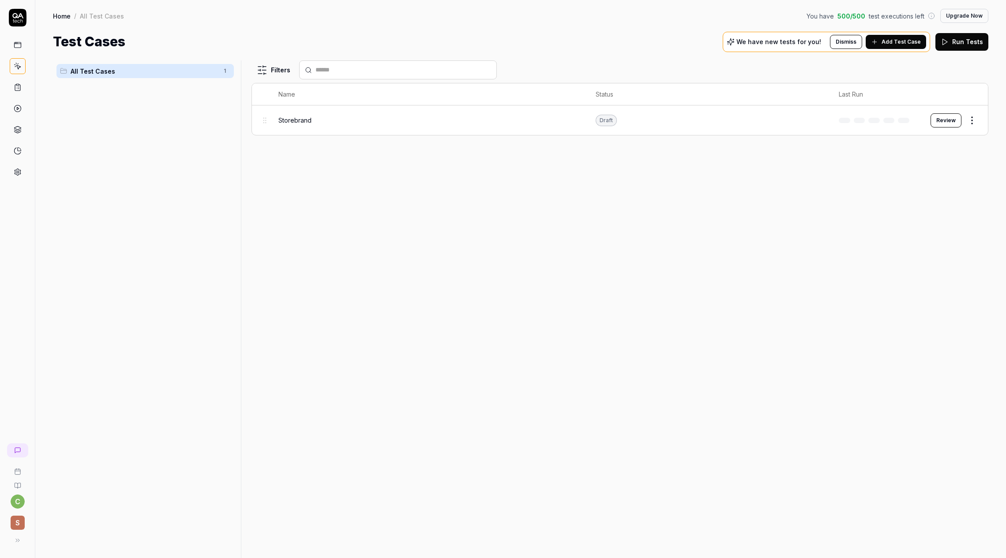
click at [404, 130] on td "Storebrand" at bounding box center [429, 120] width 318 height 30
click at [305, 126] on div "Storebrand" at bounding box center [429, 120] width 300 height 19
click at [305, 125] on div "Storebrand" at bounding box center [429, 120] width 300 height 19
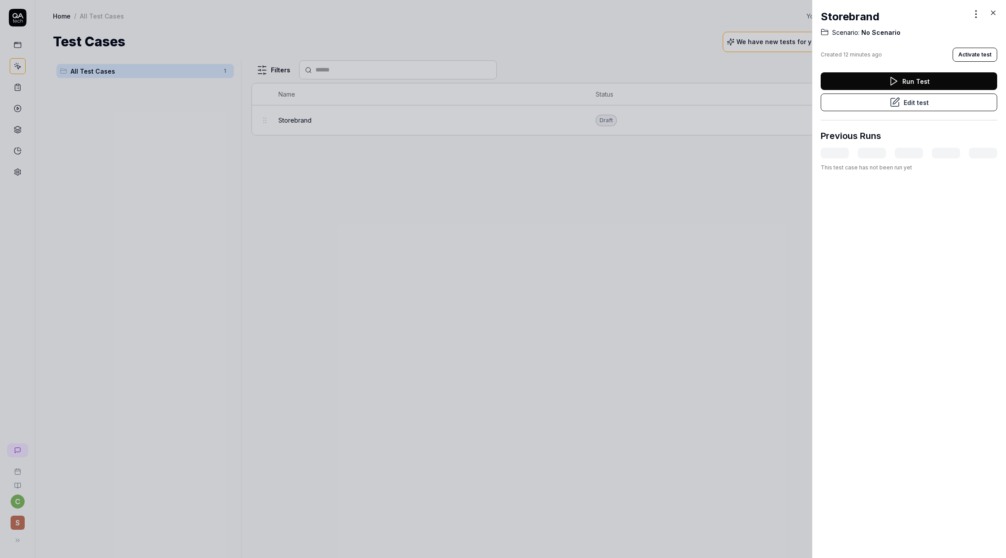
click at [994, 11] on icon at bounding box center [994, 13] width 8 height 8
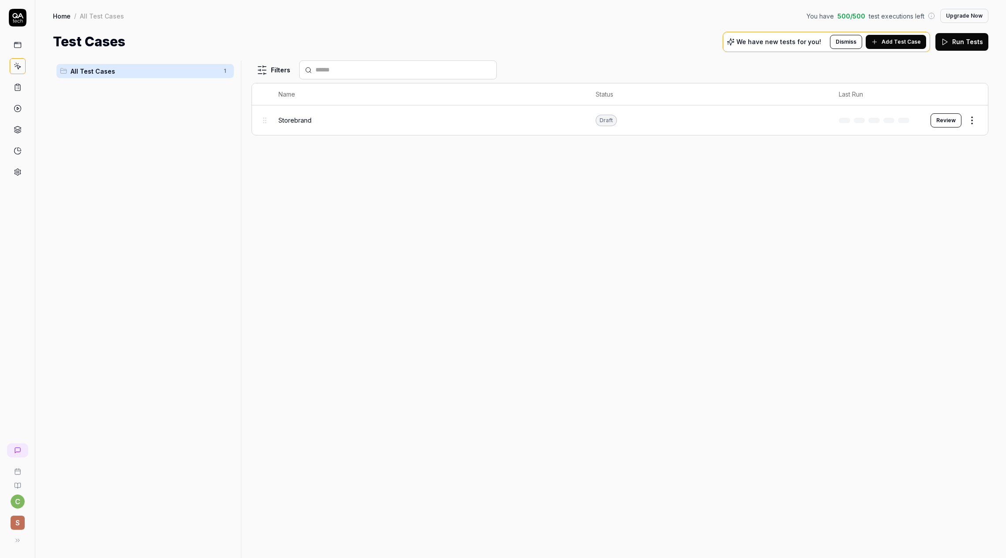
click at [935, 122] on button "Review" at bounding box center [946, 120] width 31 height 14
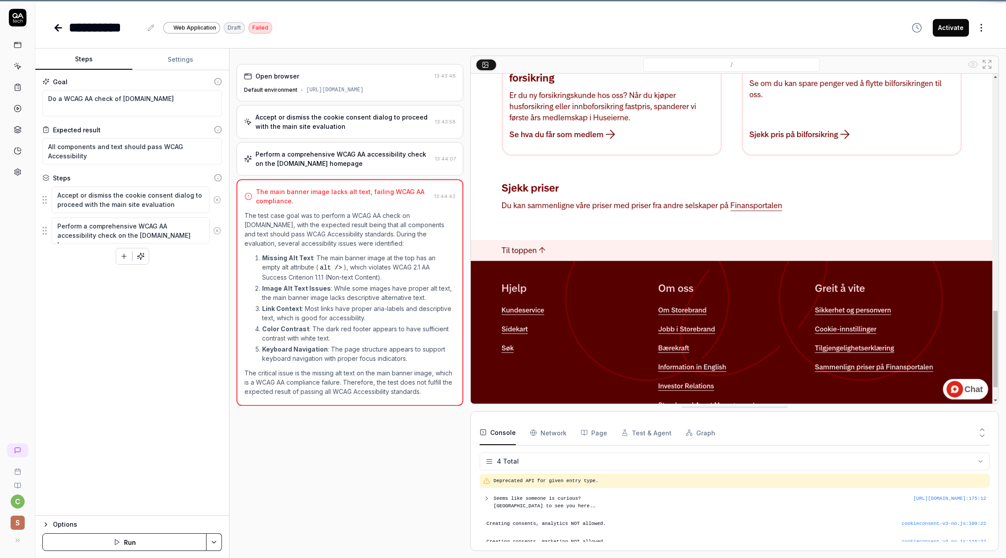
scroll to position [8, 0]
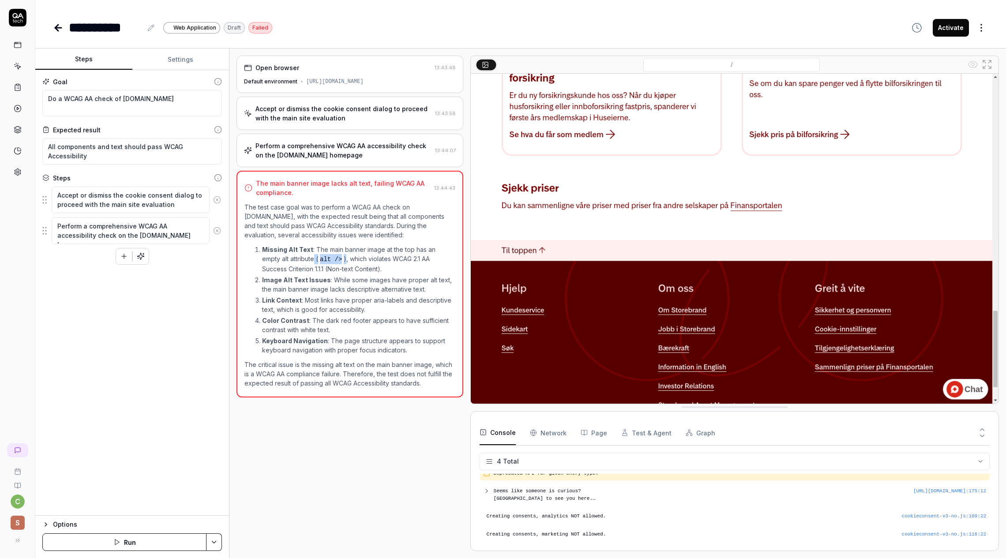
drag, startPoint x: 295, startPoint y: 259, endPoint x: 328, endPoint y: 262, distance: 32.8
click at [328, 262] on p "Missing Alt Text : The main banner image at the top has an empty alt attribute …" at bounding box center [358, 259] width 193 height 29
copy p "( alt /> )"
click at [83, 98] on textarea "Do a WCAG AA check of [DOMAIN_NAME]" at bounding box center [132, 103] width 180 height 26
click at [138, 541] on button "Save & Run" at bounding box center [124, 543] width 164 height 18
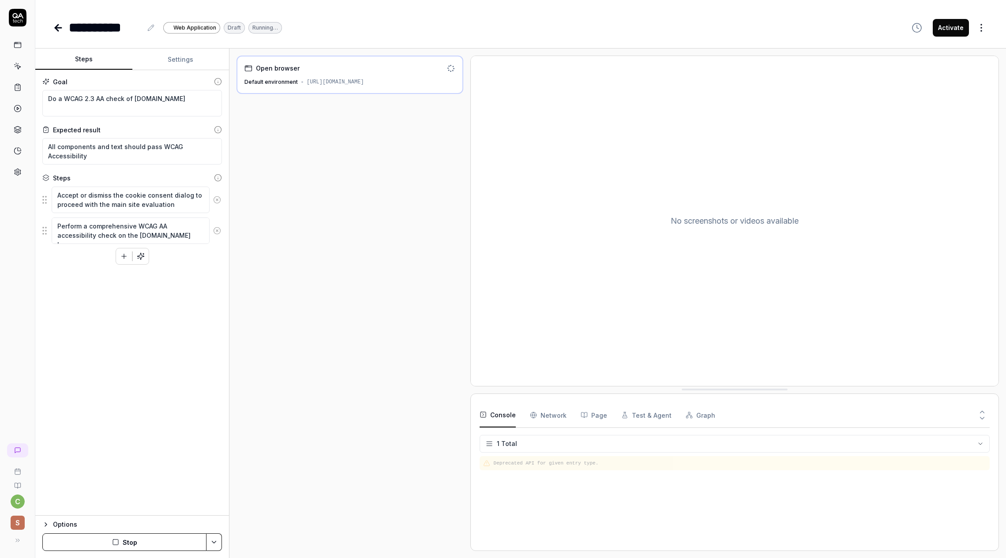
click at [129, 535] on button "Stop" at bounding box center [124, 543] width 164 height 18
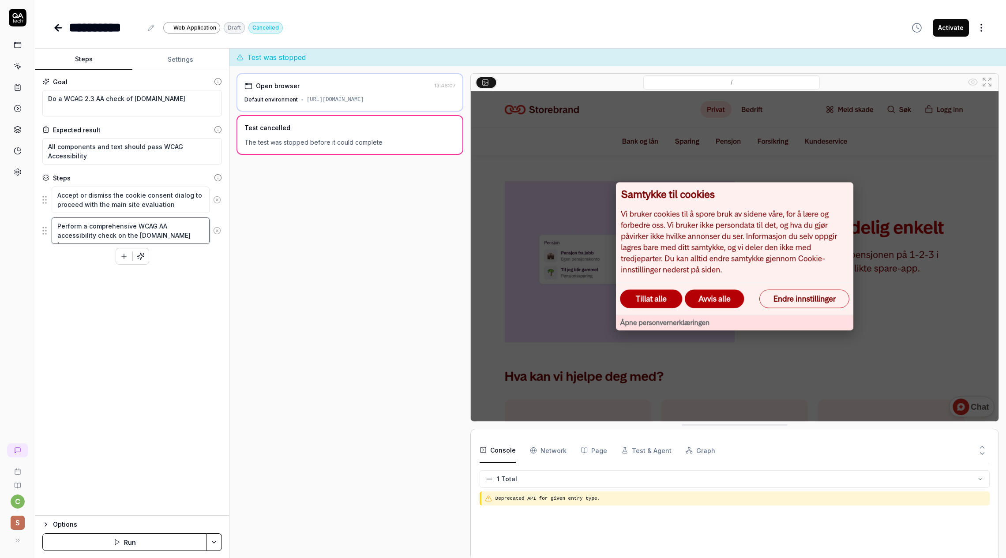
click at [156, 225] on textarea "Perform a comprehensive WCAG AA accessibility check on the [DOMAIN_NAME] homepa…" at bounding box center [131, 231] width 158 height 26
click at [112, 539] on button "Save & Run" at bounding box center [124, 543] width 164 height 18
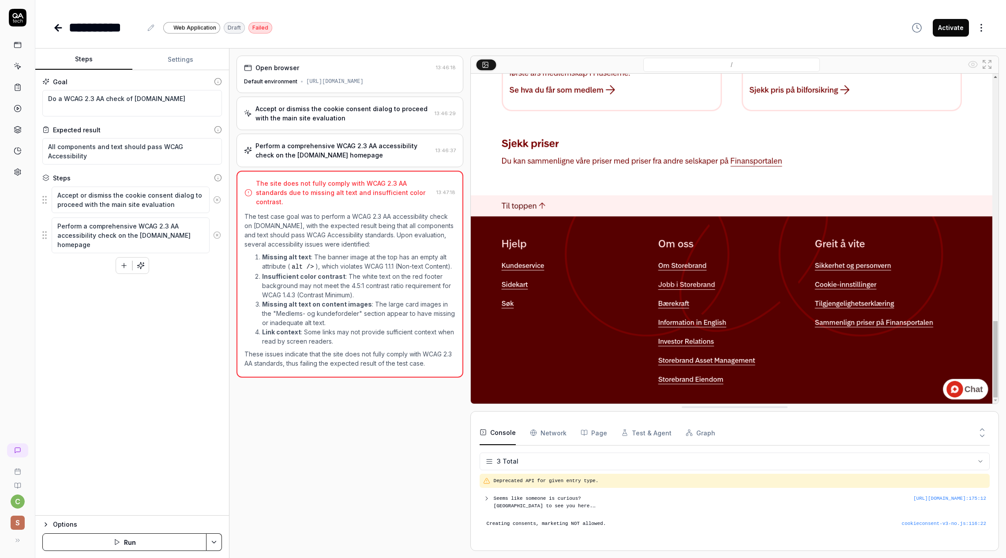
click at [342, 257] on li "Missing alt text : The banner image at the top has an empty alt attribute ( alt…" at bounding box center [358, 261] width 193 height 19
click at [372, 258] on li "Missing alt text : The banner image at the top has an empty alt attribute ( alt…" at bounding box center [358, 261] width 193 height 19
click at [350, 258] on li "Missing alt text : The banner image at the top has an empty alt attribute ( alt…" at bounding box center [358, 261] width 193 height 19
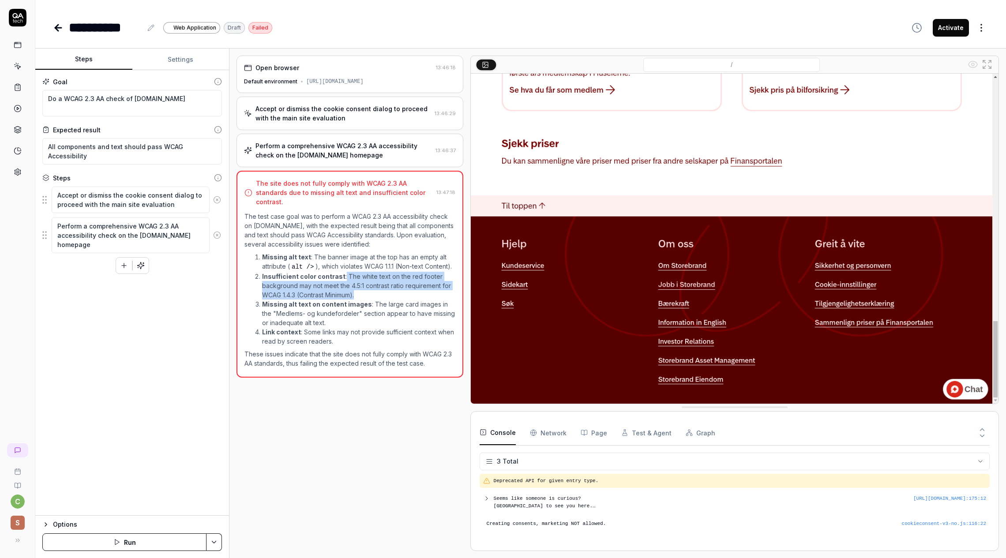
drag, startPoint x: 342, startPoint y: 268, endPoint x: 457, endPoint y: 282, distance: 115.6
click at [457, 282] on div "The site does not fully comply with WCAG 2.3 AA standards due to missing alt te…" at bounding box center [350, 274] width 227 height 207
click at [381, 276] on li "Insufficient color contrast : The white text on the red footer background may n…" at bounding box center [358, 286] width 193 height 28
click at [326, 286] on li "Insufficient color contrast : The white text on the red footer background may n…" at bounding box center [358, 286] width 193 height 28
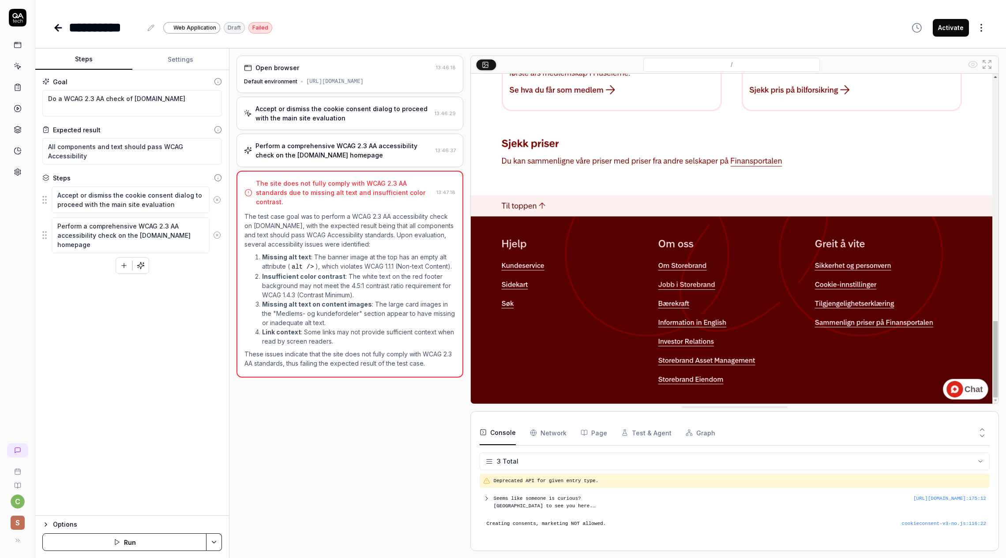
click at [275, 303] on li "Missing alt text on content images : The large card images in the "Medlems- og …" at bounding box center [358, 314] width 193 height 28
drag, startPoint x: 260, startPoint y: 294, endPoint x: 392, endPoint y: 309, distance: 132.4
click at [392, 309] on li "Missing alt text on content images : The large card images in the "Medlems- og …" at bounding box center [358, 314] width 193 height 28
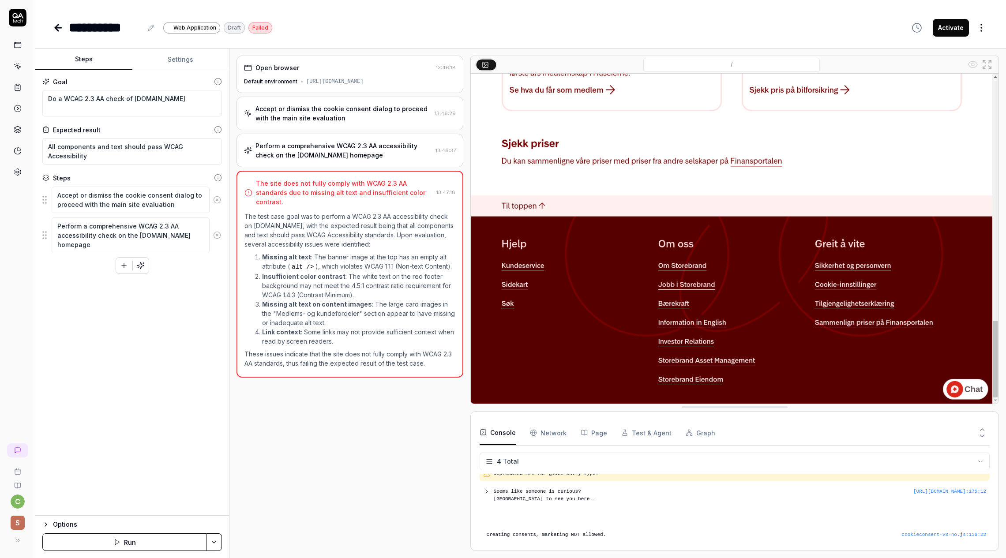
click at [320, 259] on li "Missing alt text : The banner image at the top has an empty alt attribute ( alt…" at bounding box center [358, 261] width 193 height 19
drag, startPoint x: 262, startPoint y: 247, endPoint x: 455, endPoint y: 257, distance: 192.7
click at [455, 257] on li "Missing alt text : The banner image at the top has an empty alt attribute ( alt…" at bounding box center [358, 261] width 193 height 19
copy li "Missing alt text : The banner image at the top has an empty alt attribute ( alt…"
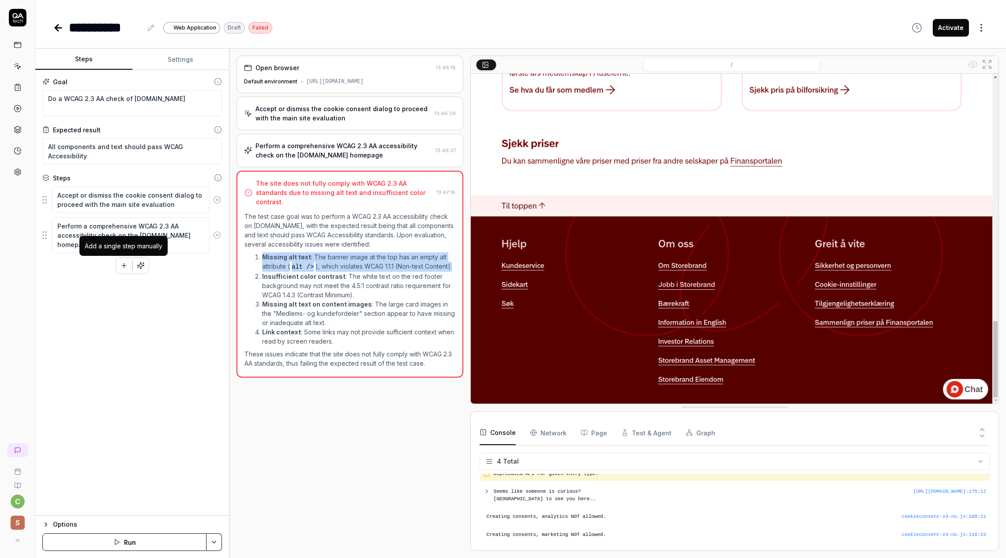
click at [126, 263] on icon "button" at bounding box center [124, 266] width 8 height 8
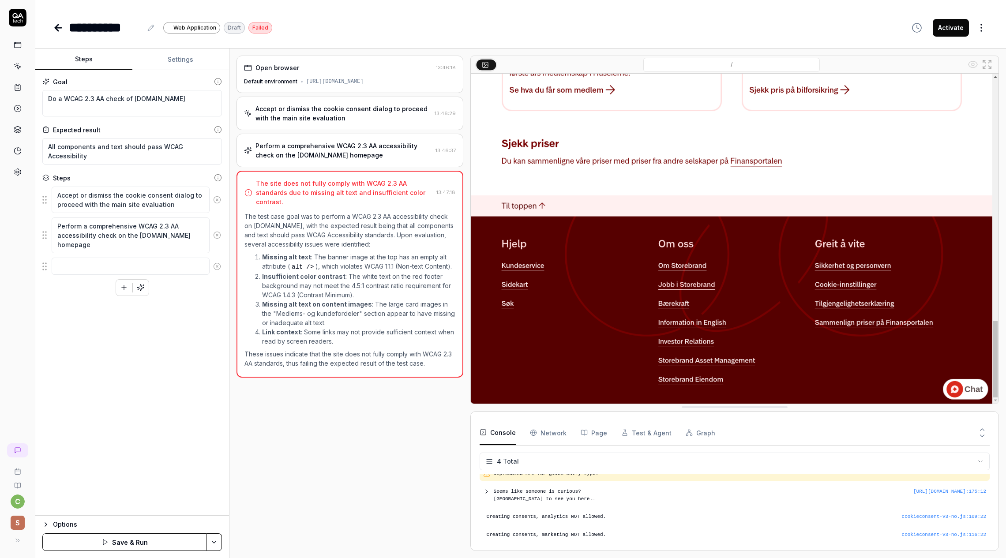
click at [131, 454] on div "Goal Do a WCAG 2.3 AA check of [DOMAIN_NAME] Expected result All components and…" at bounding box center [132, 293] width 194 height 446
click at [214, 267] on icon at bounding box center [217, 267] width 8 height 8
click at [139, 104] on textarea "Do a WCAG 2.3 AA check of [DOMAIN_NAME]" at bounding box center [132, 103] width 180 height 26
drag, startPoint x: 135, startPoint y: 98, endPoint x: 203, endPoint y: 101, distance: 68.5
click at [203, 101] on textarea "Do a WCAG 2.3 AA check of [DOMAIN_NAME]" at bounding box center [132, 103] width 180 height 26
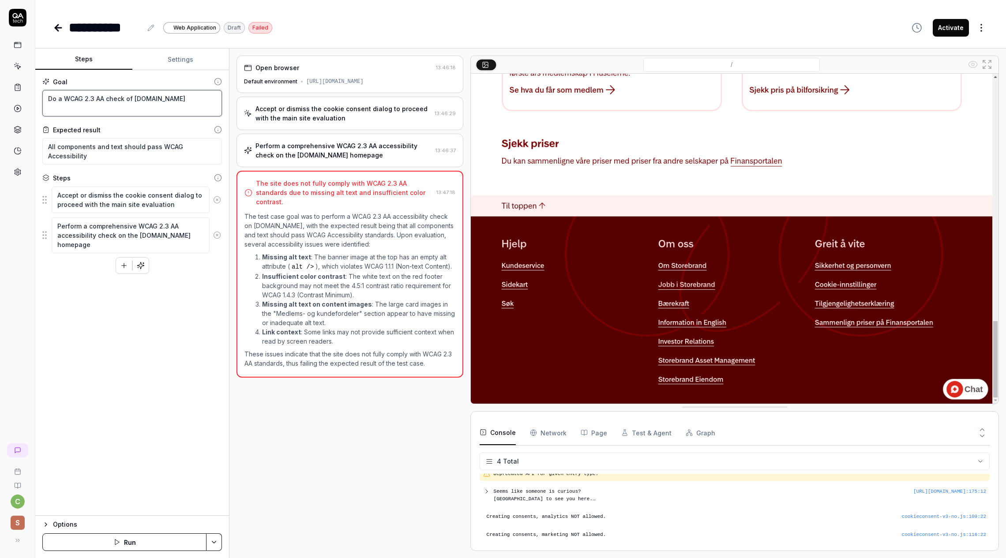
paste textarea "[URL][DOMAIN_NAME]"
click at [145, 543] on button "Save & Run" at bounding box center [124, 543] width 164 height 18
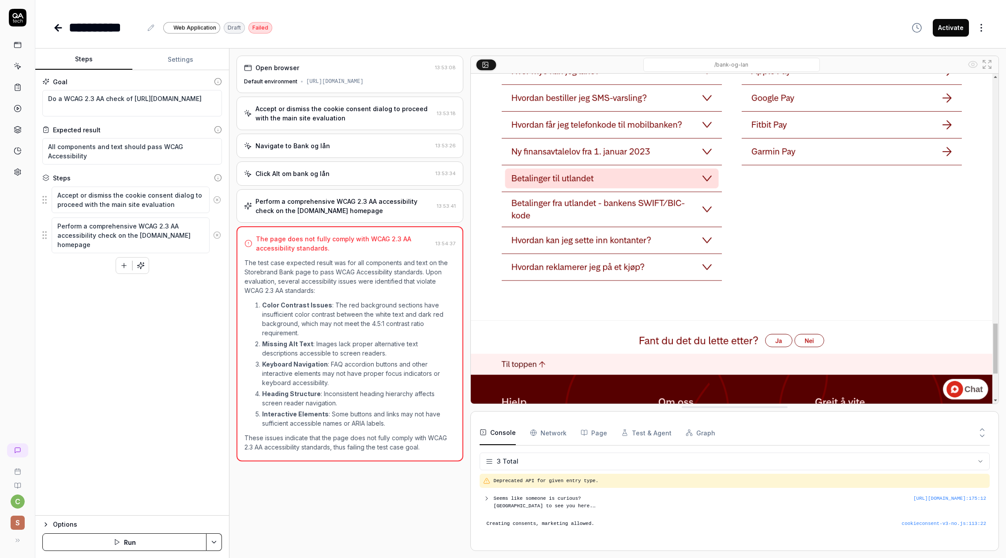
click at [318, 311] on p "Color Contrast Issues : The red background sections have insufficient color con…" at bounding box center [358, 319] width 193 height 37
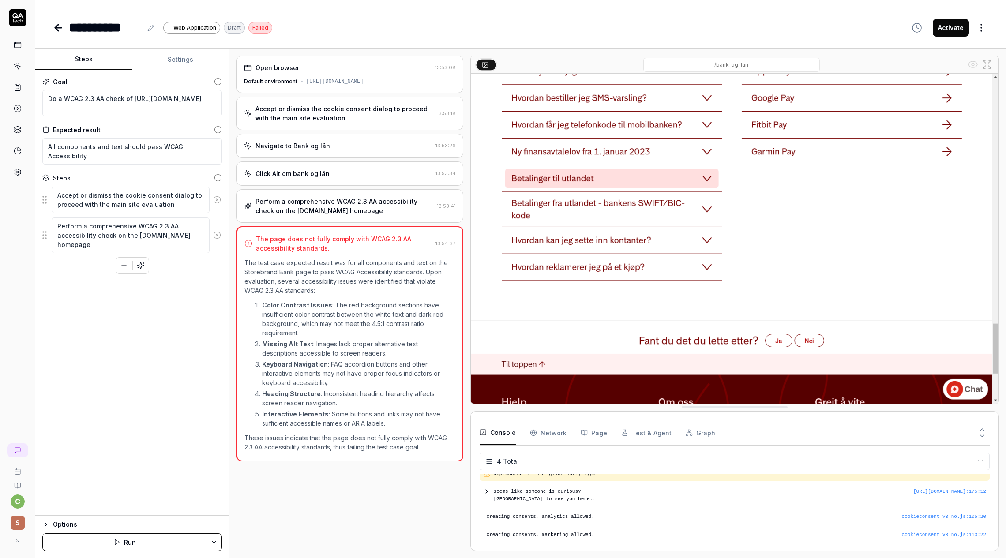
click at [368, 316] on p "Color Contrast Issues : The red background sections have insufficient color con…" at bounding box center [358, 319] width 193 height 37
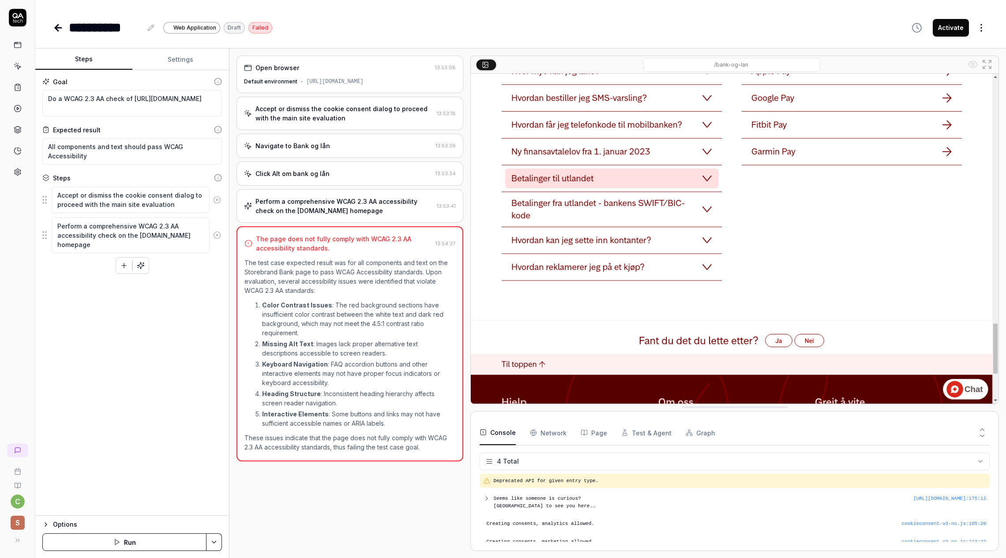
click at [940, 26] on button "Activate" at bounding box center [951, 28] width 36 height 18
click at [20, 68] on icon at bounding box center [18, 66] width 8 height 8
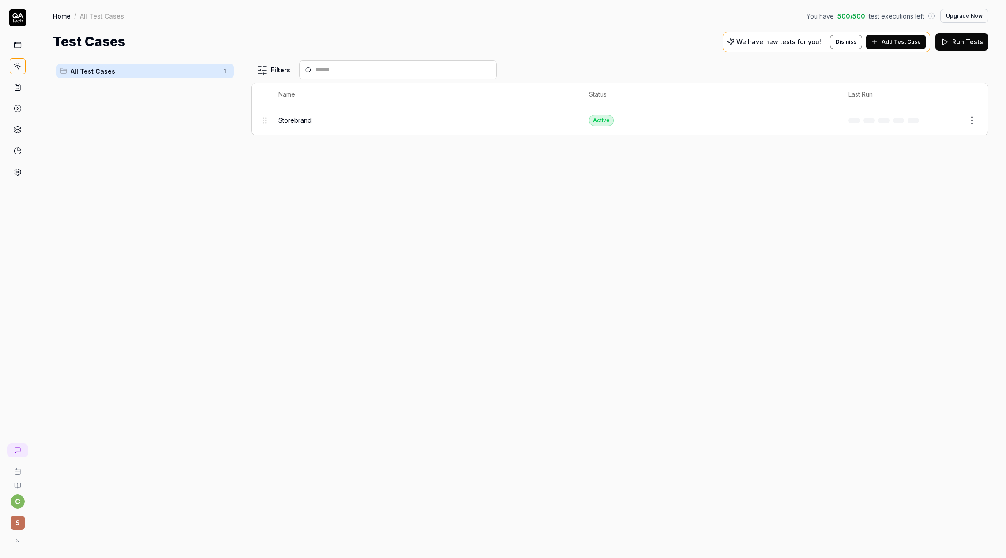
click at [949, 41] on icon at bounding box center [945, 42] width 8 height 8
click at [657, 126] on td "Active" at bounding box center [710, 120] width 260 height 30
click at [303, 121] on span "Storebrand" at bounding box center [295, 120] width 33 height 9
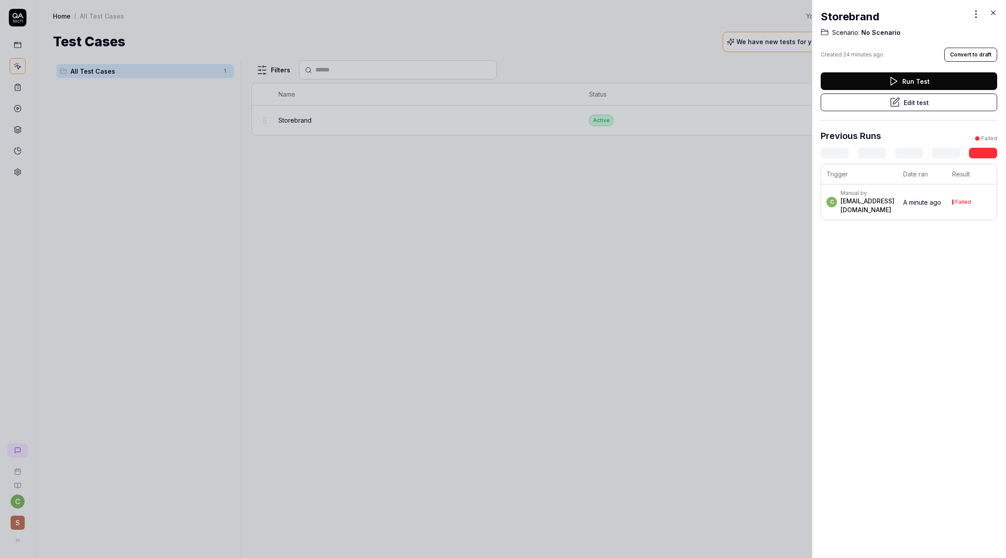
click at [960, 194] on td "Failed" at bounding box center [972, 202] width 50 height 35
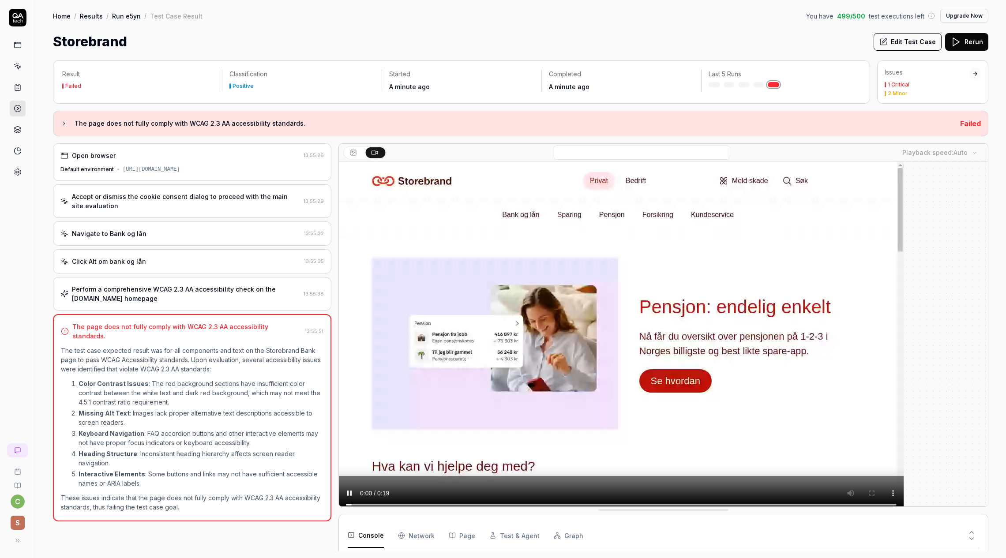
scroll to position [15, 0]
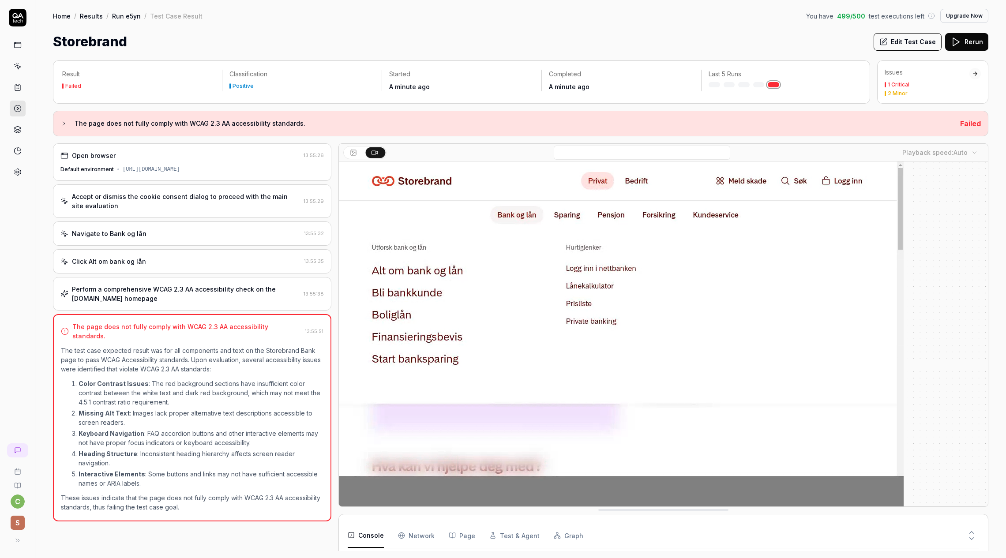
click at [113, 376] on ol "Color Contrast Issues : The red background sections have insufficient color con…" at bounding box center [192, 434] width 263 height 116
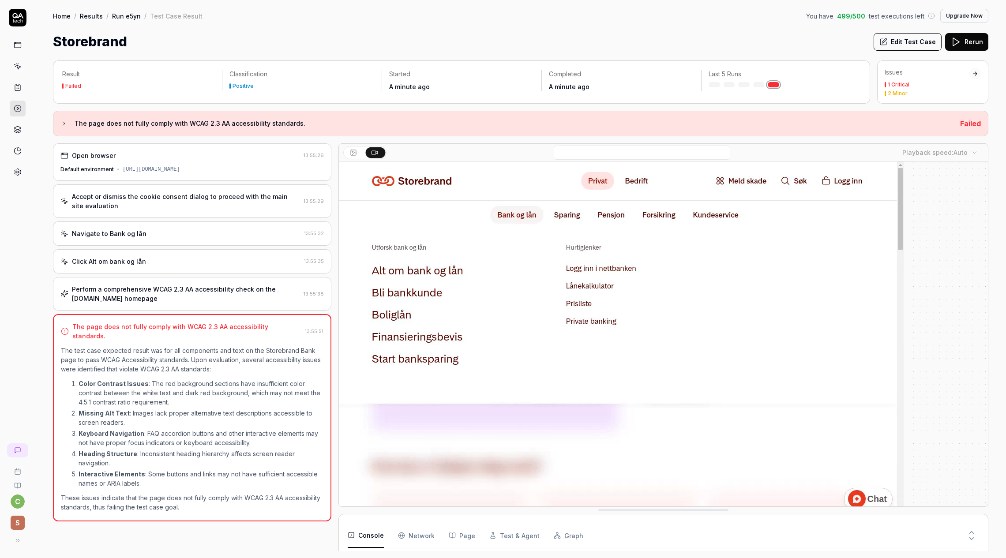
scroll to position [8, 0]
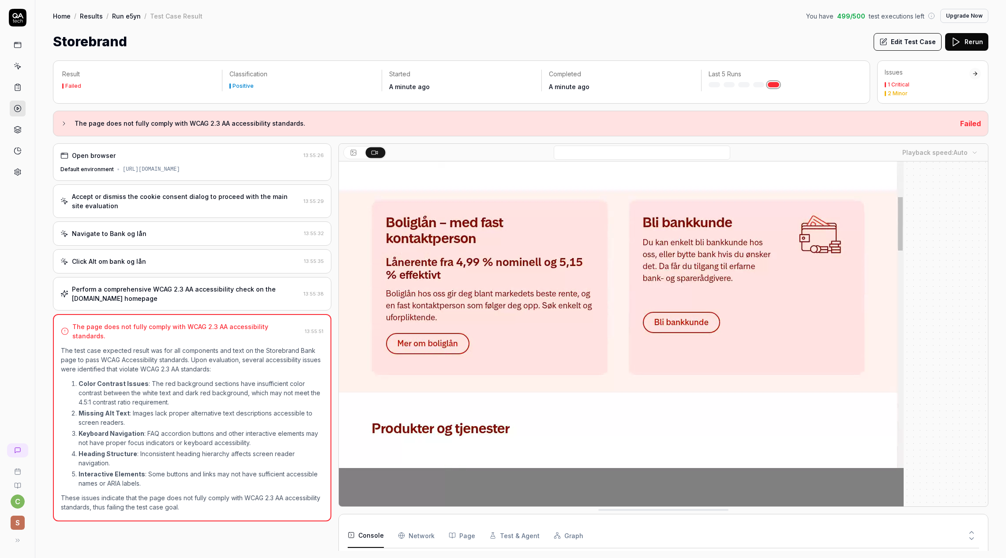
click at [140, 409] on p "Missing Alt Text : Images lack proper alternative text descriptions accessible …" at bounding box center [201, 418] width 245 height 19
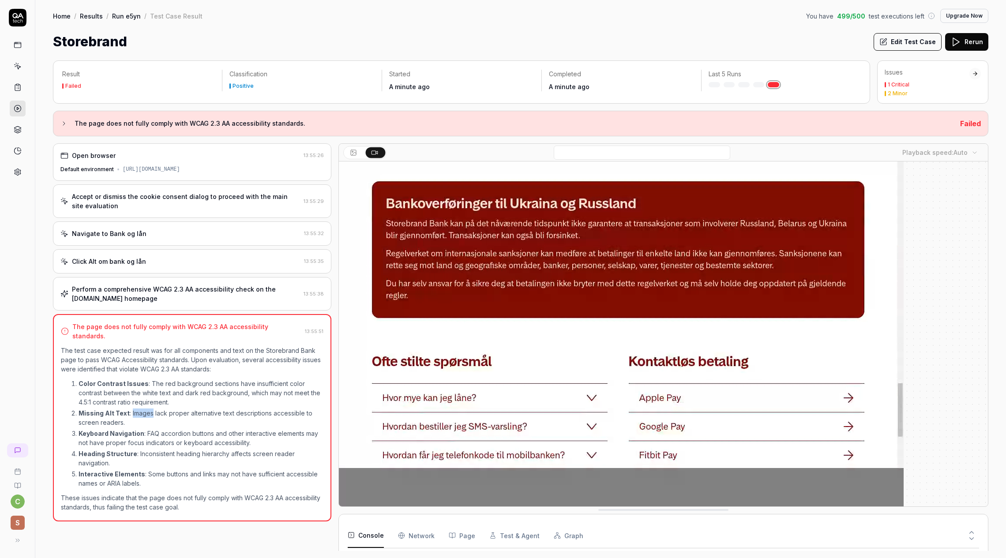
click at [140, 409] on p "Missing Alt Text : Images lack proper alternative text descriptions accessible …" at bounding box center [201, 418] width 245 height 19
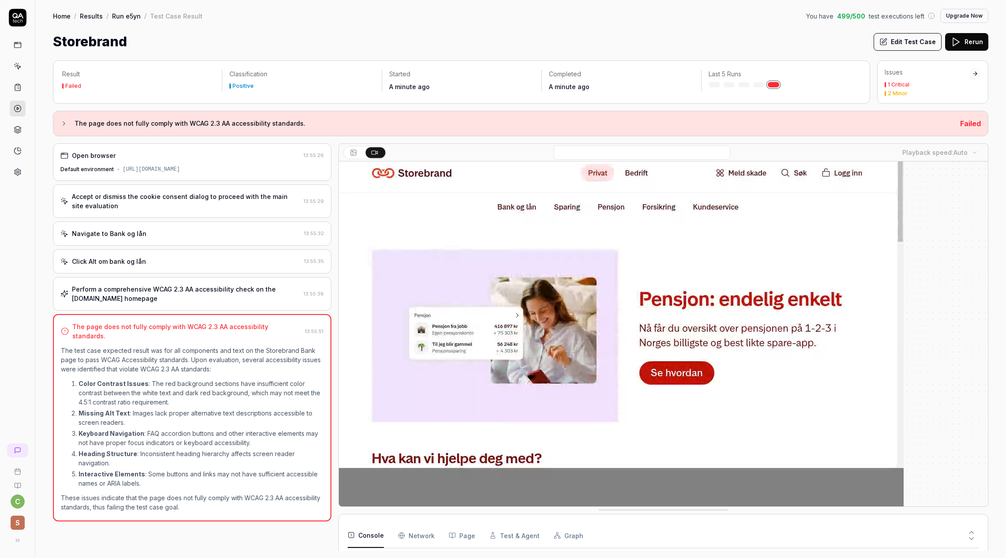
click at [178, 493] on p "These issues indicate that the page does not fully comply with WCAG 2.3 AA acce…" at bounding box center [192, 502] width 263 height 19
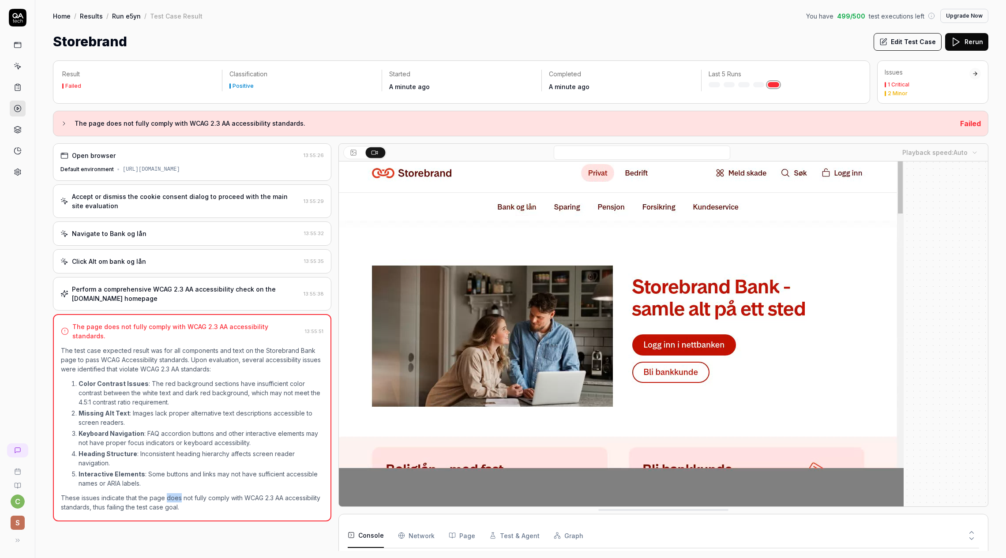
click at [178, 493] on p "These issues indicate that the page does not fully comply with WCAG 2.3 AA acce…" at bounding box center [192, 502] width 263 height 19
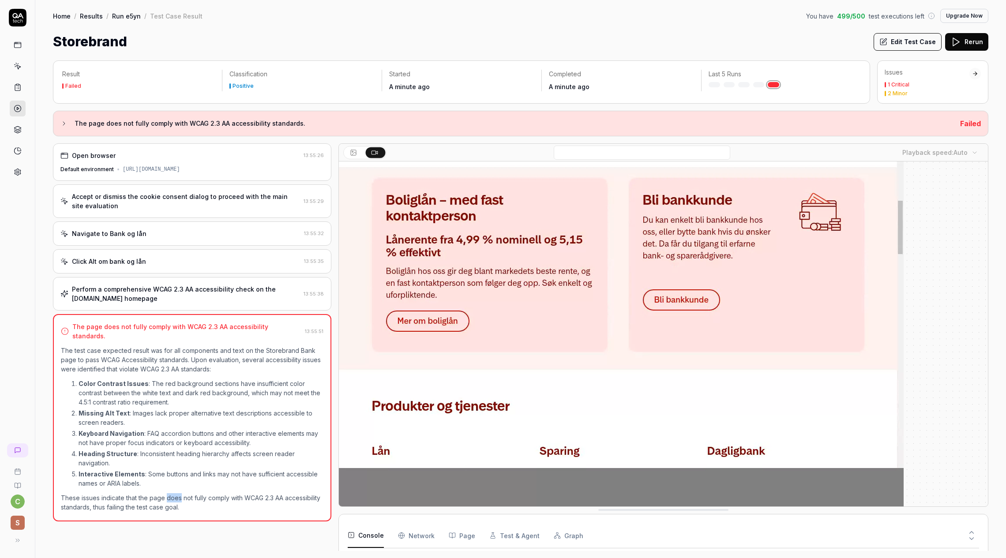
copy p "does"
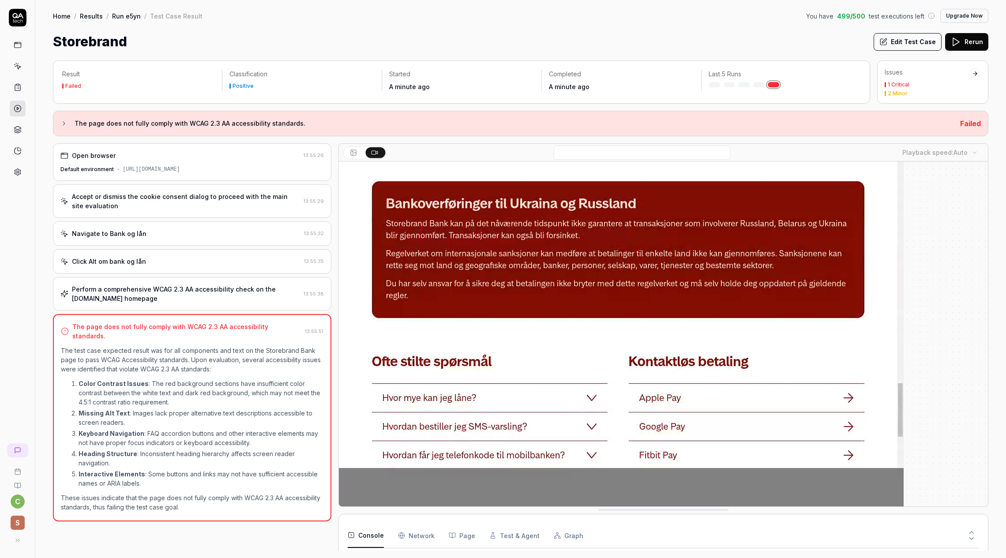
click at [187, 470] on p "Interactive Elements : Some buttons and links may not have sufficient accessibl…" at bounding box center [201, 479] width 245 height 19
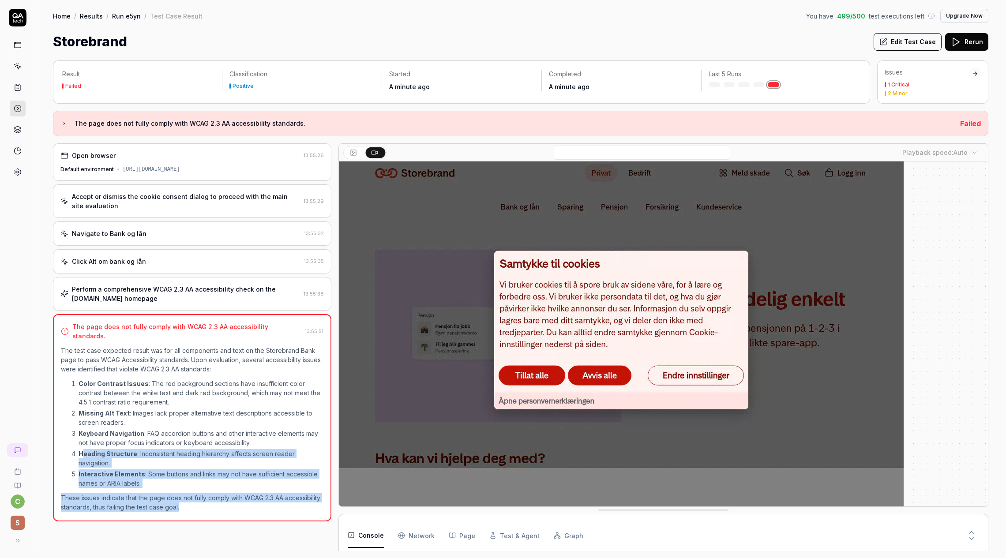
drag, startPoint x: 84, startPoint y: 449, endPoint x: 266, endPoint y: 501, distance: 189.2
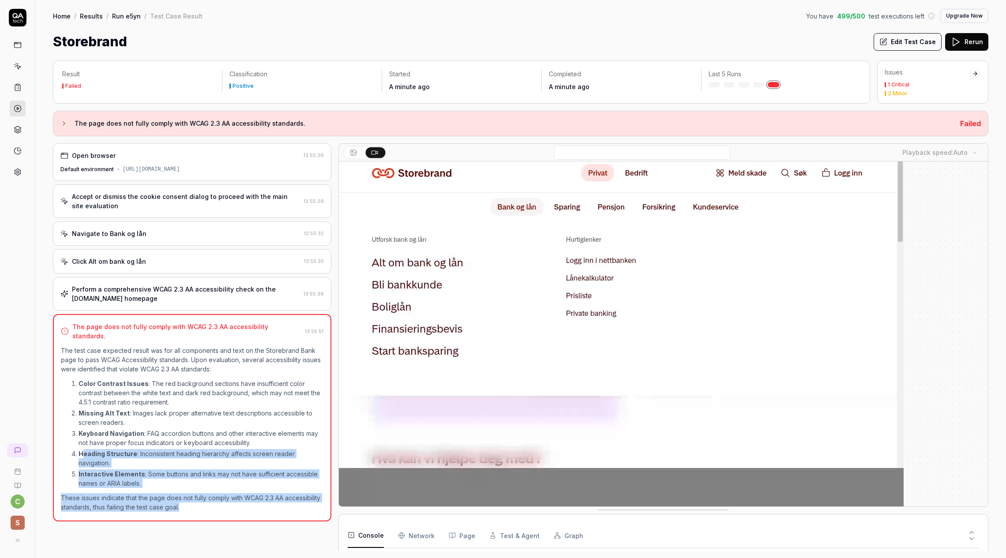
click at [266, 501] on div "The test case expected result was for all components and text on the Storebrand…" at bounding box center [192, 429] width 263 height 166
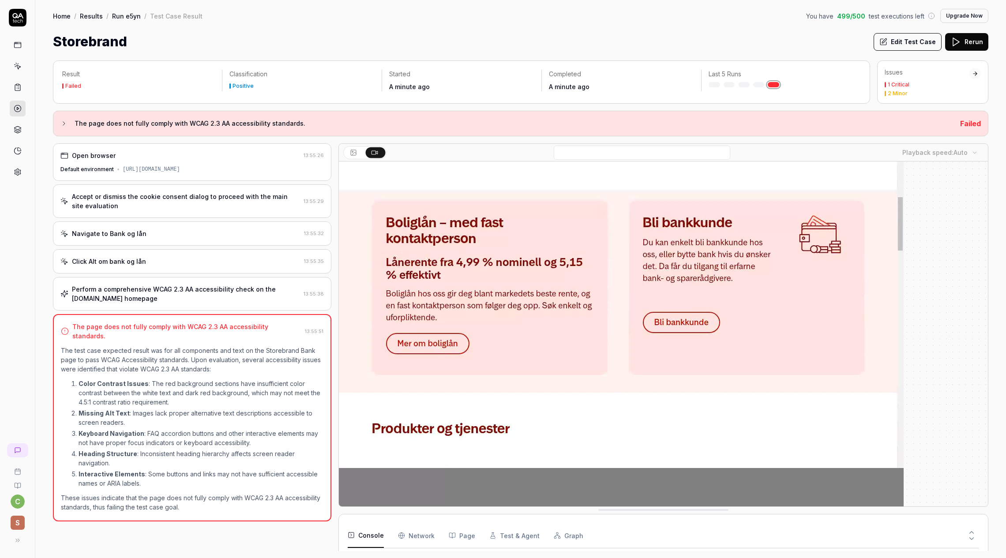
click at [201, 415] on p "Missing Alt Text : Images lack proper alternative text descriptions accessible …" at bounding box center [201, 418] width 245 height 19
